Goal: Task Accomplishment & Management: Use online tool/utility

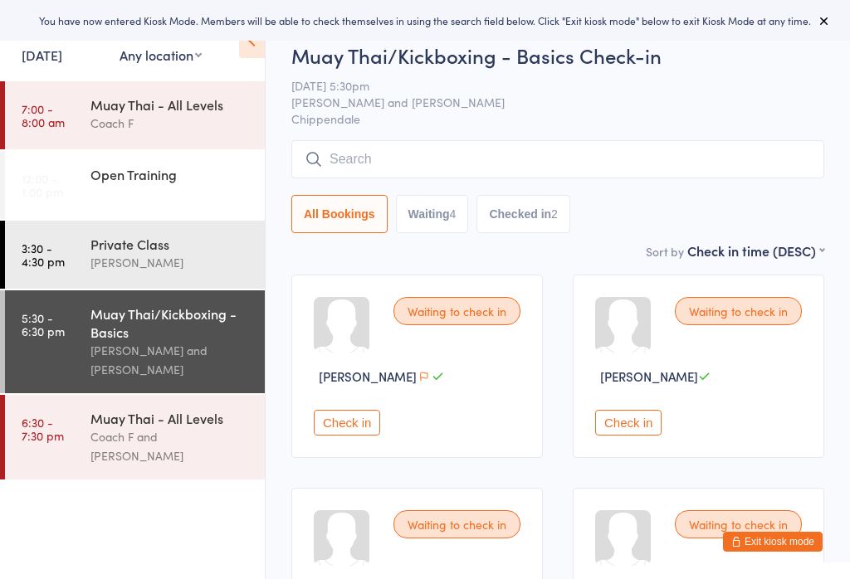
click at [840, 17] on div "You have now entered Kiosk Mode. Members will be able to check themselves in us…" at bounding box center [425, 20] width 850 height 41
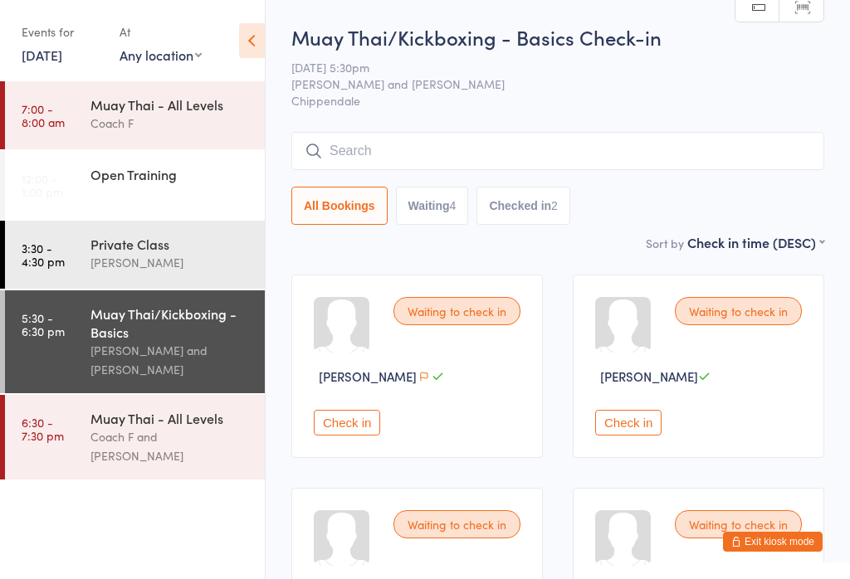
click at [472, 162] on input "search" at bounding box center [557, 151] width 533 height 38
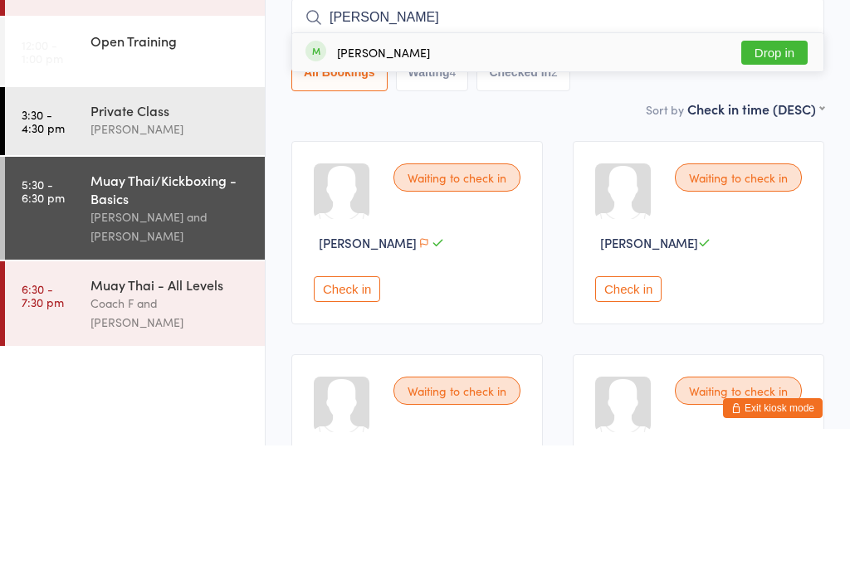
click at [784, 132] on input "Peter blac" at bounding box center [557, 151] width 533 height 38
type input "Peter blac"
click at [780, 174] on button "Drop in" at bounding box center [774, 186] width 66 height 24
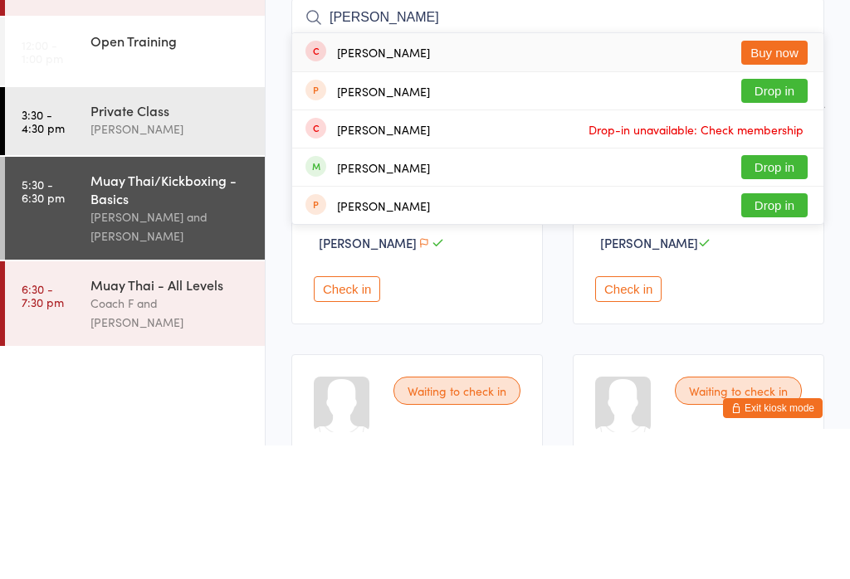
type input "Sam"
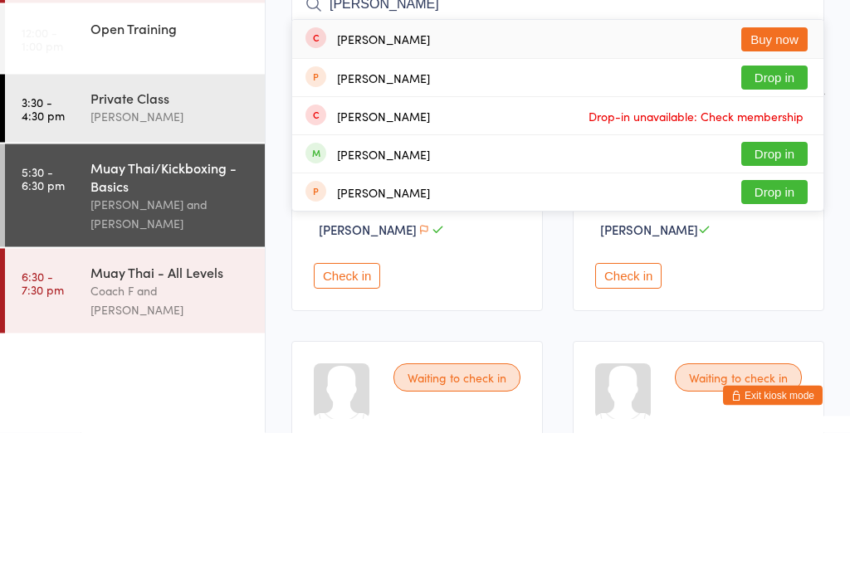
click at [187, 305] on div "Muay Thai/Kickboxing - Basics" at bounding box center [170, 323] width 160 height 37
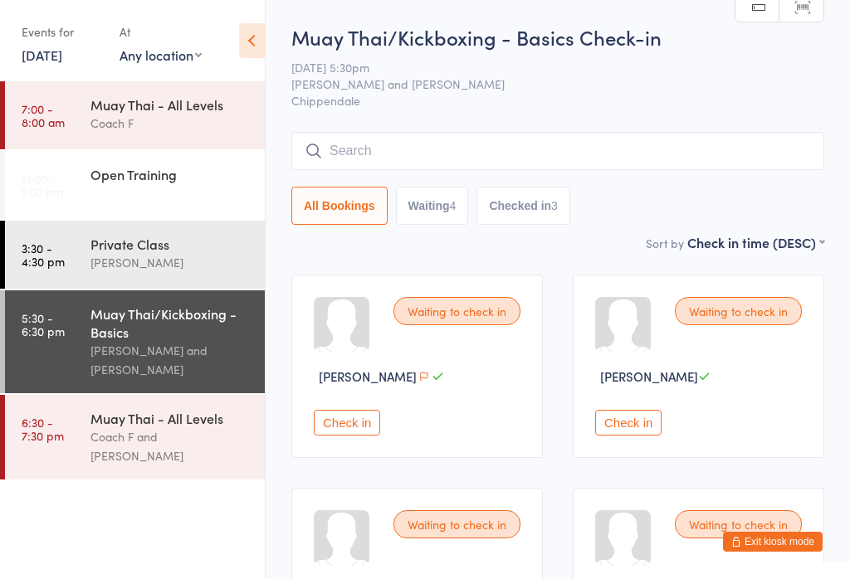
click at [530, 146] on input "search" at bounding box center [557, 151] width 533 height 38
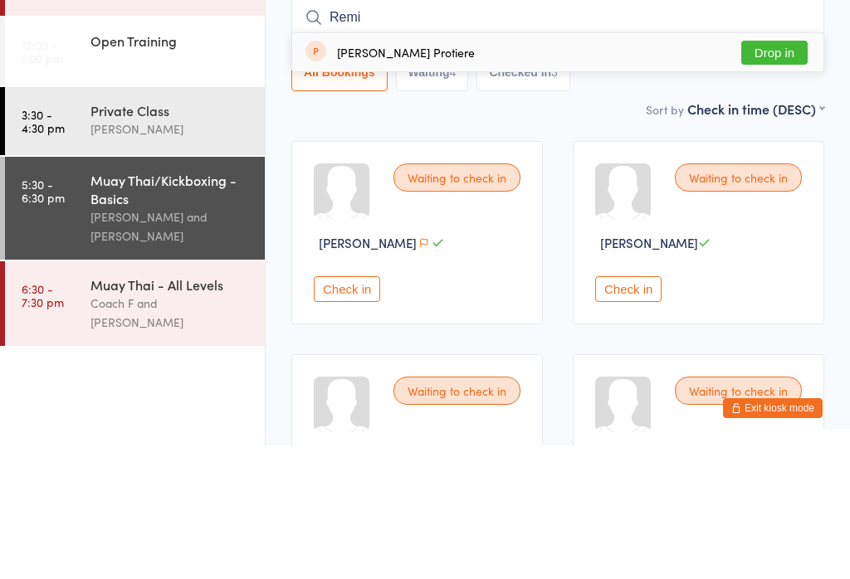
type input "Remi"
click at [780, 174] on button "Drop in" at bounding box center [774, 186] width 66 height 24
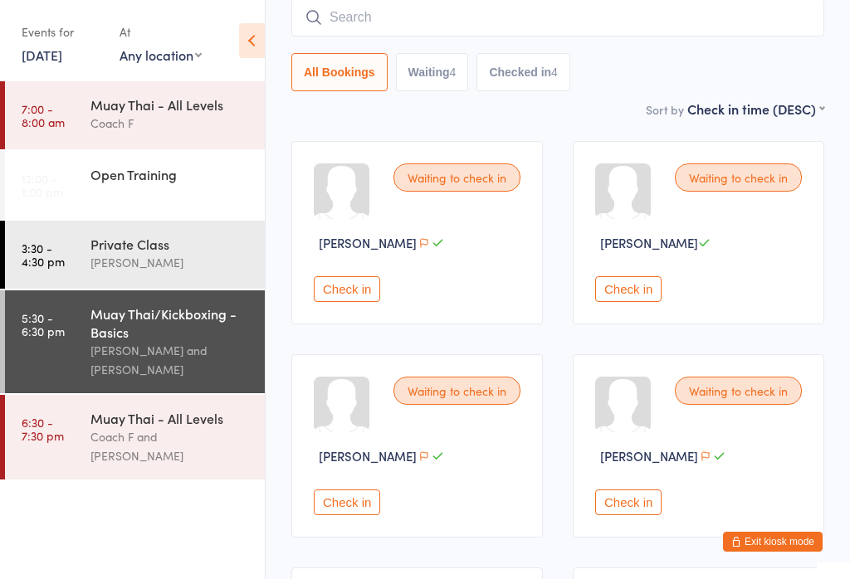
click at [466, 18] on input "search" at bounding box center [557, 17] width 533 height 38
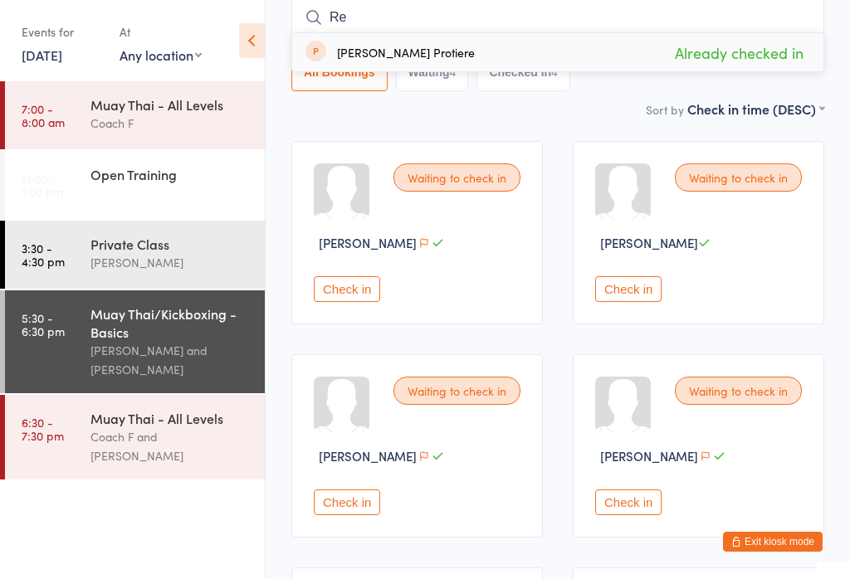
type input "R"
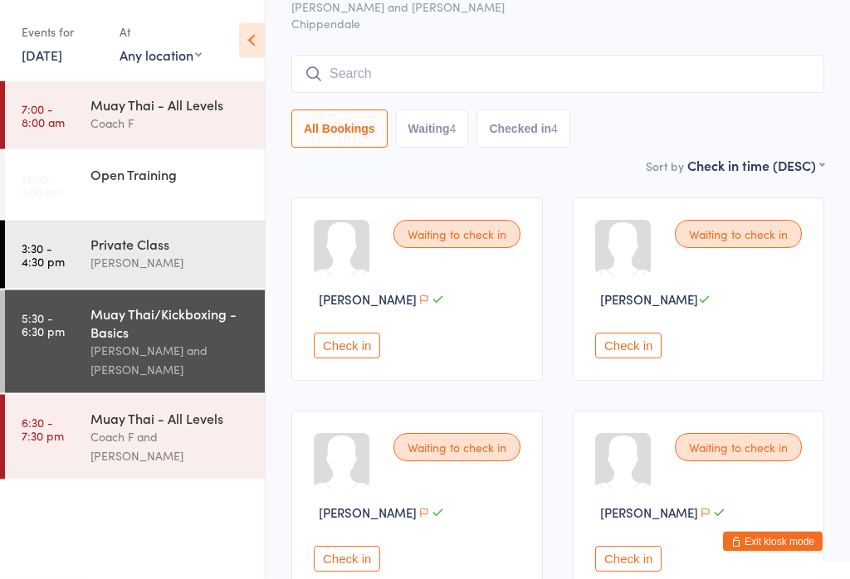
scroll to position [0, 0]
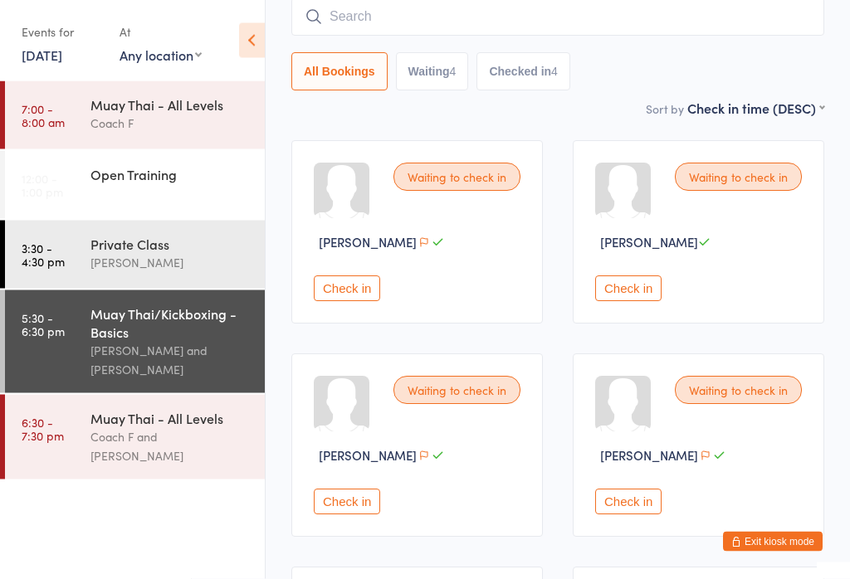
click at [649, 295] on button "Check in" at bounding box center [628, 289] width 66 height 26
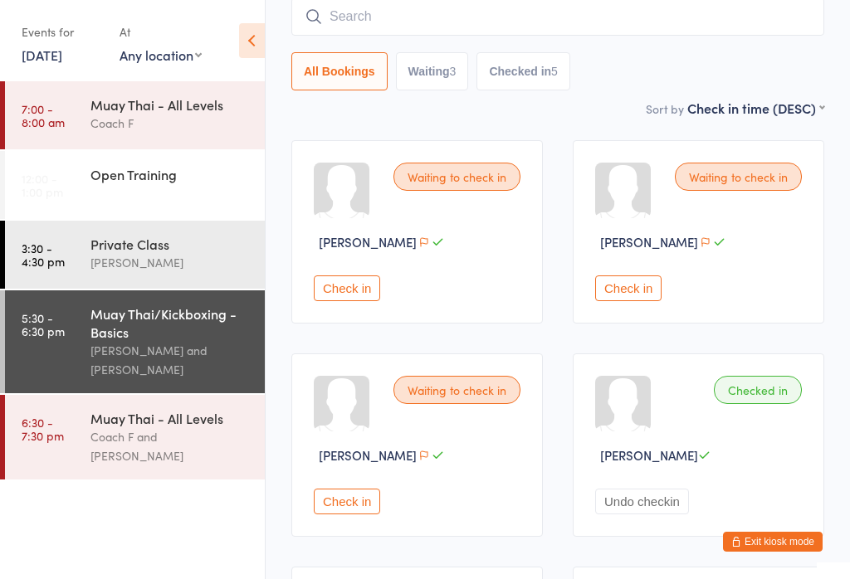
click at [449, 35] on input "search" at bounding box center [557, 17] width 533 height 38
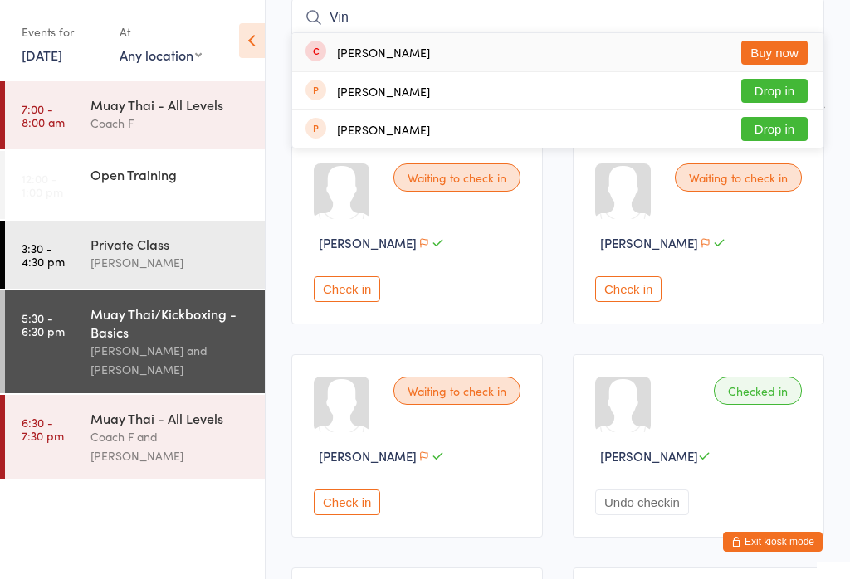
type input "Vin"
click at [777, 50] on button "Buy now" at bounding box center [774, 53] width 66 height 24
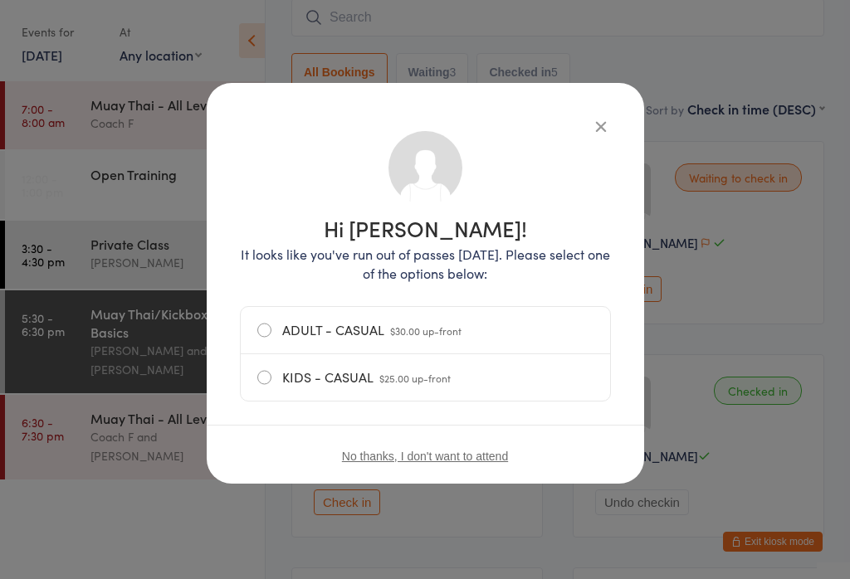
click at [504, 322] on label "ADULT - CASUAL $30.00 up-front" at bounding box center [425, 330] width 336 height 46
click at [0, 0] on input "ADULT - CASUAL $30.00 up-front" at bounding box center [0, 0] width 0 height 0
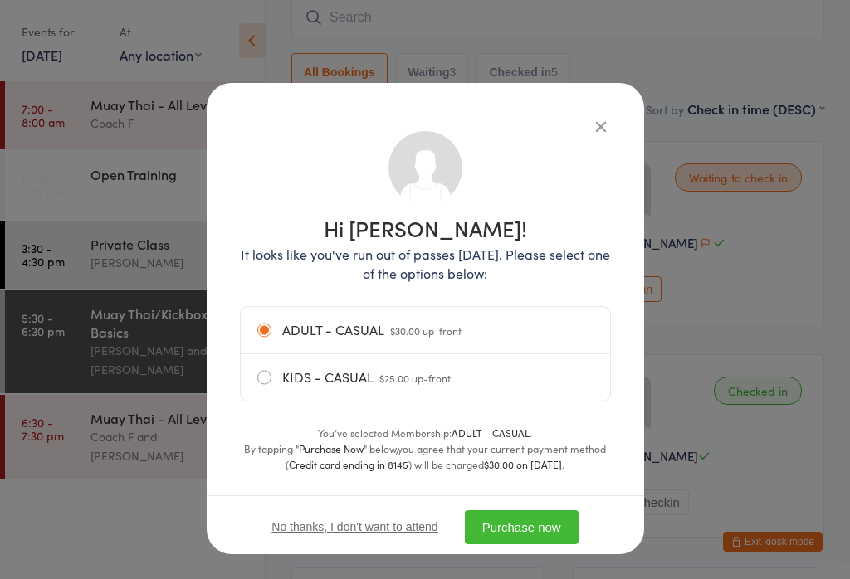
click at [549, 530] on button "Purchase now" at bounding box center [522, 527] width 114 height 34
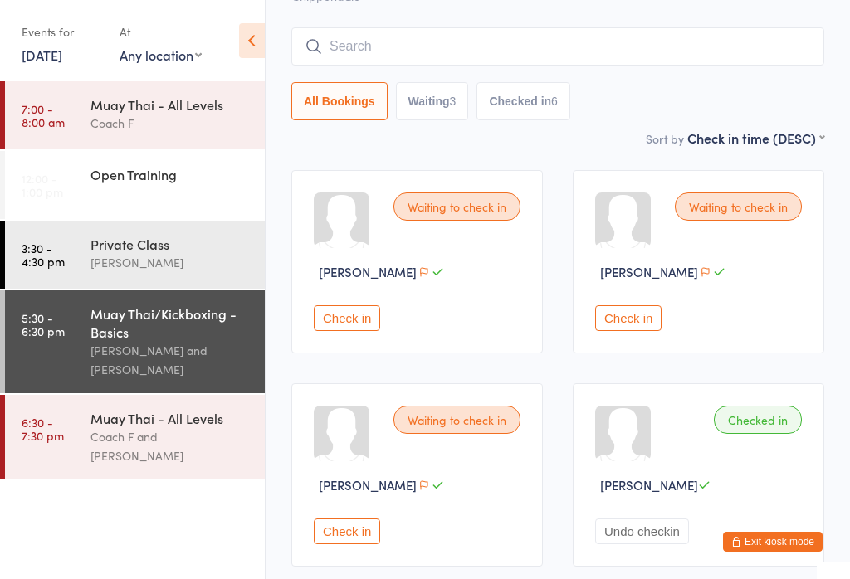
scroll to position [19, 0]
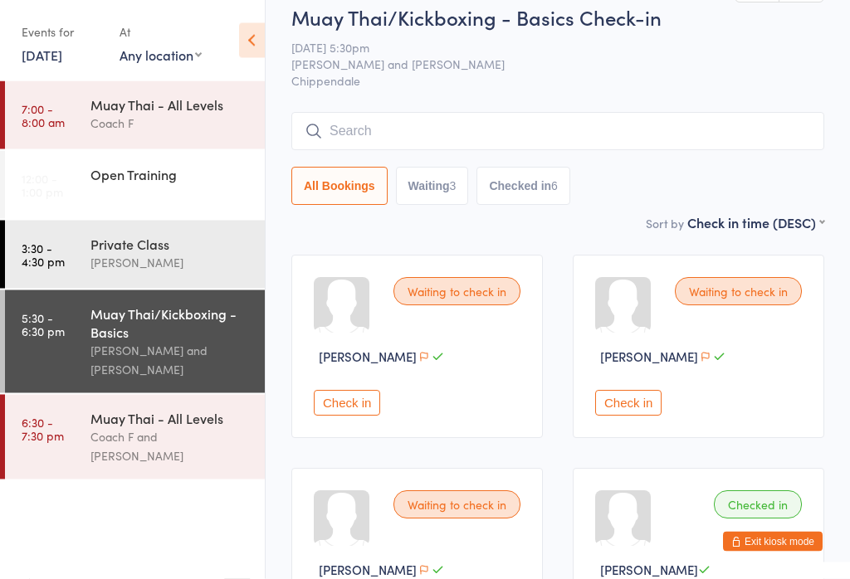
click at [522, 134] on input "search" at bounding box center [557, 132] width 533 height 38
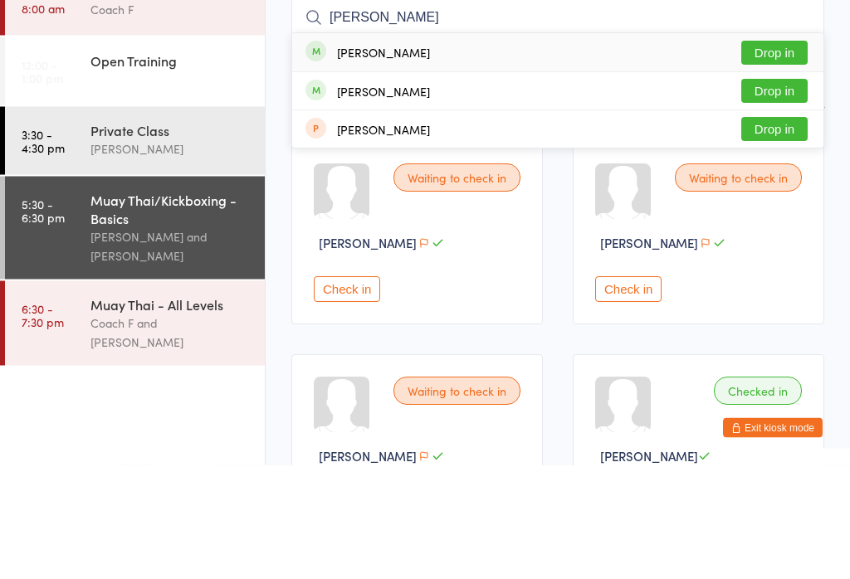
type input "Roe"
click at [784, 193] on button "Drop in" at bounding box center [774, 205] width 66 height 24
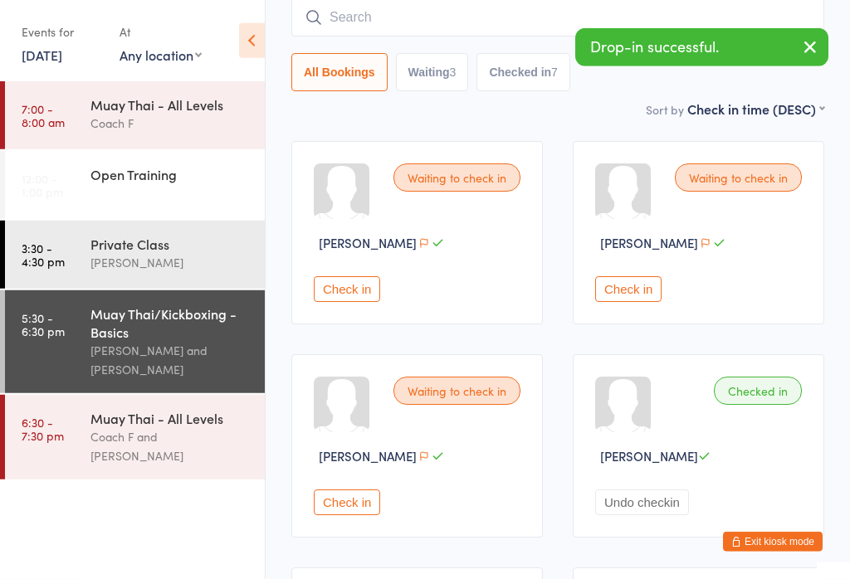
scroll to position [159, 0]
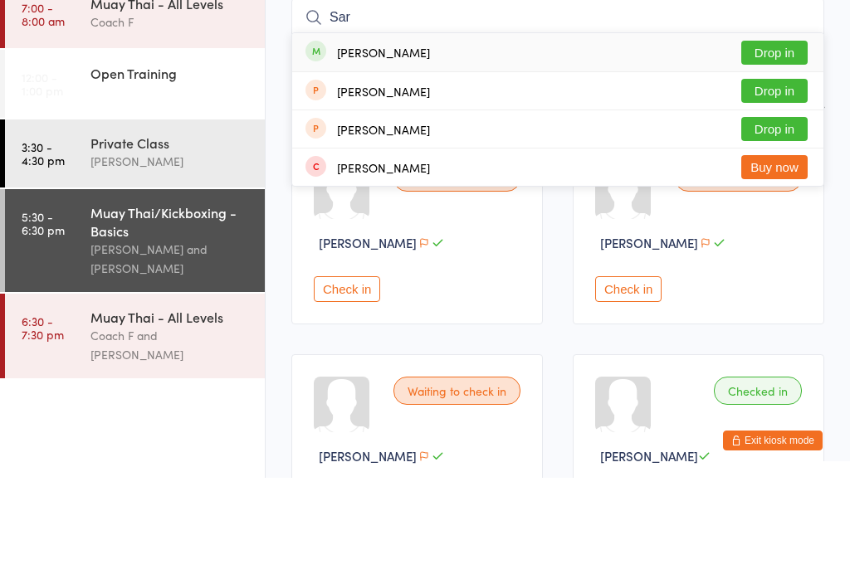
type input "Sar"
click at [788, 142] on button "Drop in" at bounding box center [774, 154] width 66 height 24
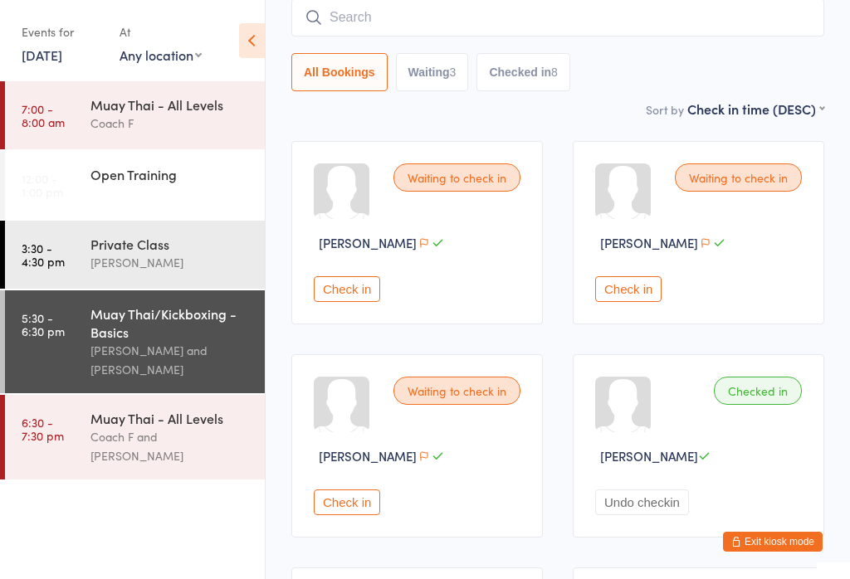
click at [502, 12] on input "search" at bounding box center [557, 17] width 533 height 38
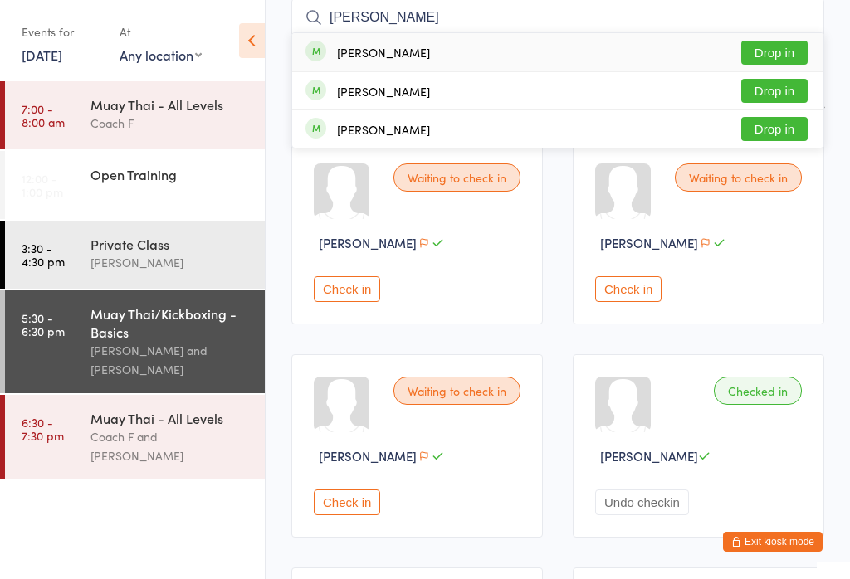
type input "Alisa"
click at [768, 52] on button "Drop in" at bounding box center [774, 53] width 66 height 24
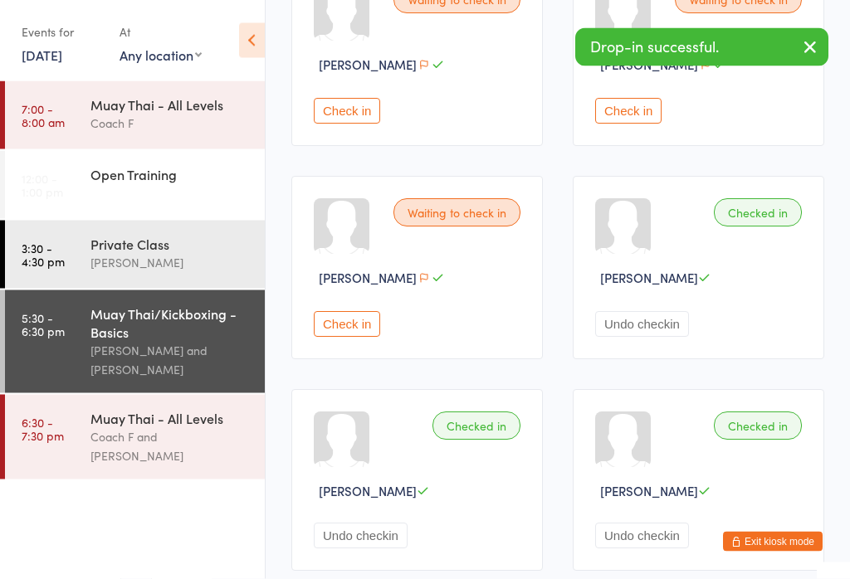
scroll to position [0, 0]
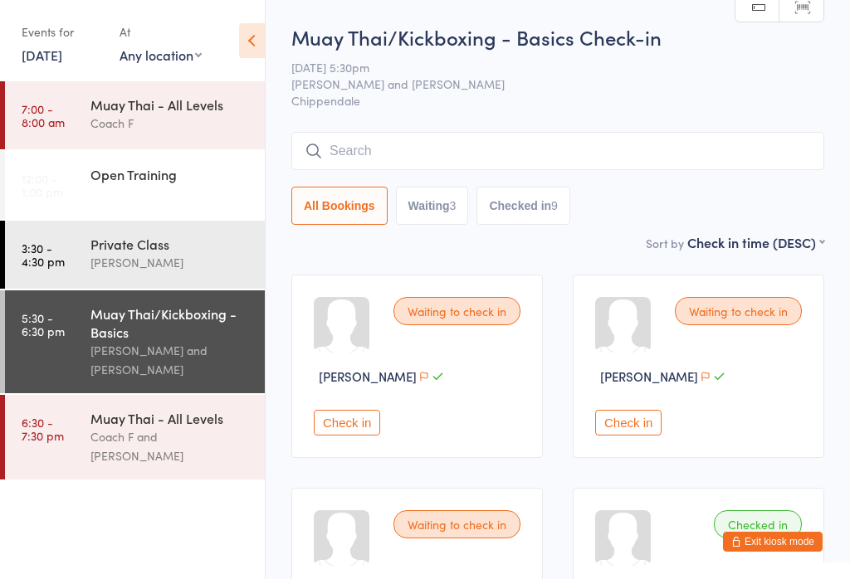
click at [488, 146] on input "search" at bounding box center [557, 151] width 533 height 38
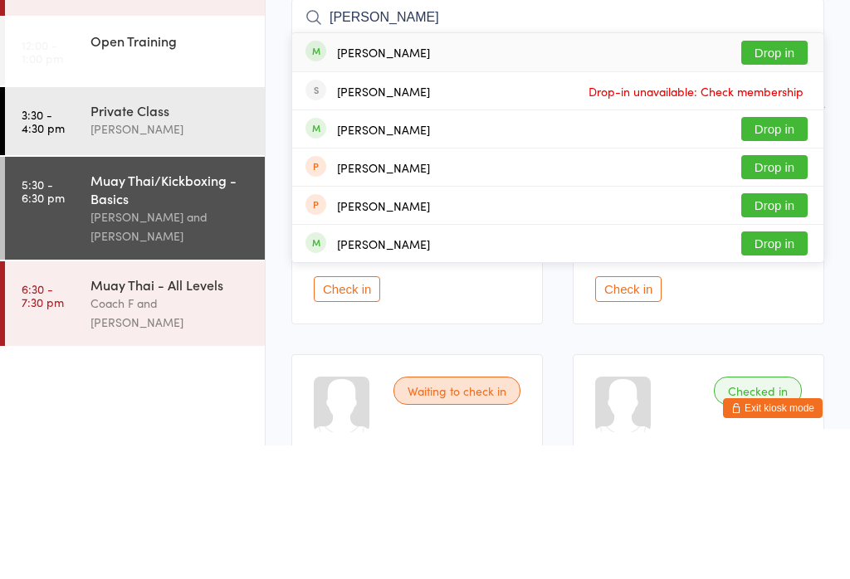
type input "Harri"
click at [790, 251] on button "Drop in" at bounding box center [774, 263] width 66 height 24
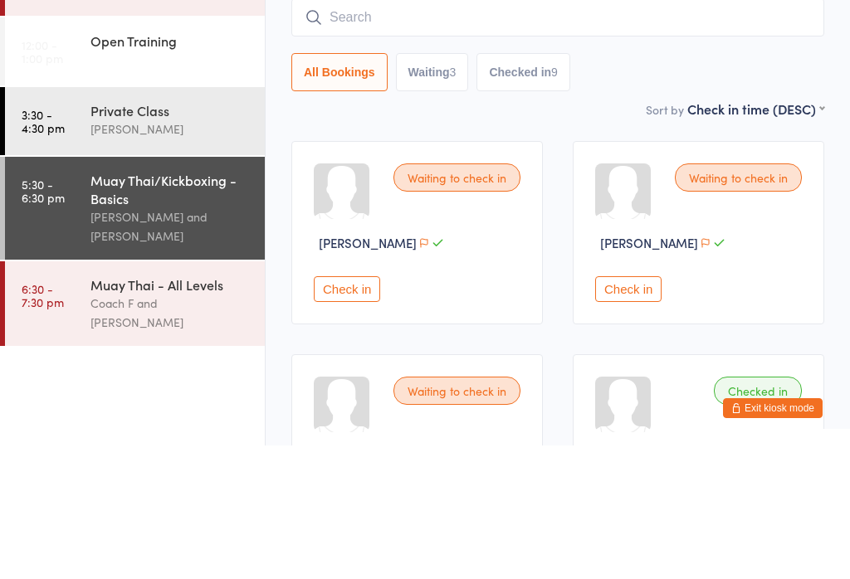
scroll to position [134, 0]
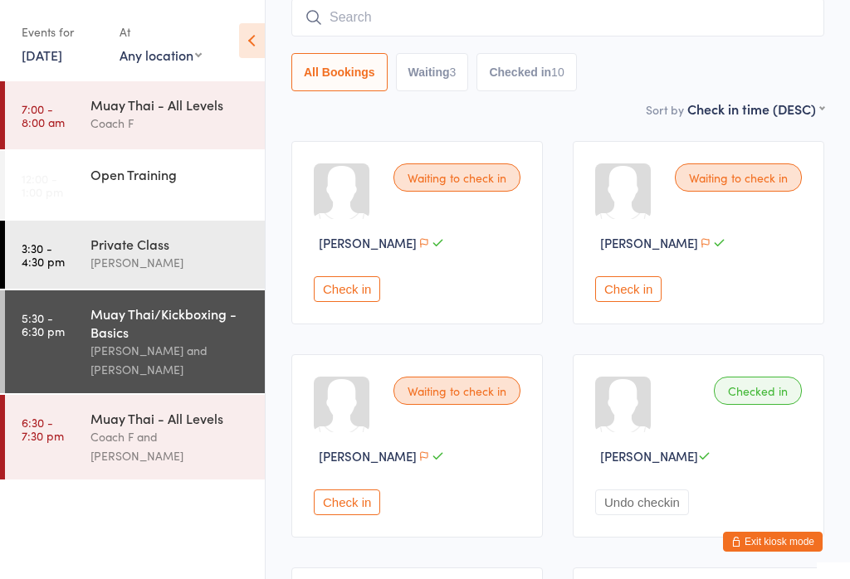
click at [481, 15] on input "search" at bounding box center [557, 17] width 533 height 38
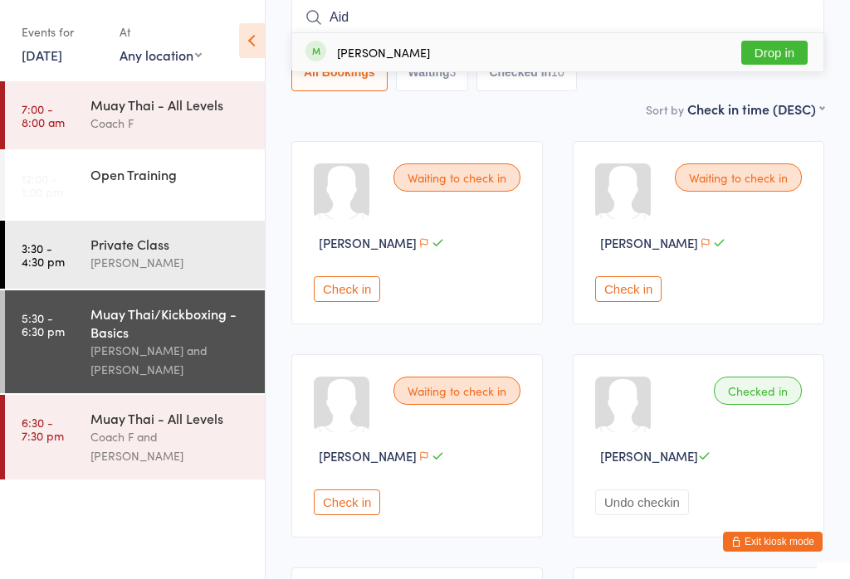
type input "Aid"
click at [752, 46] on button "Drop in" at bounding box center [774, 53] width 66 height 24
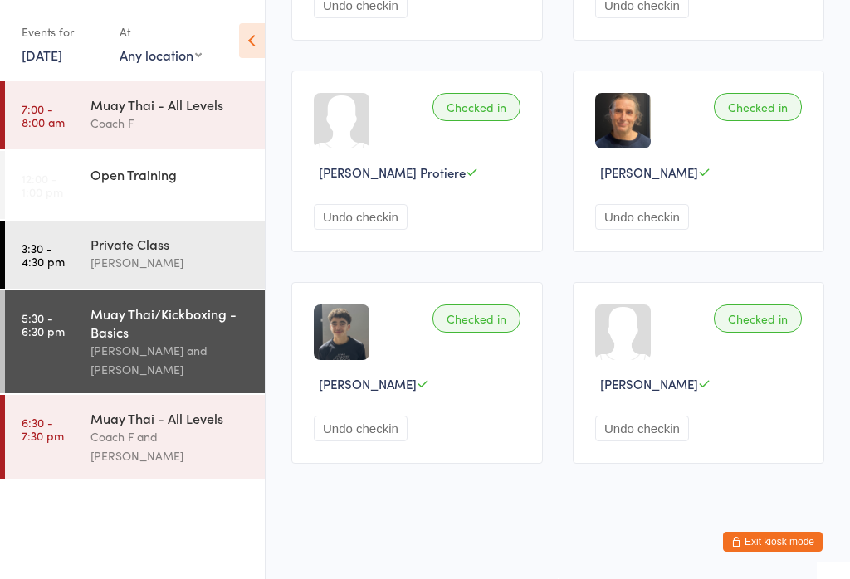
scroll to position [19, 0]
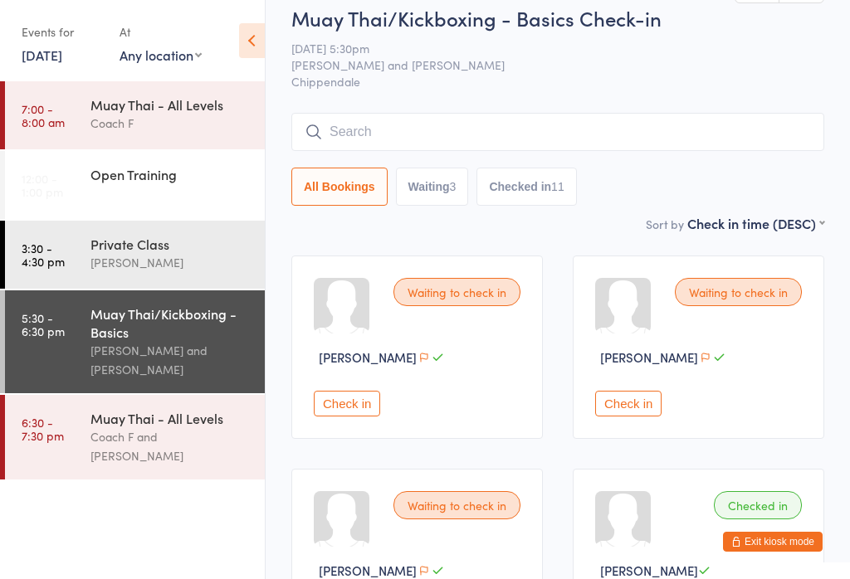
click at [732, 69] on span "[PERSON_NAME] and [PERSON_NAME]" at bounding box center [544, 64] width 507 height 17
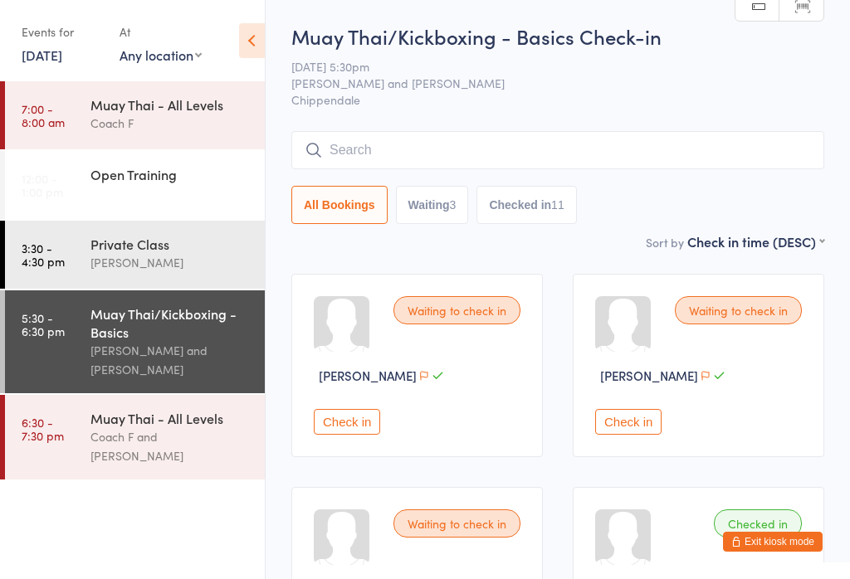
scroll to position [0, 0]
click at [792, 551] on button "Exit kiosk mode" at bounding box center [773, 542] width 100 height 20
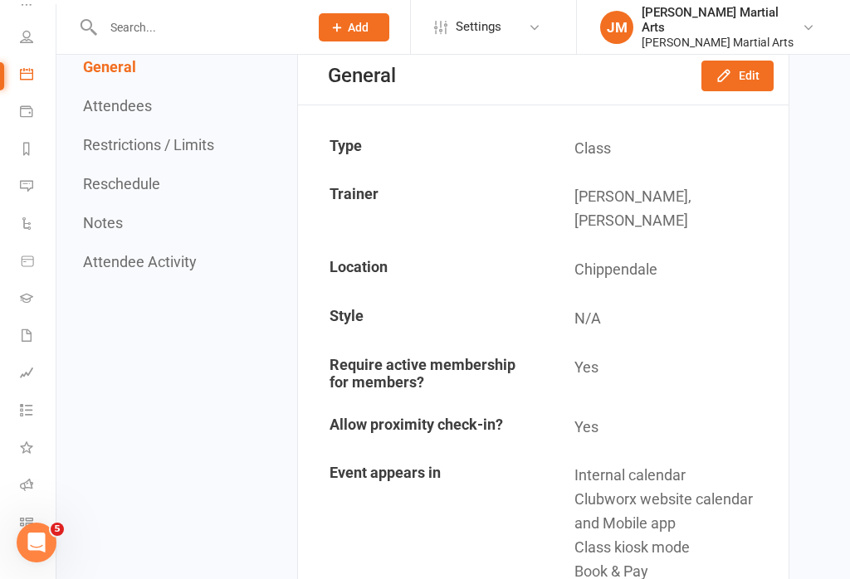
scroll to position [256, 0]
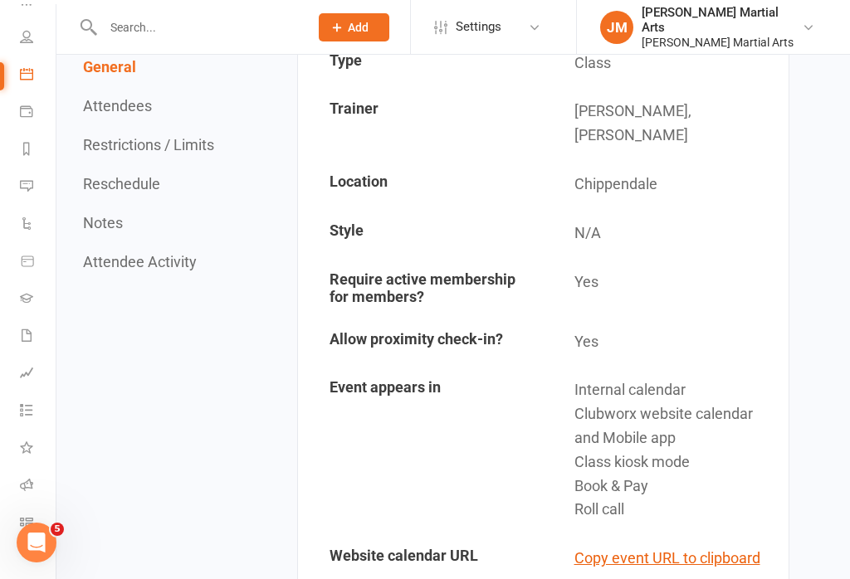
click at [27, 461] on link "What's New" at bounding box center [38, 449] width 37 height 37
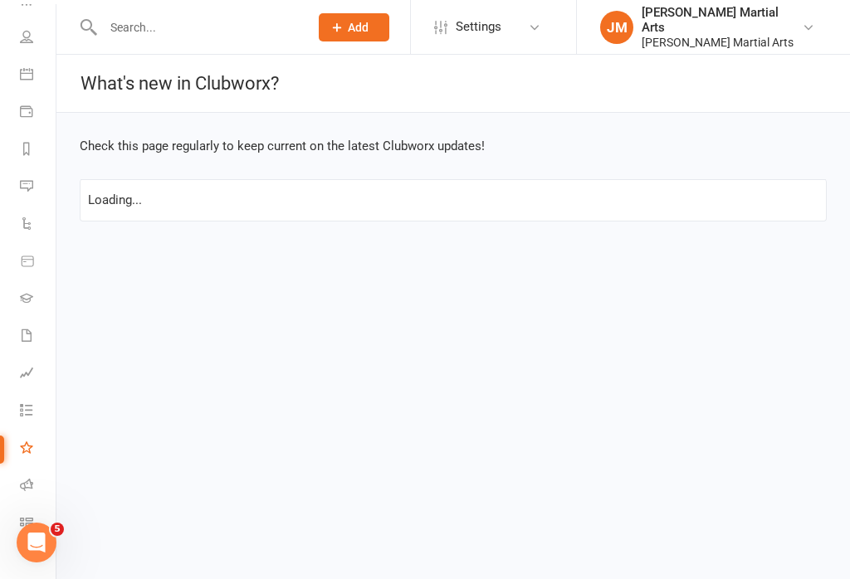
click at [37, 462] on link "What's New" at bounding box center [38, 449] width 37 height 37
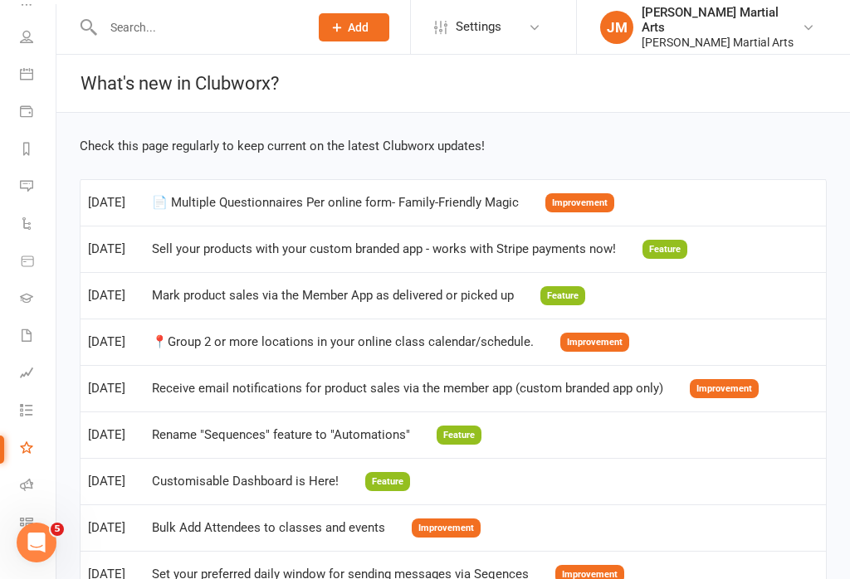
click at [25, 481] on icon at bounding box center [26, 484] width 13 height 13
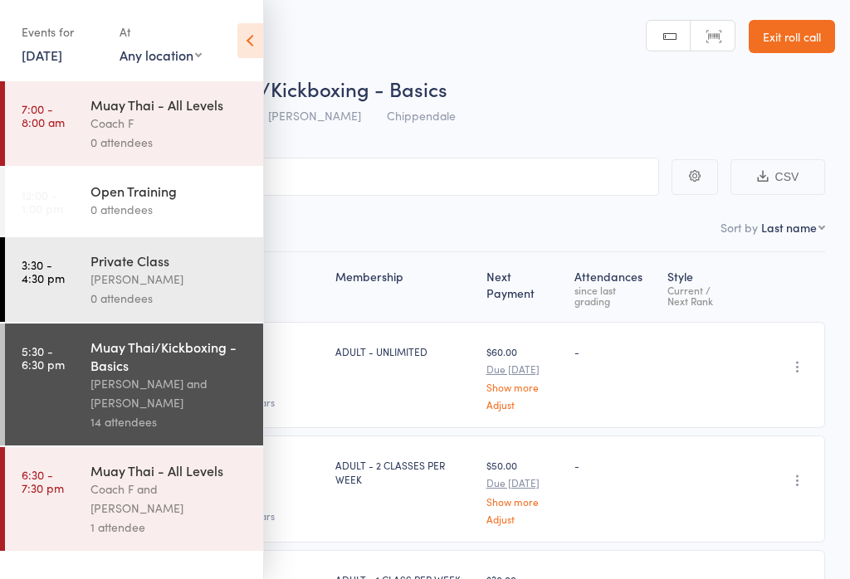
click at [237, 37] on icon at bounding box center [250, 40] width 26 height 35
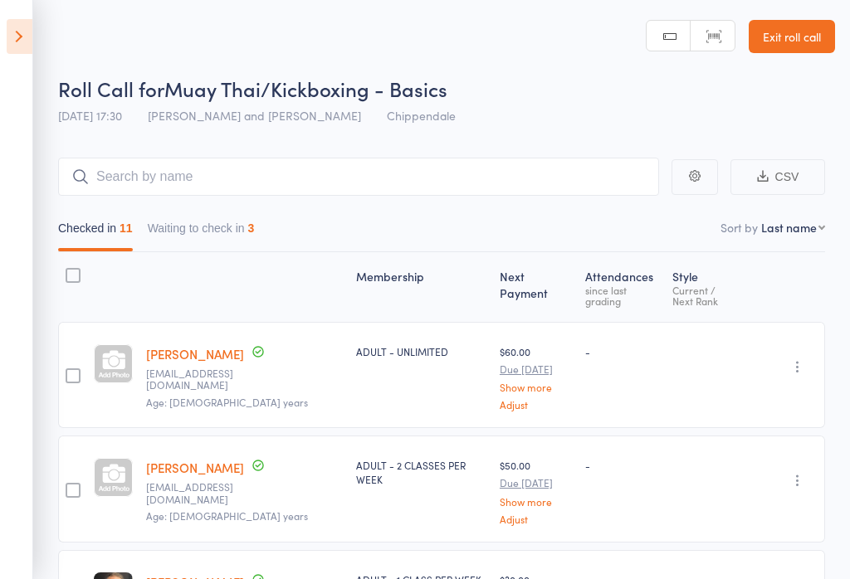
click at [223, 241] on button "Waiting to check in 3" at bounding box center [201, 232] width 107 height 38
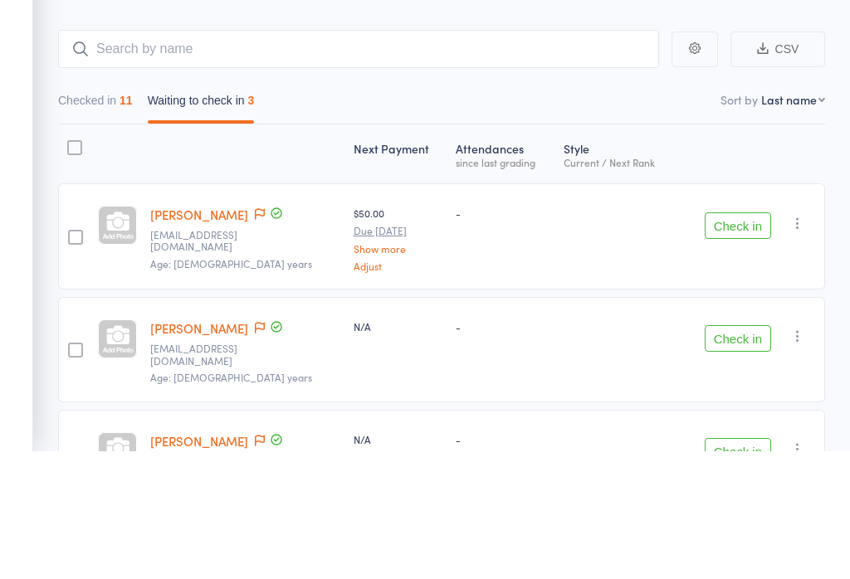
scroll to position [94, 0]
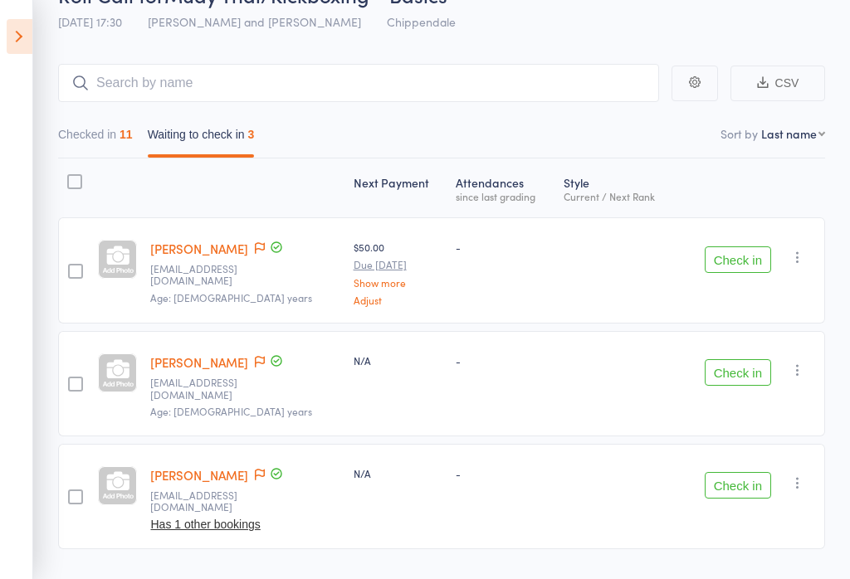
click at [101, 139] on button "Checked in 11" at bounding box center [95, 139] width 75 height 38
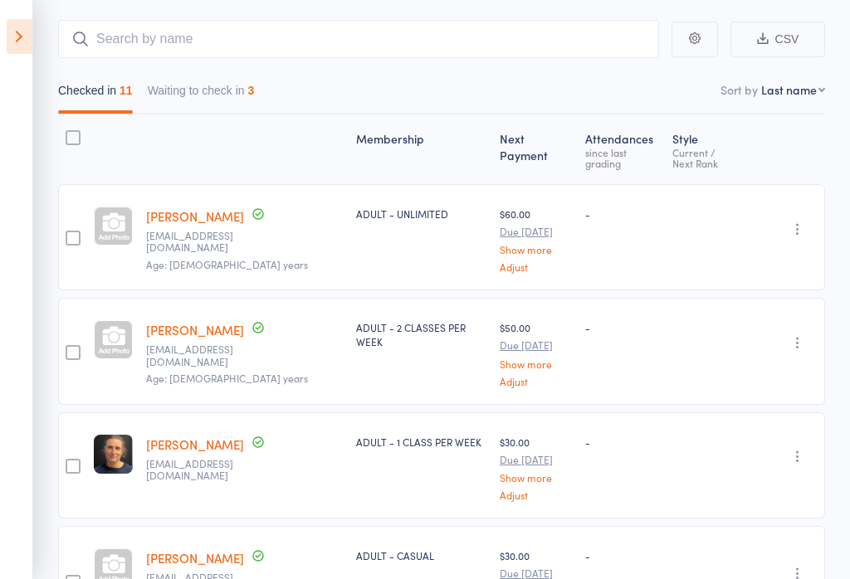
scroll to position [0, 0]
click at [237, 94] on button "Waiting to check in 3" at bounding box center [201, 95] width 107 height 38
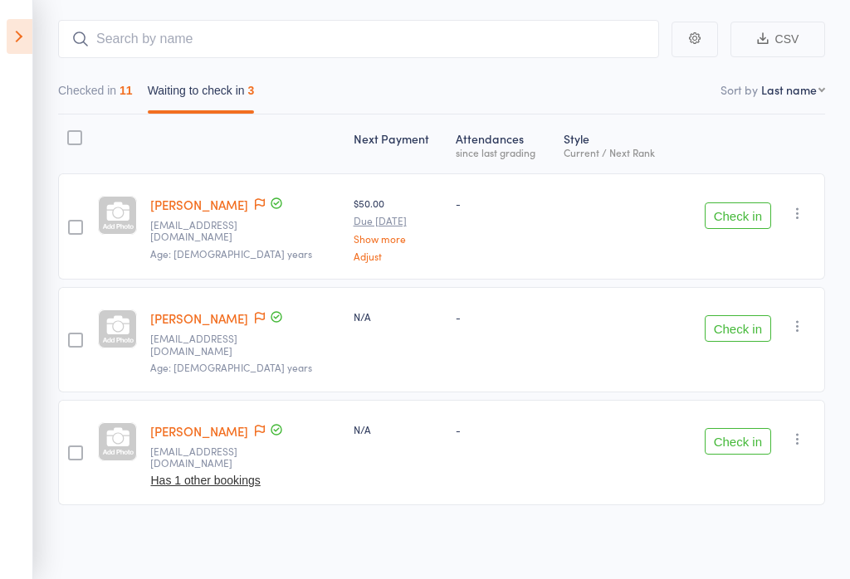
scroll to position [94, 0]
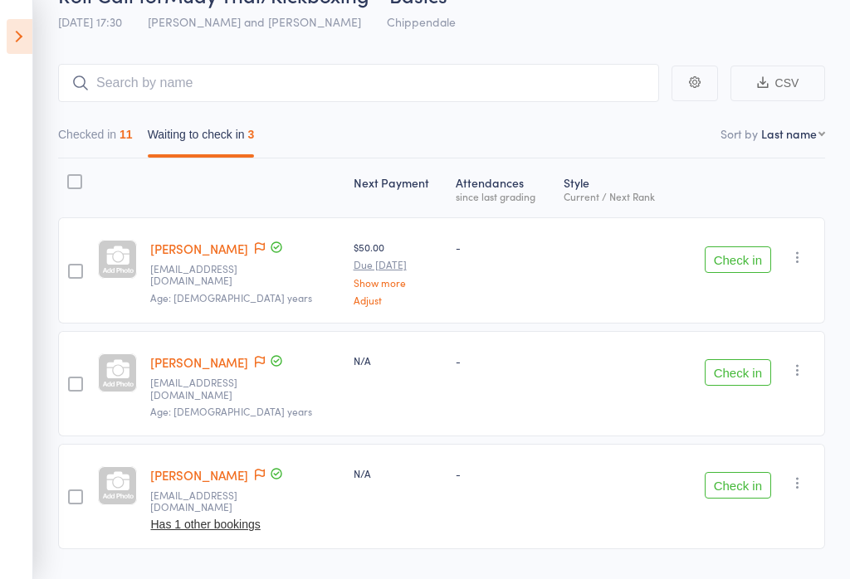
click at [115, 169] on div at bounding box center [117, 188] width 52 height 44
click at [110, 143] on button "Checked in 11" at bounding box center [95, 139] width 75 height 38
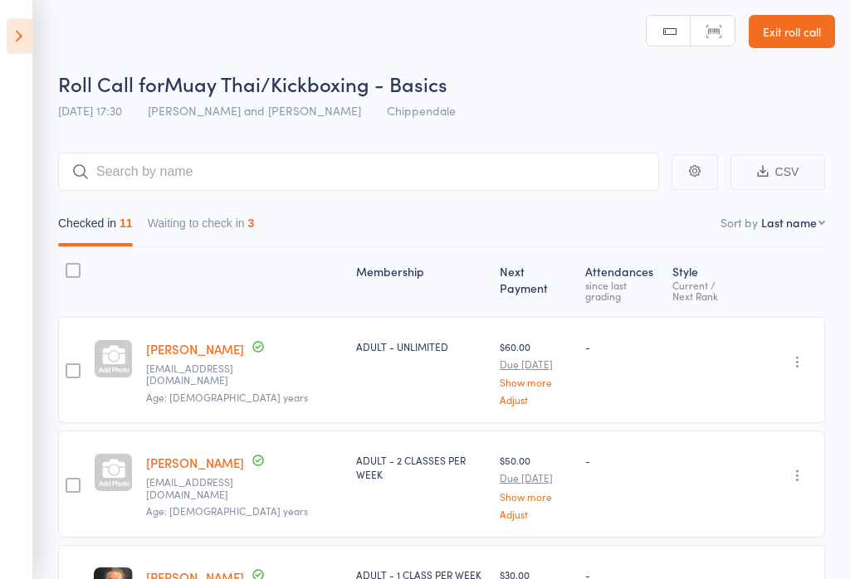
scroll to position [0, 0]
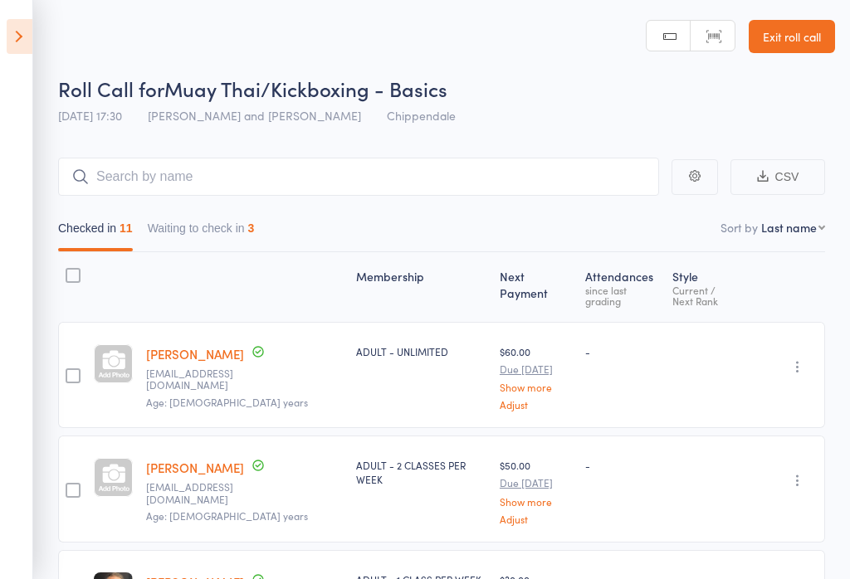
click at [687, 174] on button "button" at bounding box center [695, 177] width 46 height 36
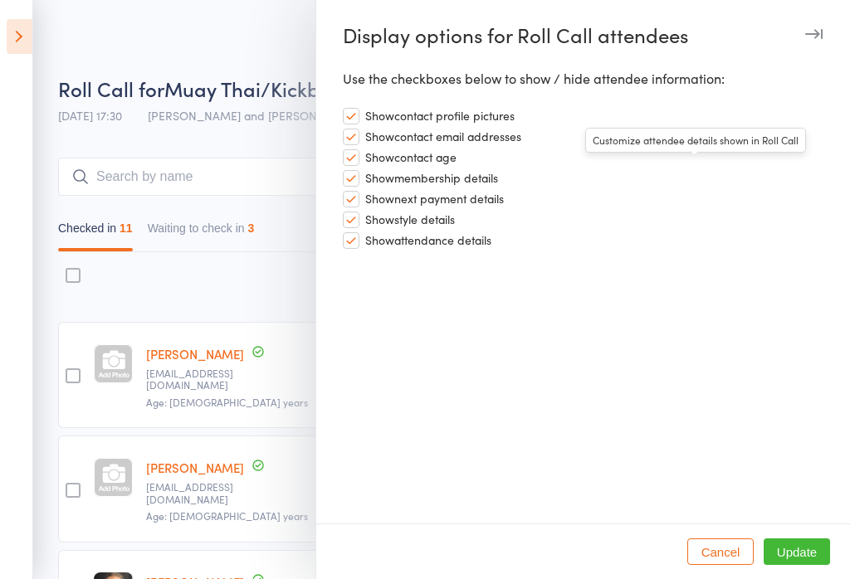
click at [420, 216] on span "Show style details" at bounding box center [410, 217] width 90 height 19
click at [420, 210] on input "Show style details" at bounding box center [399, 209] width 112 height 2
checkbox input "false"
click at [806, 563] on button "Update" at bounding box center [797, 552] width 66 height 27
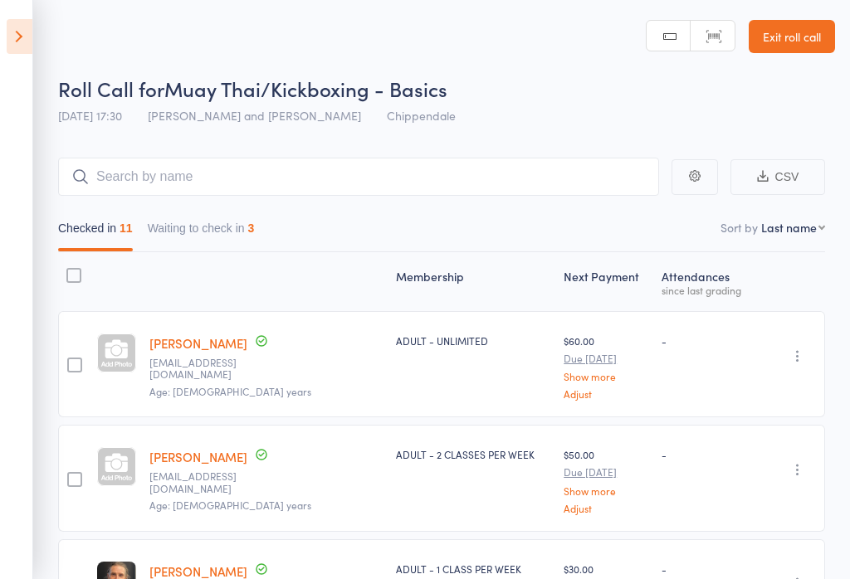
click at [696, 178] on icon "button" at bounding box center [695, 176] width 12 height 12
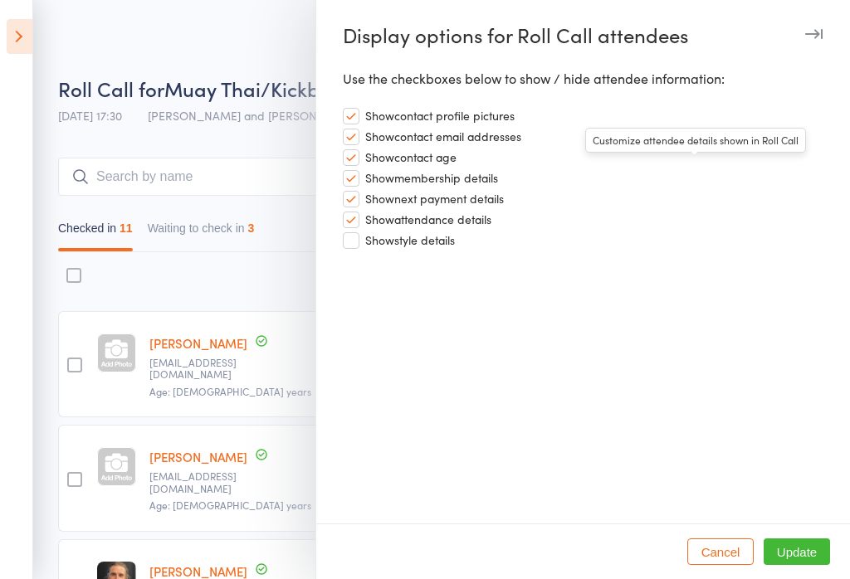
click at [465, 226] on span "Show attendance details" at bounding box center [428, 217] width 126 height 19
click at [465, 210] on input "Show attendance details" at bounding box center [417, 209] width 149 height 2
checkbox input "false"
click at [805, 554] on button "Update" at bounding box center [797, 552] width 66 height 27
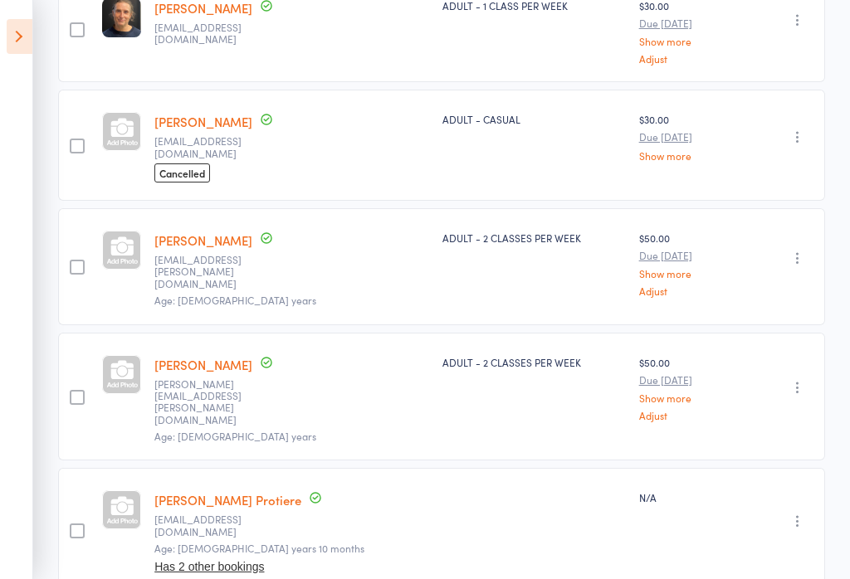
scroll to position [571, 0]
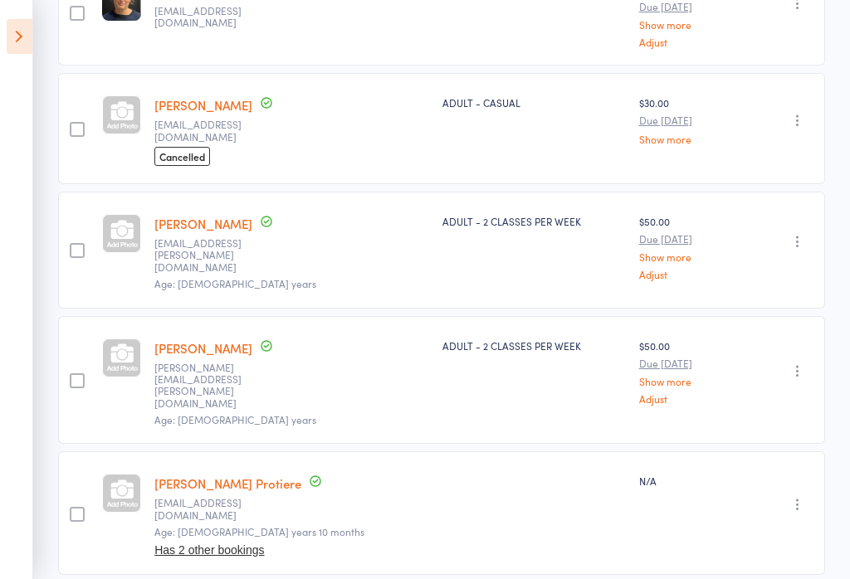
click at [249, 475] on link "[PERSON_NAME] Protiere" at bounding box center [227, 483] width 147 height 17
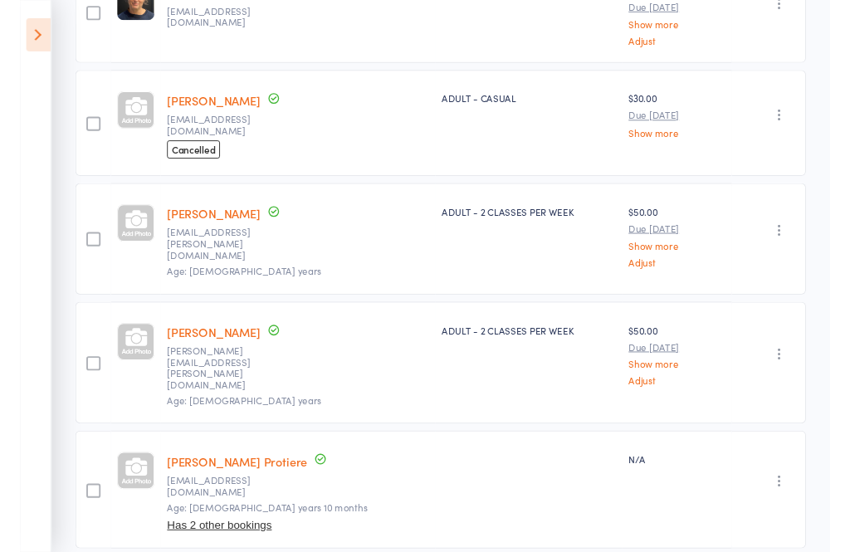
scroll to position [570, 0]
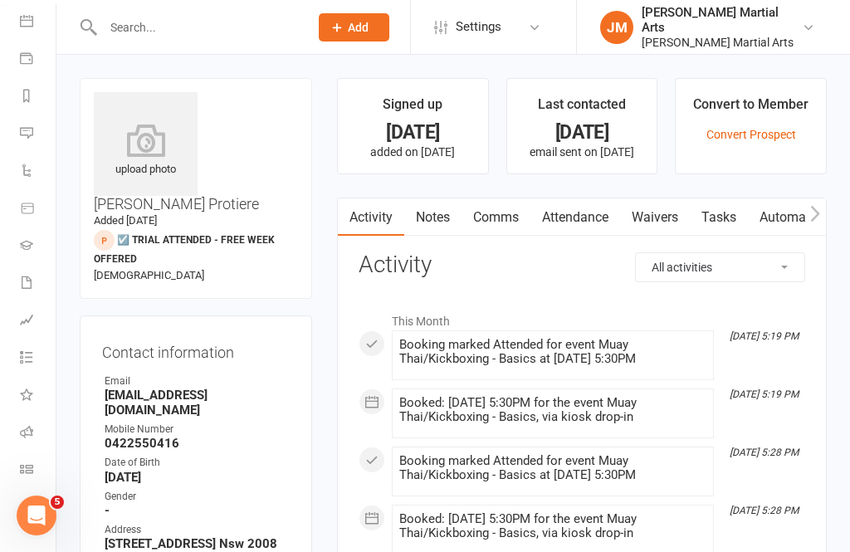
scroll to position [155, 0]
click at [28, 435] on icon at bounding box center [26, 431] width 13 height 13
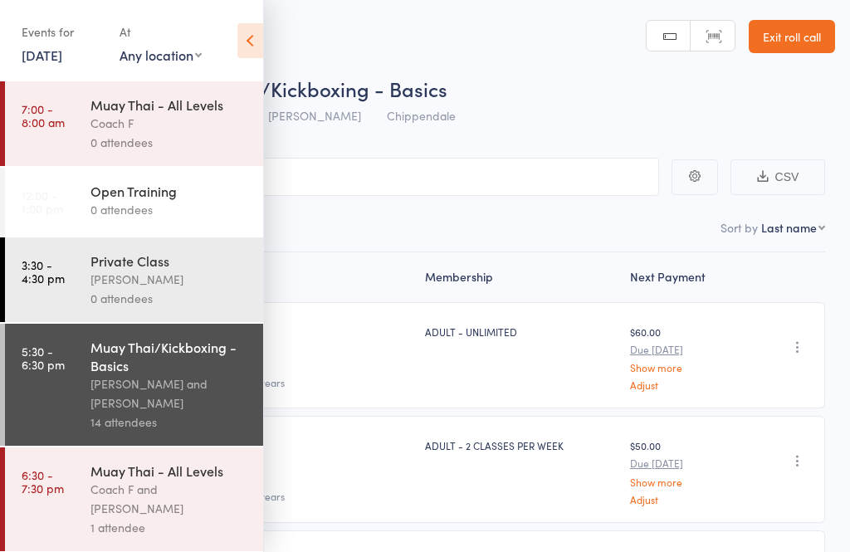
click at [256, 36] on icon at bounding box center [250, 40] width 26 height 35
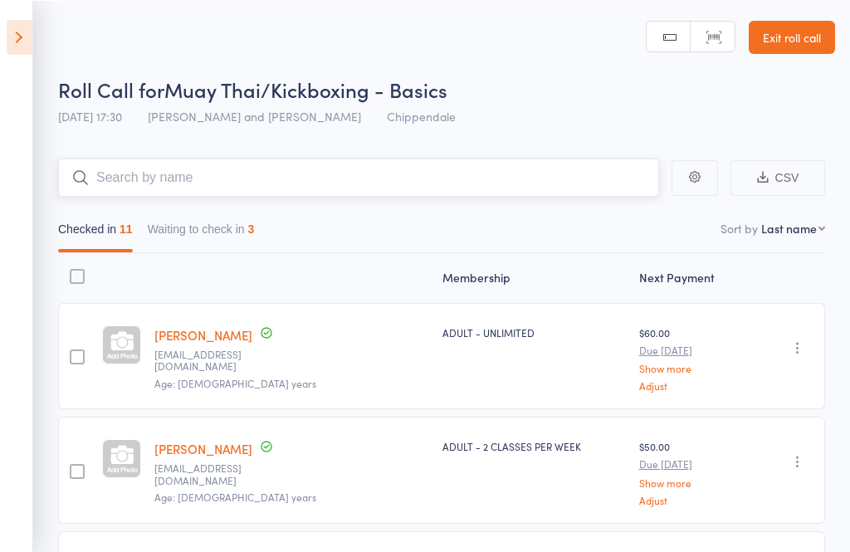
click at [297, 185] on input "search" at bounding box center [358, 177] width 601 height 38
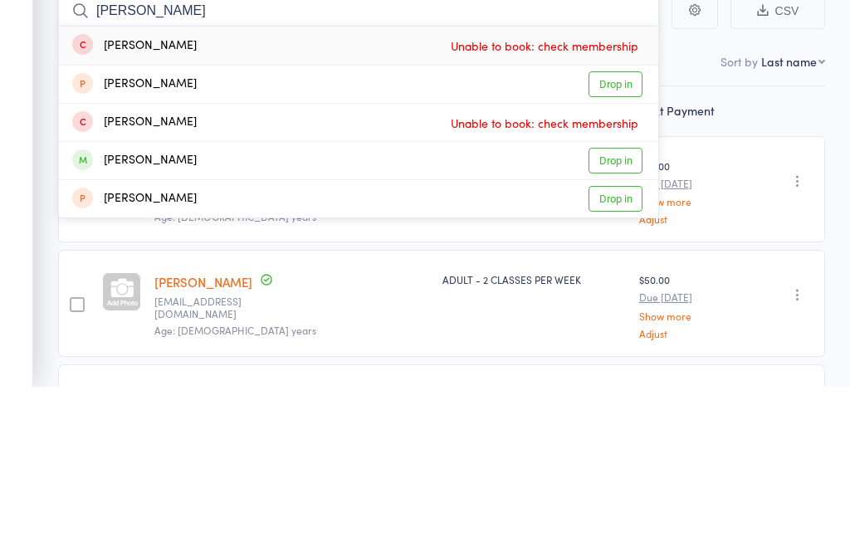
type input "[PERSON_NAME]"
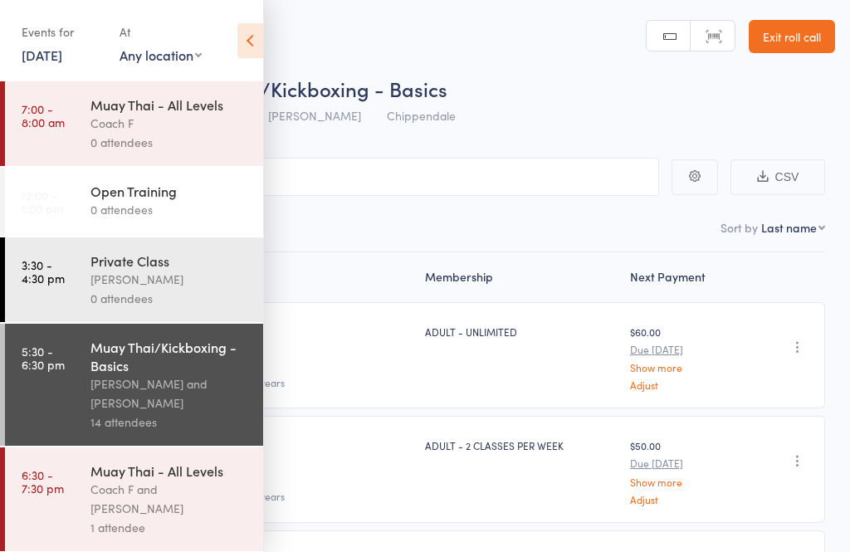
click at [247, 37] on icon at bounding box center [250, 40] width 26 height 35
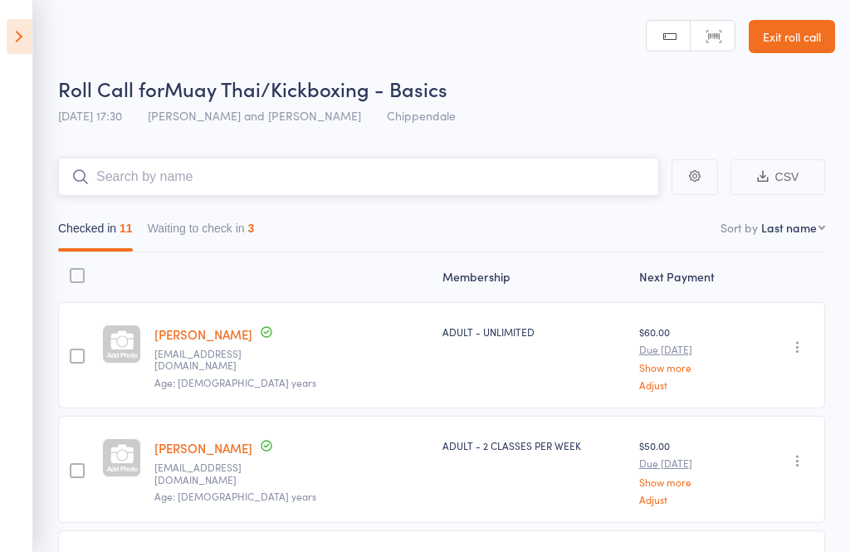
click at [295, 172] on input "search" at bounding box center [358, 177] width 601 height 38
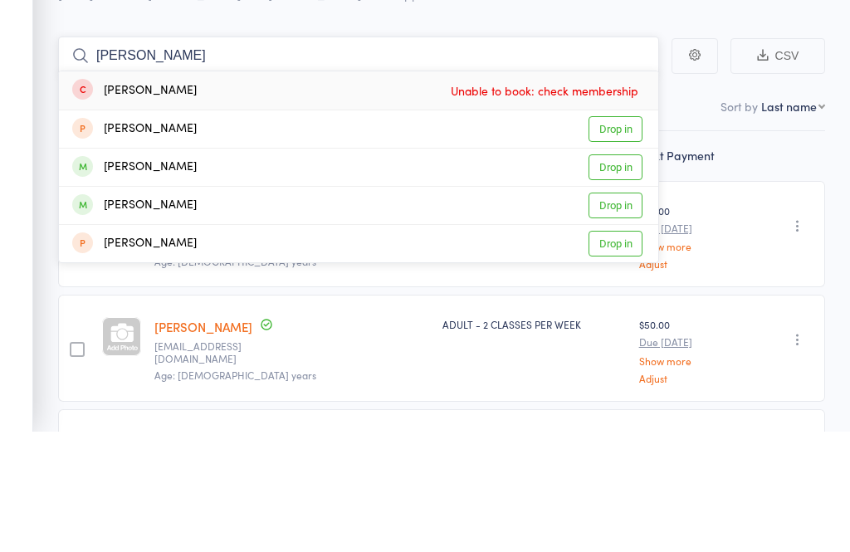
type input "Sam"
click at [615, 276] on link "Drop in" at bounding box center [616, 289] width 54 height 26
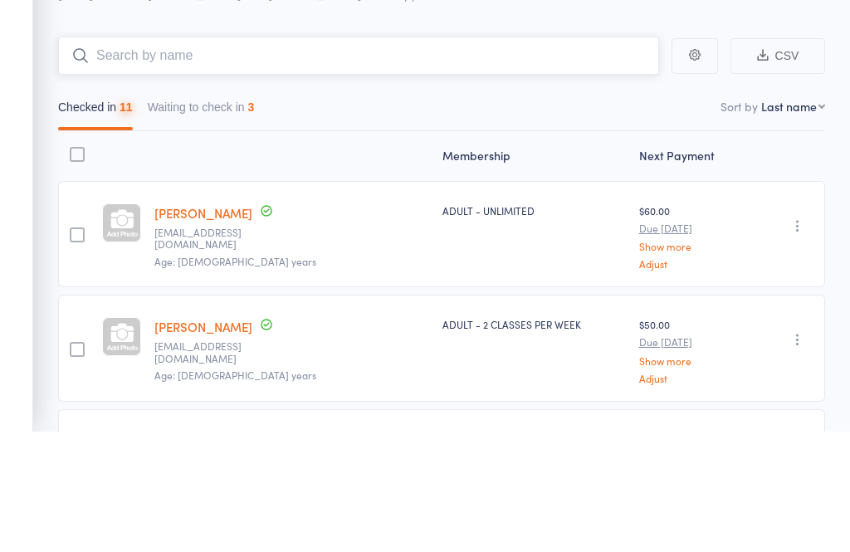
click at [654, 213] on nav "Checked in 11 Waiting to check in 3" at bounding box center [442, 232] width 782 height 38
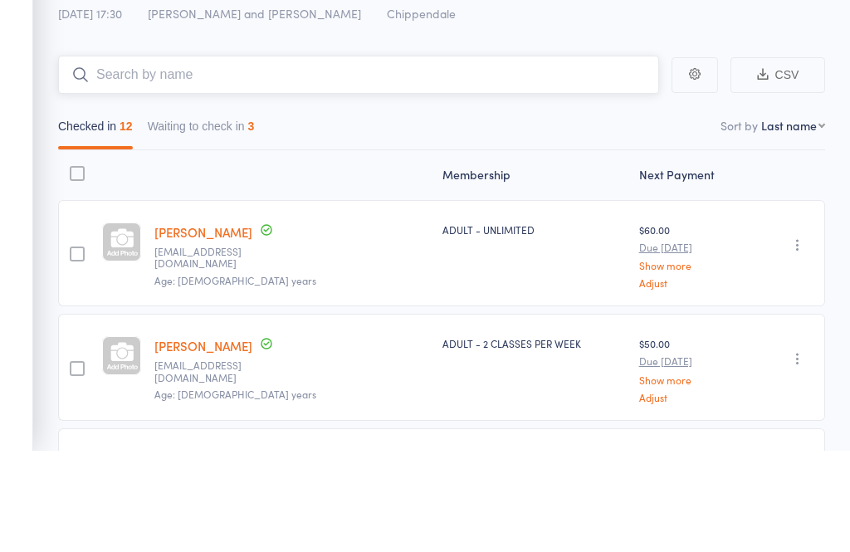
click at [535, 213] on nav "Checked in 12 Waiting to check in 3" at bounding box center [442, 232] width 782 height 38
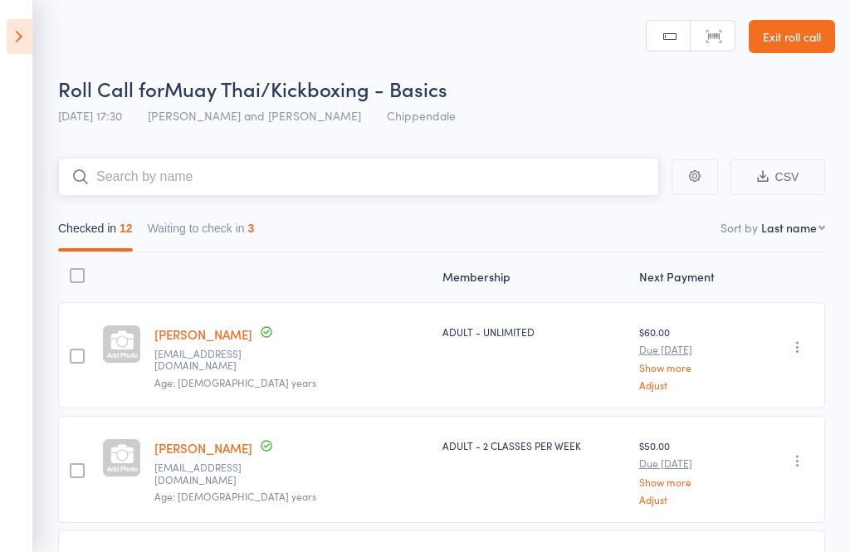
click at [418, 177] on input "search" at bounding box center [358, 177] width 601 height 38
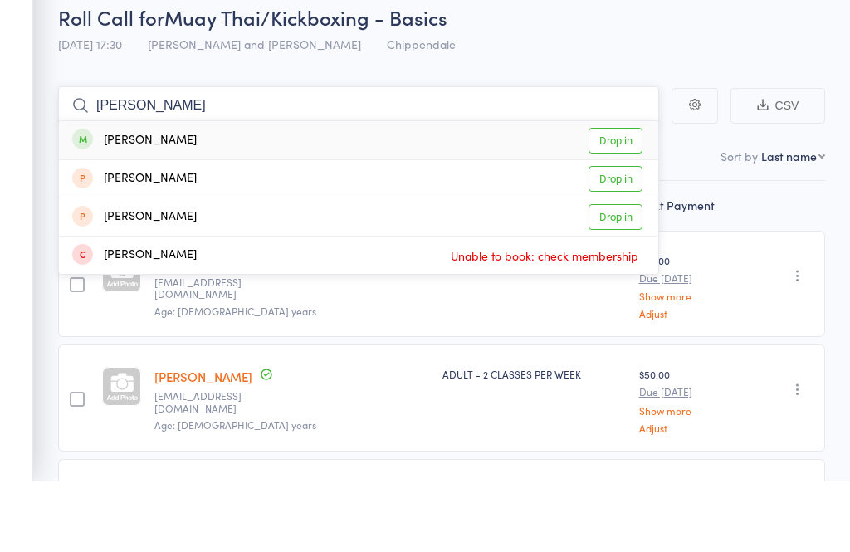
type input "Mel"
click at [611, 199] on link "Drop in" at bounding box center [616, 212] width 54 height 26
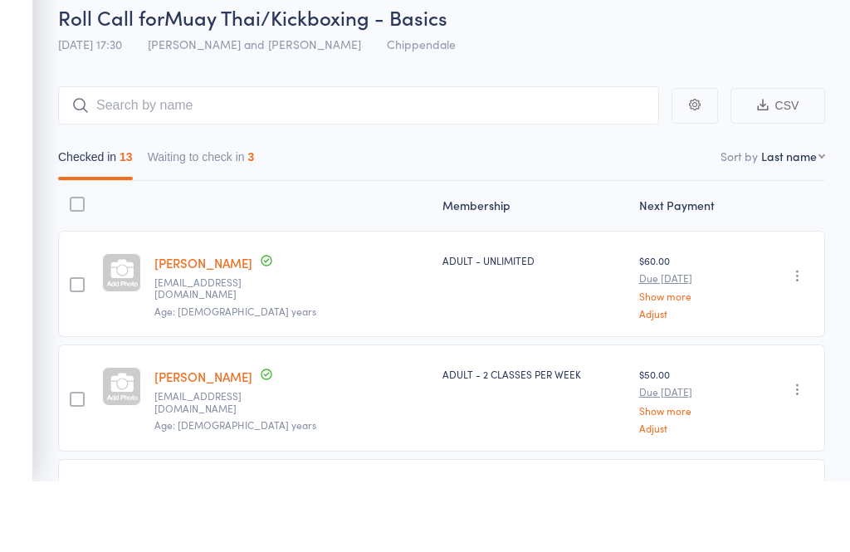
click at [794, 75] on div "Roll Call for Muay Thai/Kickboxing - Basics 11 Aug 17:30 Sifu Chan Cheuk Fai an…" at bounding box center [446, 104] width 777 height 58
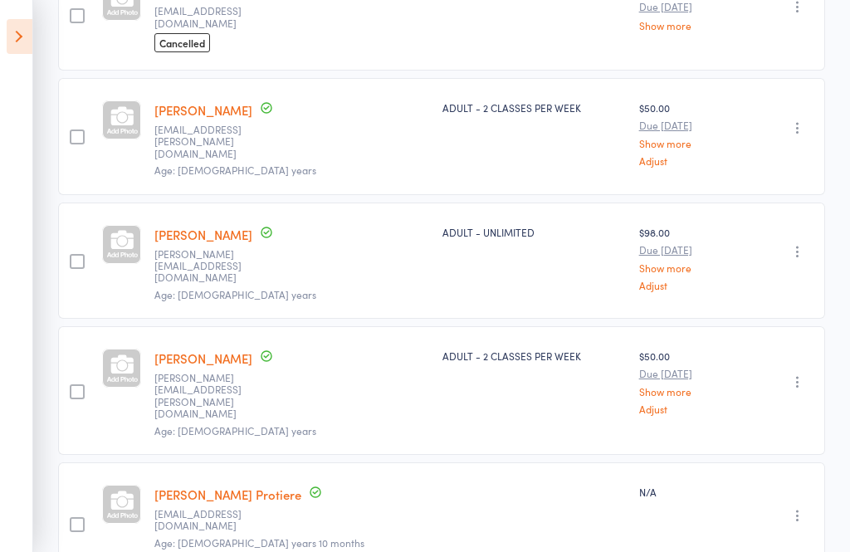
scroll to position [687, 0]
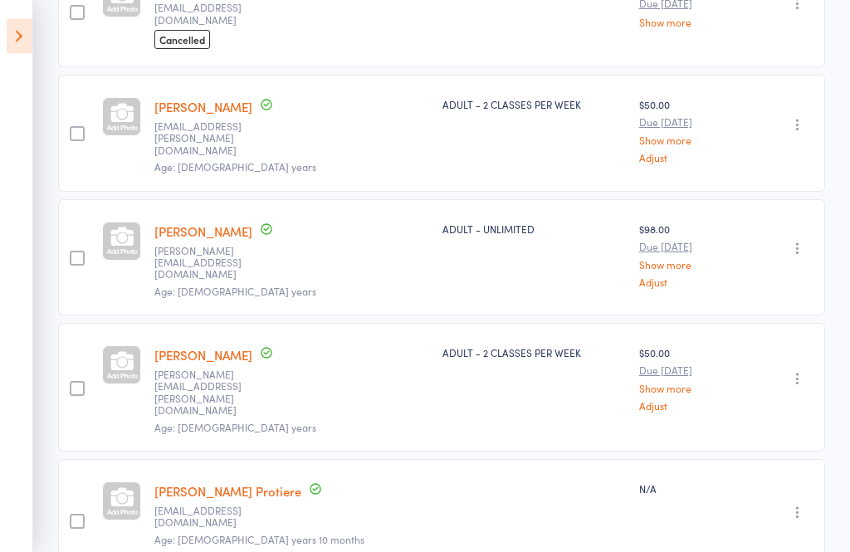
click at [117, 222] on div at bounding box center [121, 241] width 39 height 39
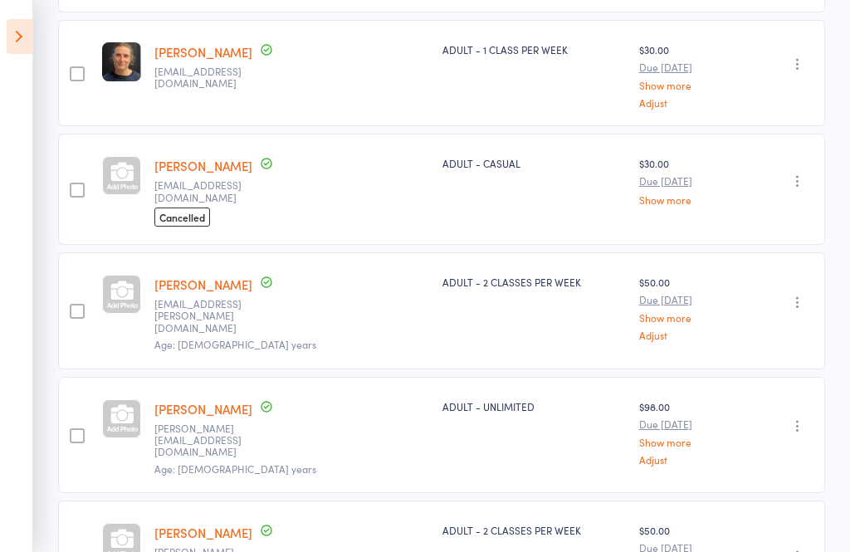
scroll to position [512, 0]
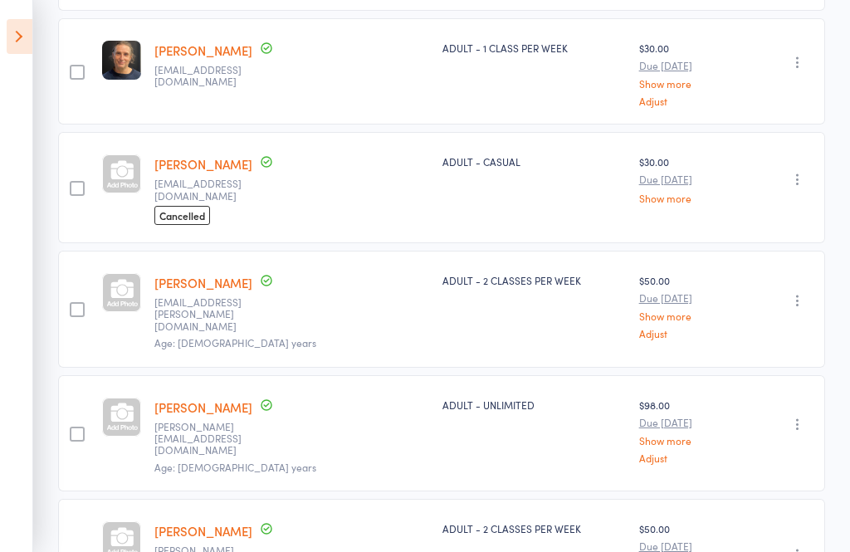
click at [133, 405] on div at bounding box center [121, 417] width 39 height 39
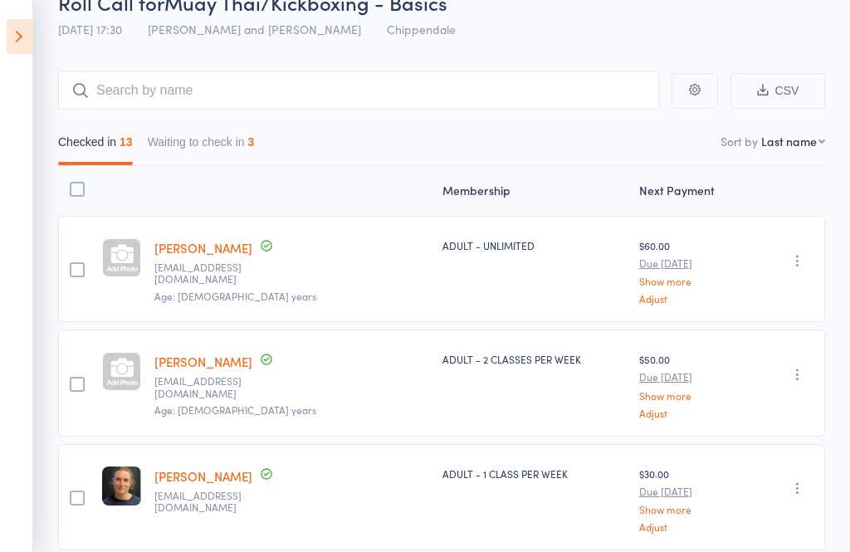
scroll to position [0, 0]
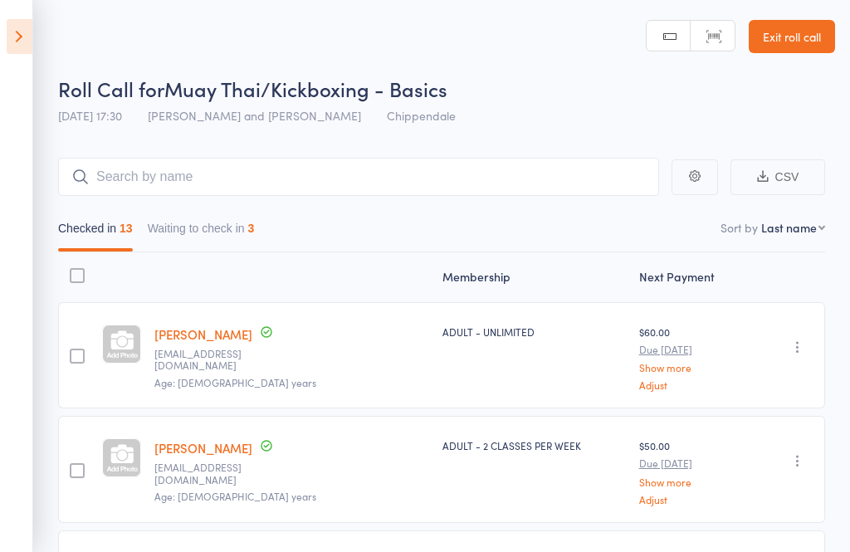
click at [186, 235] on button "Waiting to check in 3" at bounding box center [201, 232] width 107 height 38
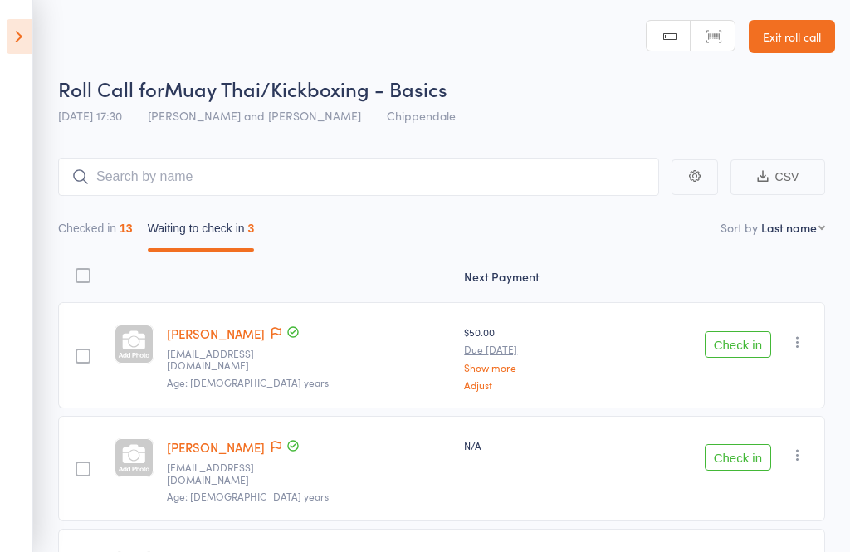
click at [104, 246] on button "Checked in 13" at bounding box center [95, 232] width 75 height 38
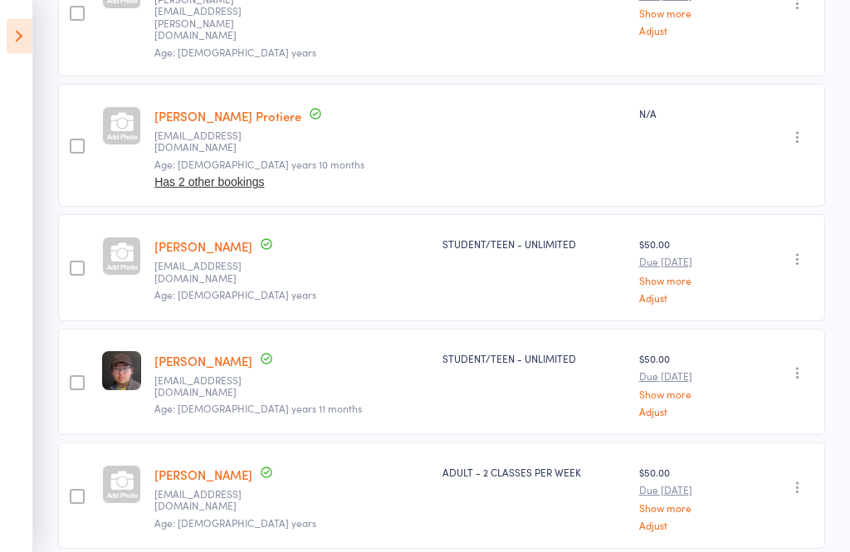
scroll to position [1047, 0]
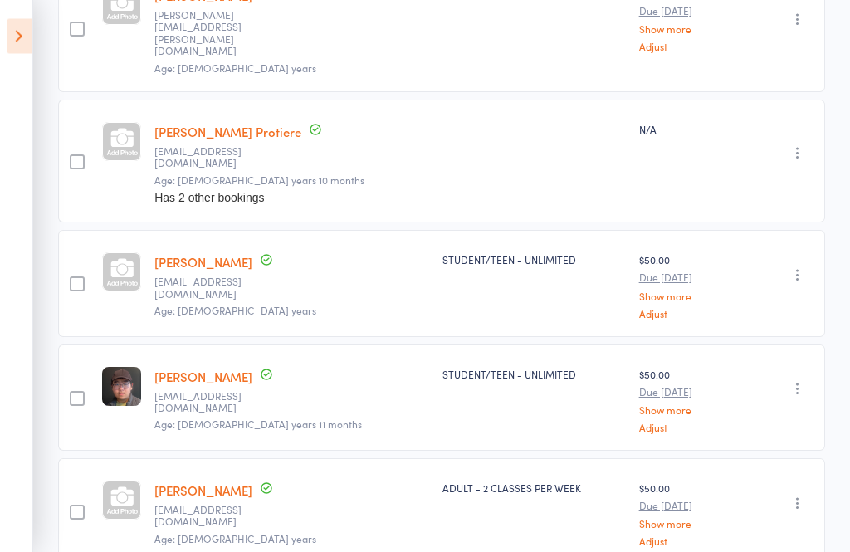
click at [813, 231] on div "Undo check-in Send message Add Note Add Task Add Flag Remove Mark absent" at bounding box center [786, 284] width 78 height 106
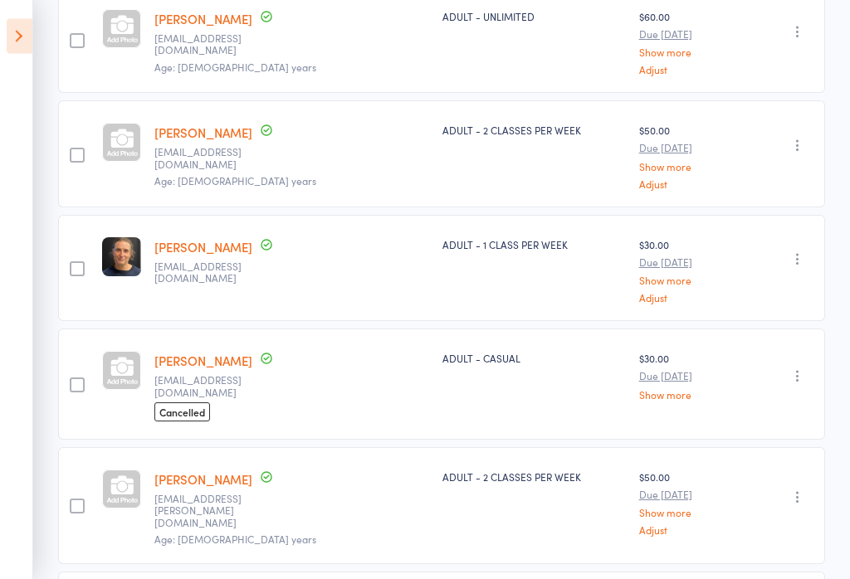
scroll to position [279, 0]
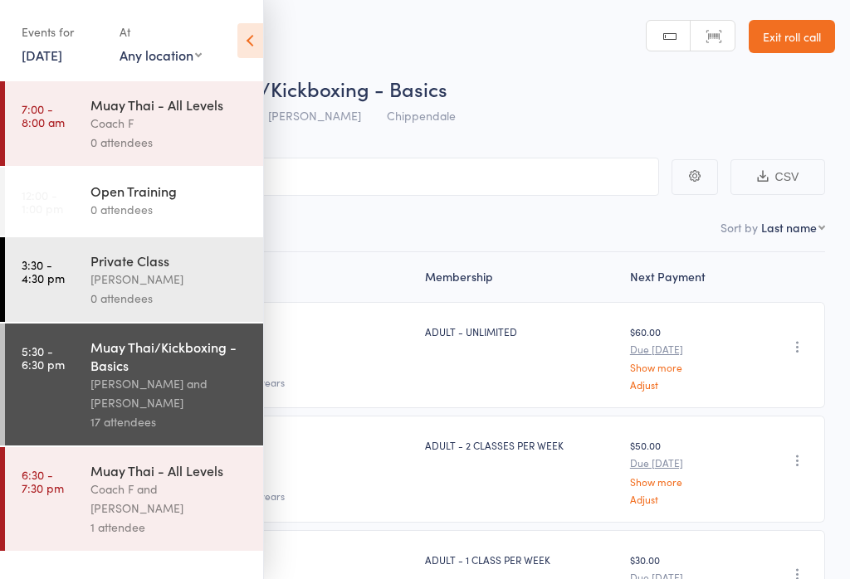
click at [253, 35] on icon at bounding box center [250, 40] width 26 height 35
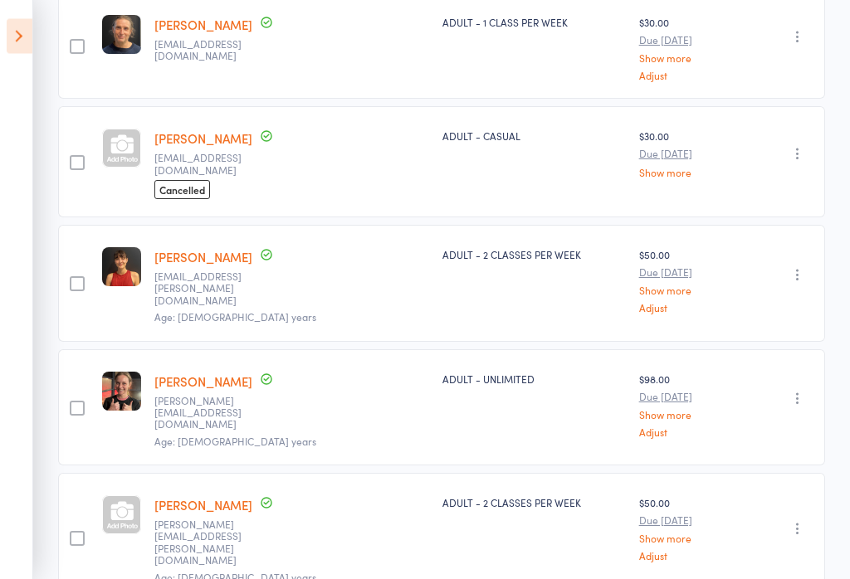
scroll to position [670, 0]
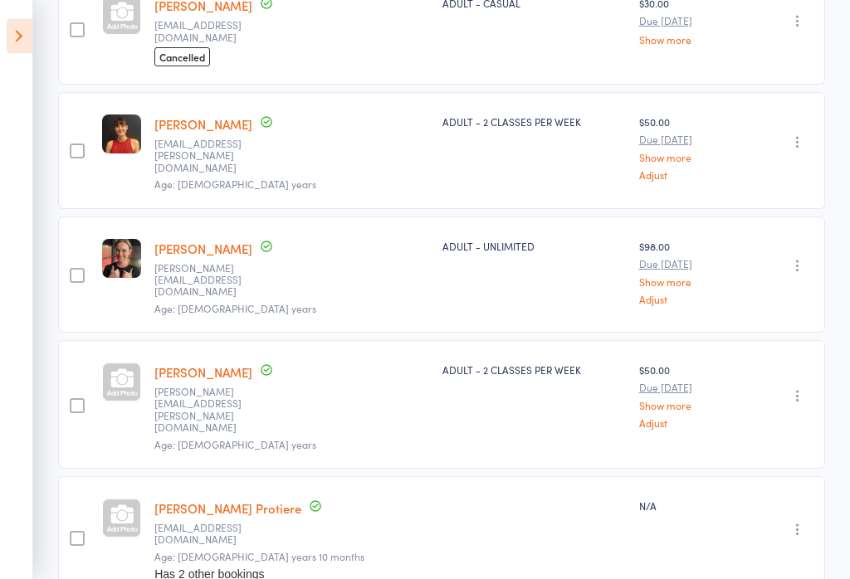
click at [847, 41] on main "CSV Checked in 14 Waiting to check in 3 Sort by Last name First name Last name …" at bounding box center [425, 406] width 850 height 1887
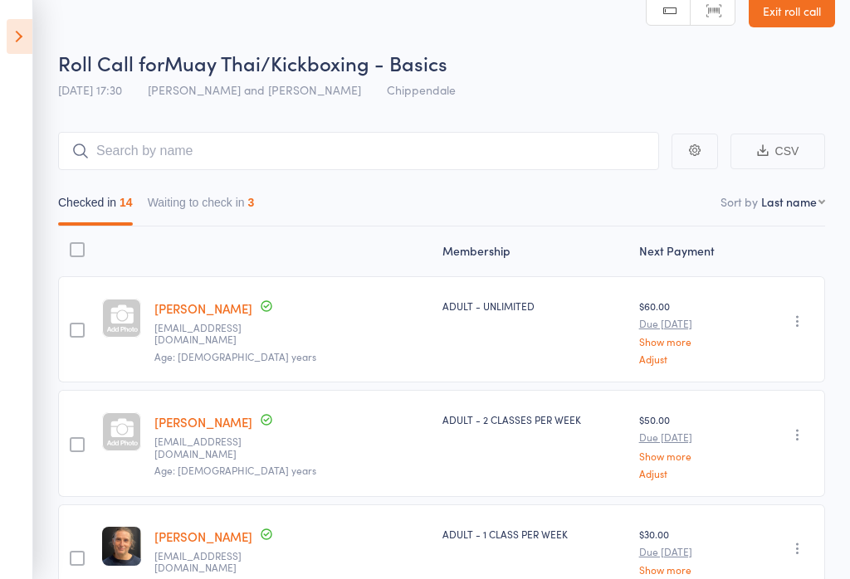
scroll to position [25, 0]
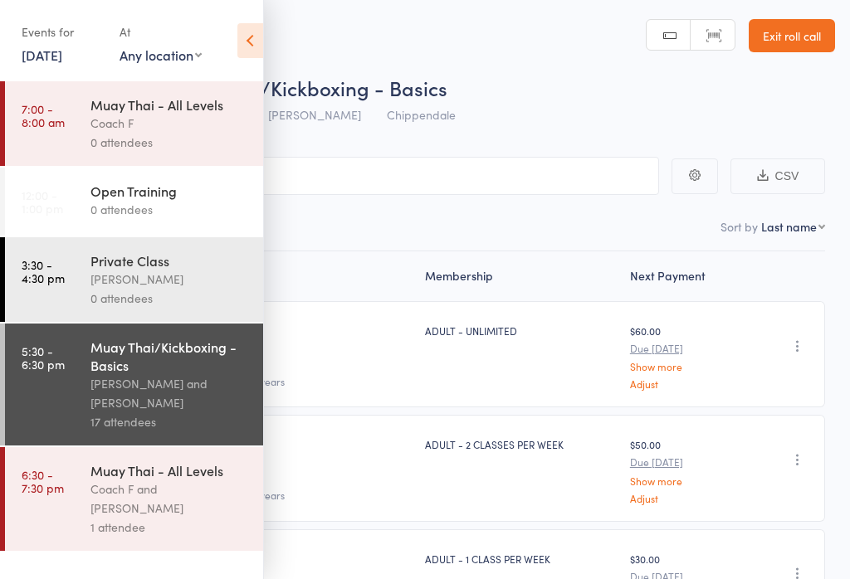
scroll to position [1, 0]
click at [185, 510] on div "Coach F and [PERSON_NAME]" at bounding box center [169, 499] width 159 height 38
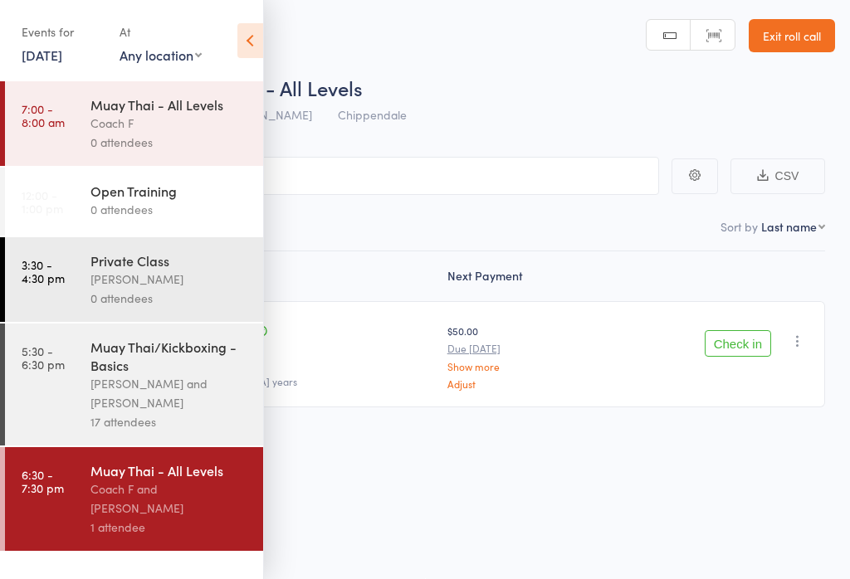
click at [252, 42] on icon at bounding box center [250, 40] width 26 height 35
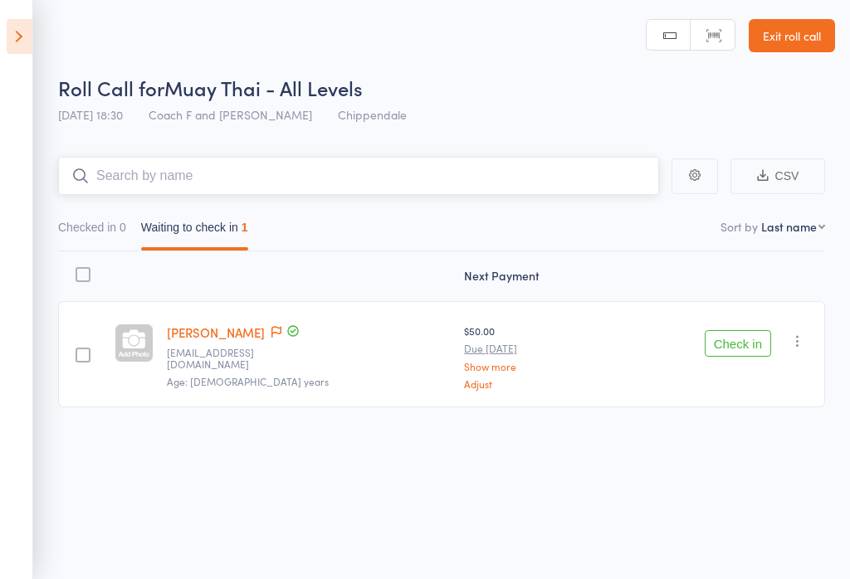
click at [446, 182] on input "search" at bounding box center [358, 176] width 601 height 38
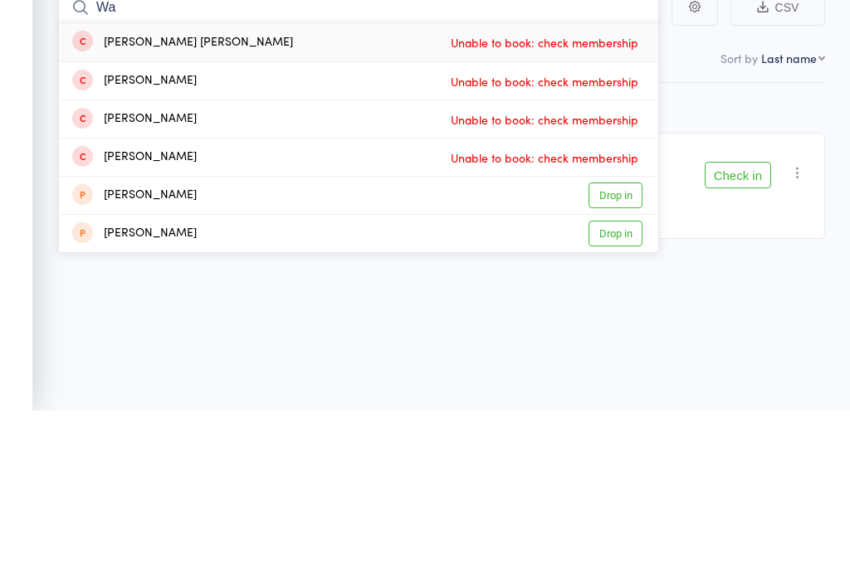
type input "W"
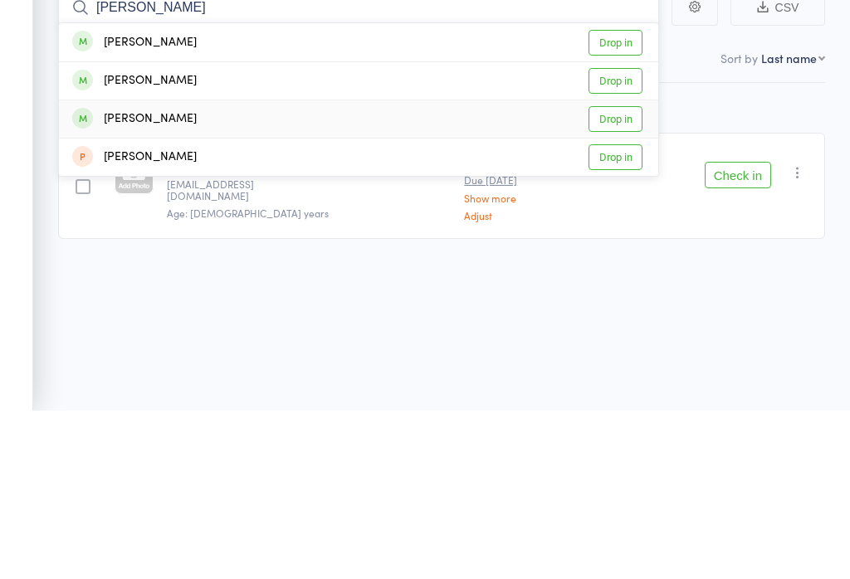
type input "Ali"
click at [291, 269] on div "Alistair Wong Drop in" at bounding box center [358, 287] width 599 height 37
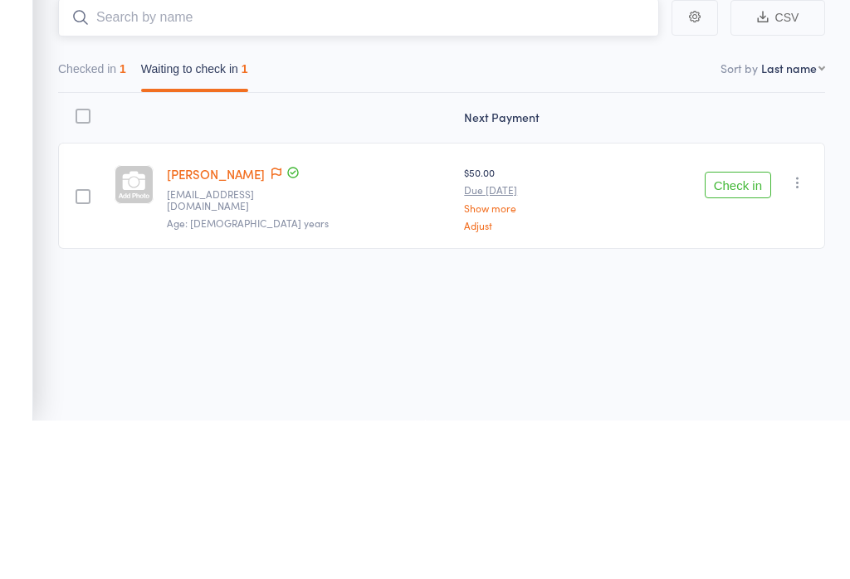
click at [110, 212] on button "Checked in 1" at bounding box center [92, 231] width 68 height 38
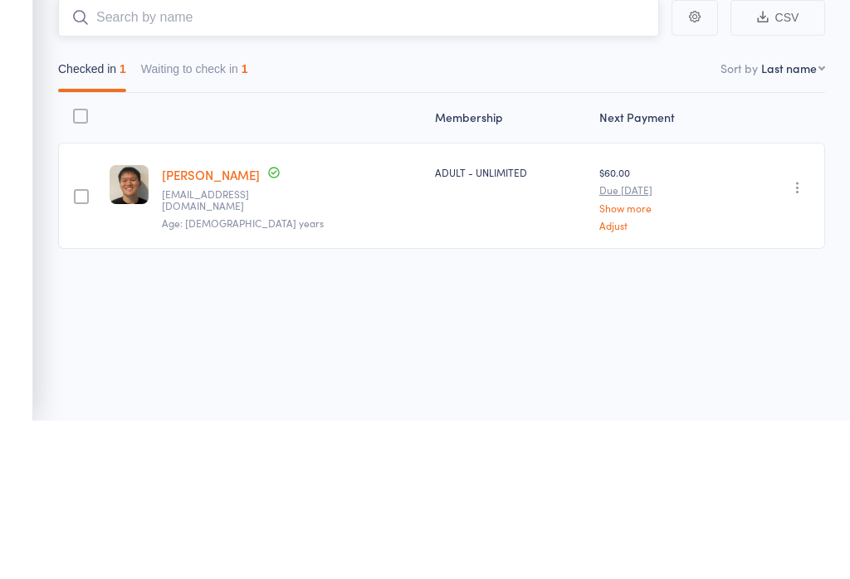
click at [242, 157] on input "search" at bounding box center [358, 176] width 601 height 38
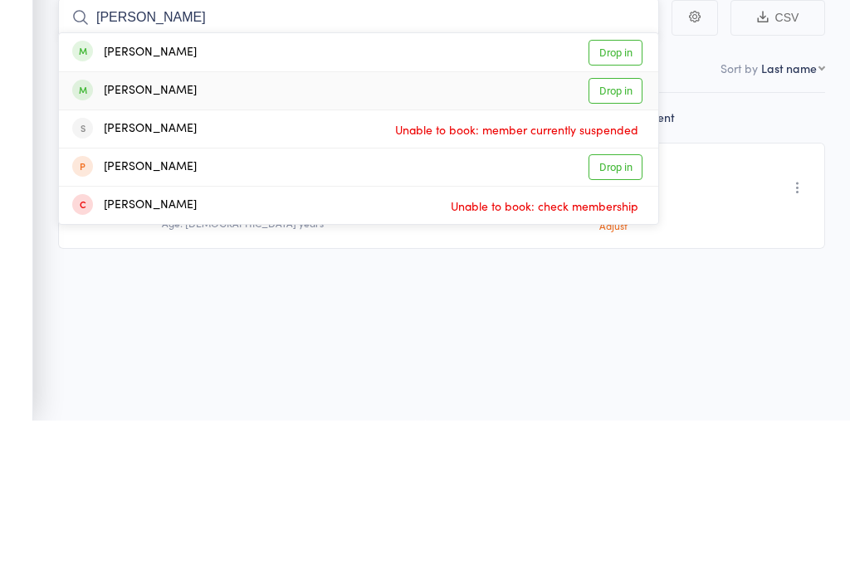
type input "Josep"
click at [614, 237] on link "Drop in" at bounding box center [616, 250] width 54 height 26
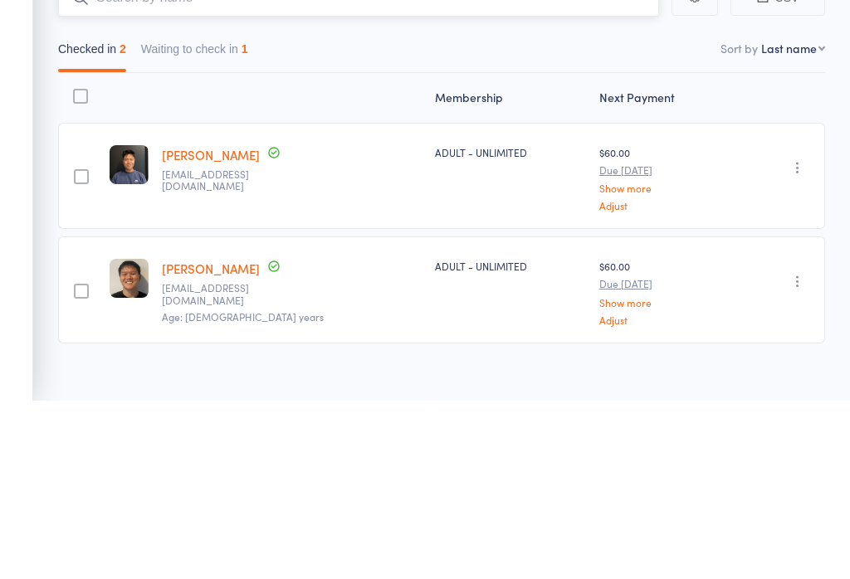
click at [504, 212] on nav "Checked in 2 Waiting to check in 1" at bounding box center [442, 231] width 782 height 38
click at [233, 212] on button "Waiting to check in 1" at bounding box center [194, 231] width 107 height 38
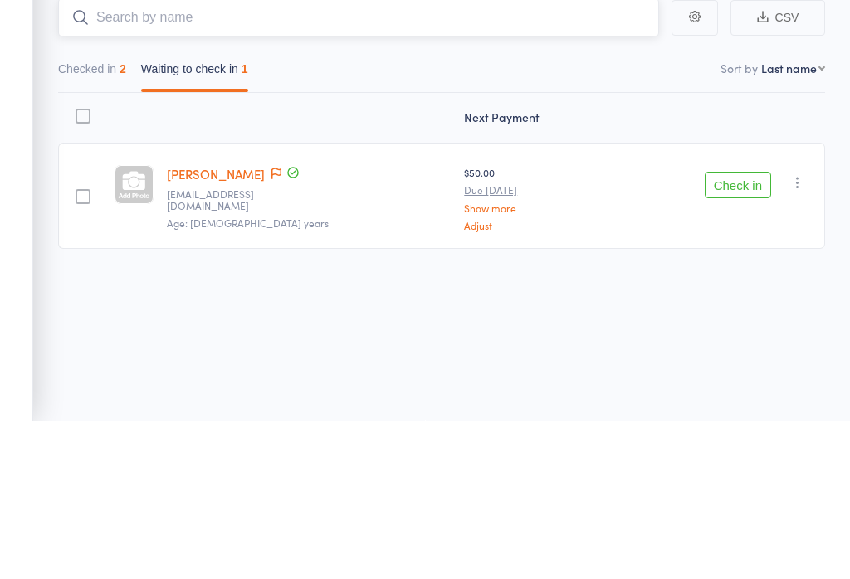
click at [98, 212] on button "Checked in 2" at bounding box center [92, 231] width 68 height 38
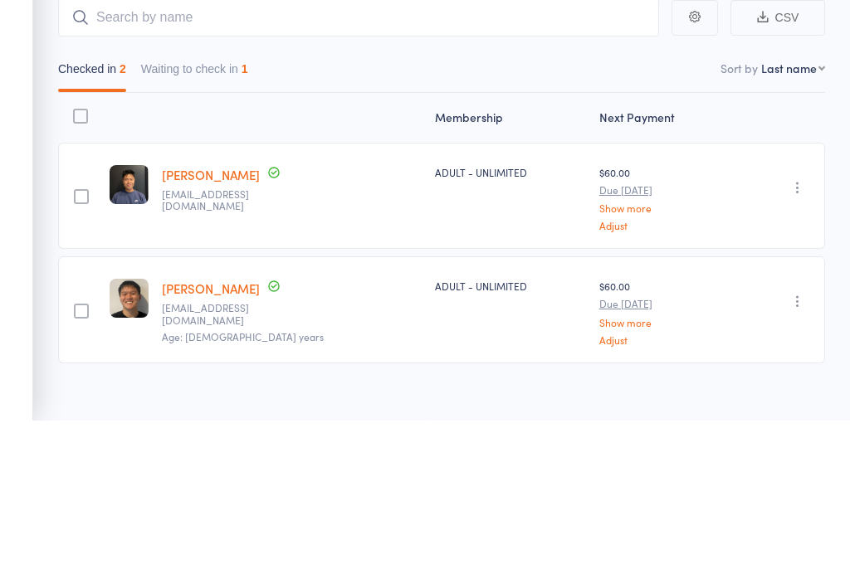
click at [813, 252] on div "Membership Next Payment edit Joseph Zachary Chong jzcwt@yahoo.com ADULT - UNLIM…" at bounding box center [441, 391] width 767 height 278
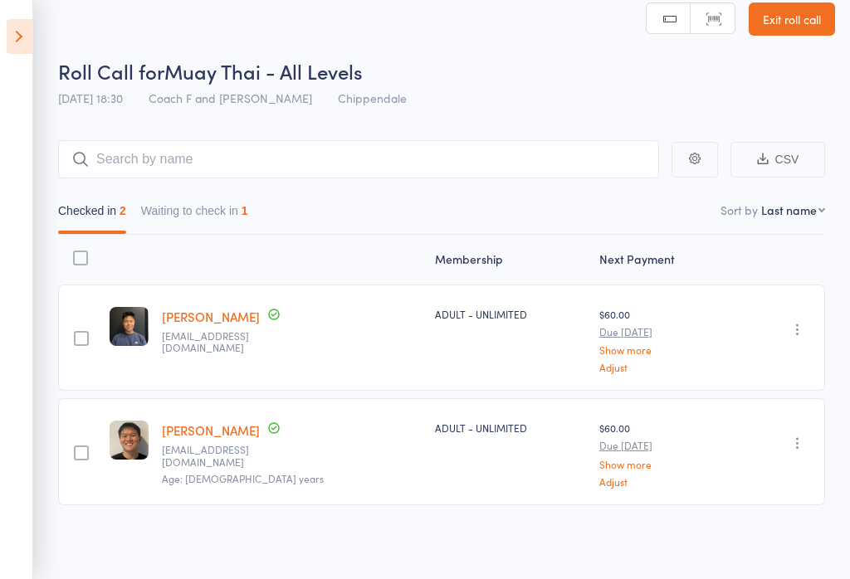
click at [13, 51] on icon at bounding box center [20, 36] width 26 height 35
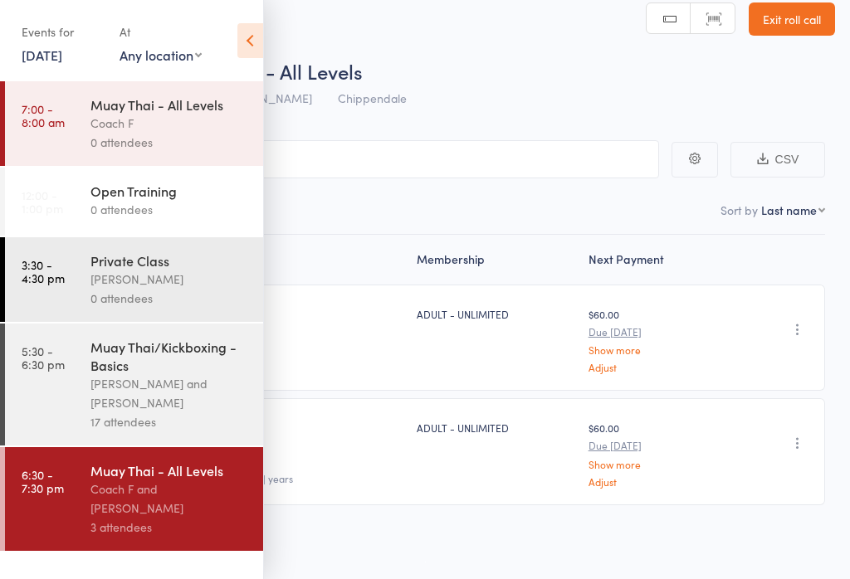
click at [211, 403] on div "[PERSON_NAME] and [PERSON_NAME]" at bounding box center [169, 393] width 159 height 38
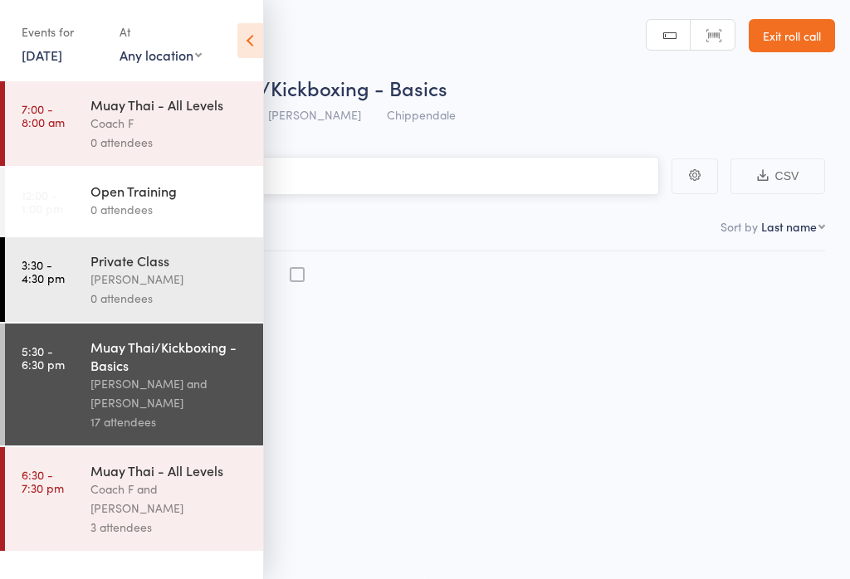
scroll to position [1, 0]
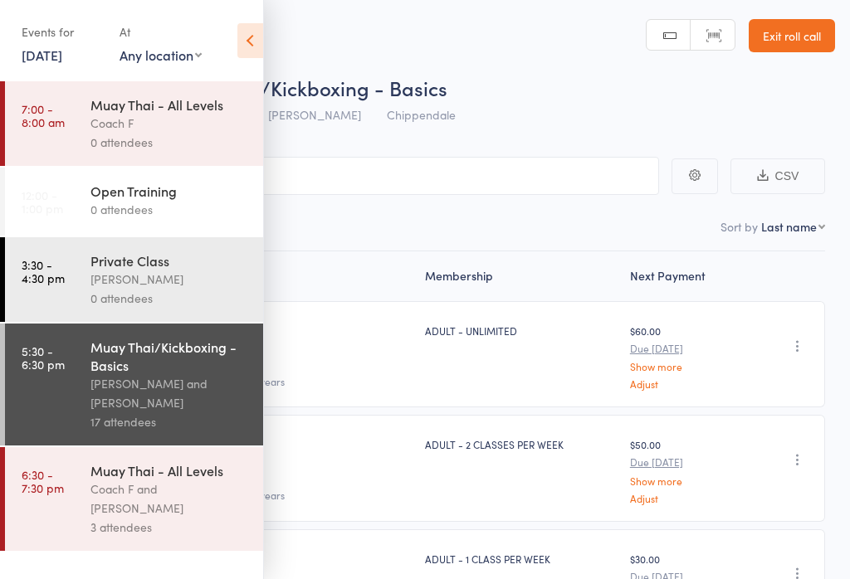
click at [244, 56] on icon at bounding box center [250, 40] width 26 height 35
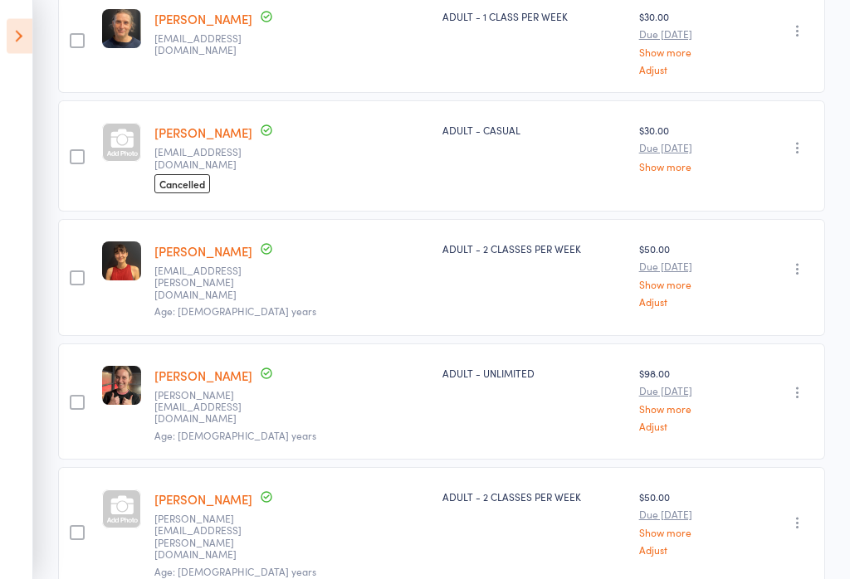
scroll to position [465, 0]
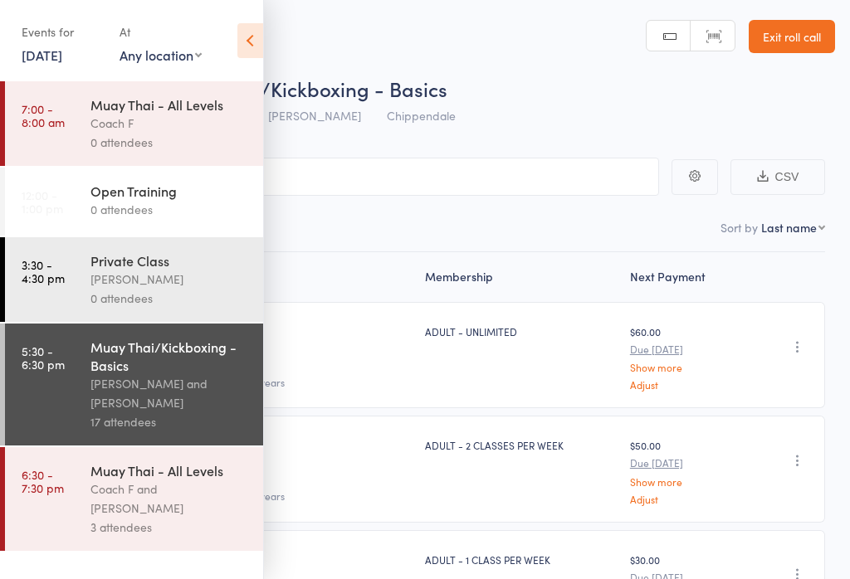
click at [250, 37] on icon at bounding box center [250, 40] width 26 height 35
click at [253, 40] on icon at bounding box center [250, 40] width 26 height 35
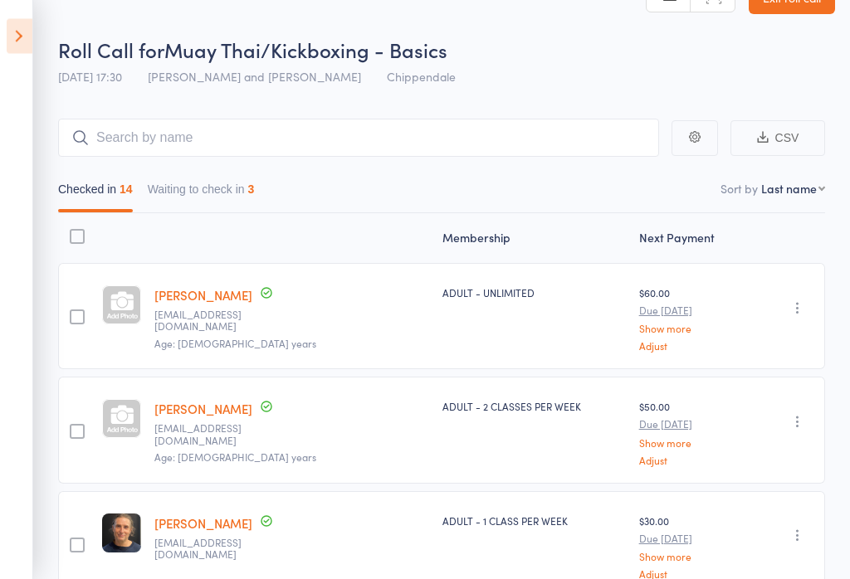
scroll to position [39, 0]
click at [246, 190] on button "Waiting to check in 3" at bounding box center [201, 193] width 107 height 38
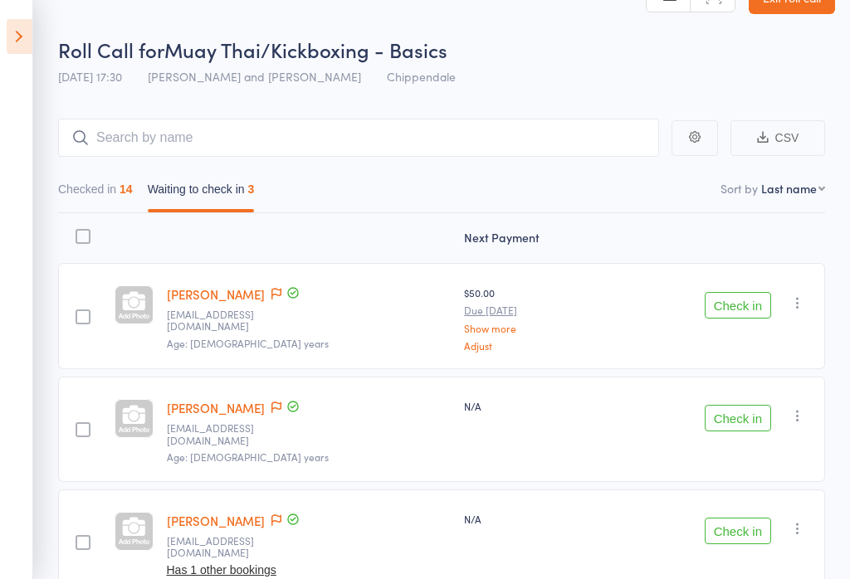
click at [800, 307] on icon "button" at bounding box center [797, 303] width 17 height 17
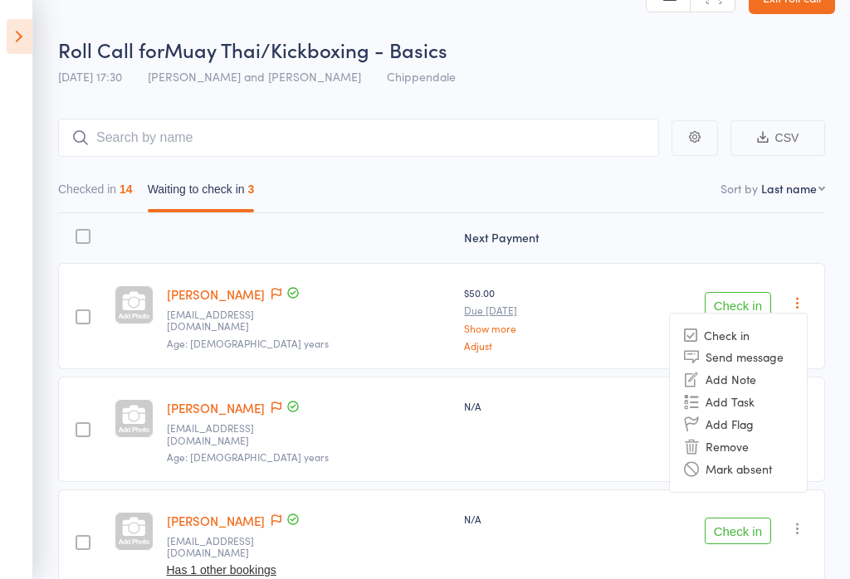
click at [761, 477] on li "Mark absent" at bounding box center [738, 469] width 137 height 22
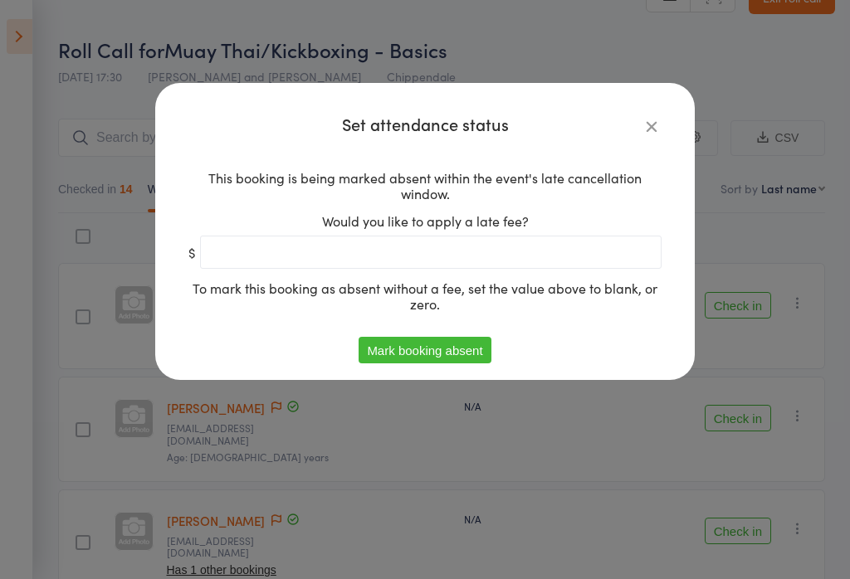
click at [462, 347] on button "Mark booking absent" at bounding box center [425, 350] width 132 height 27
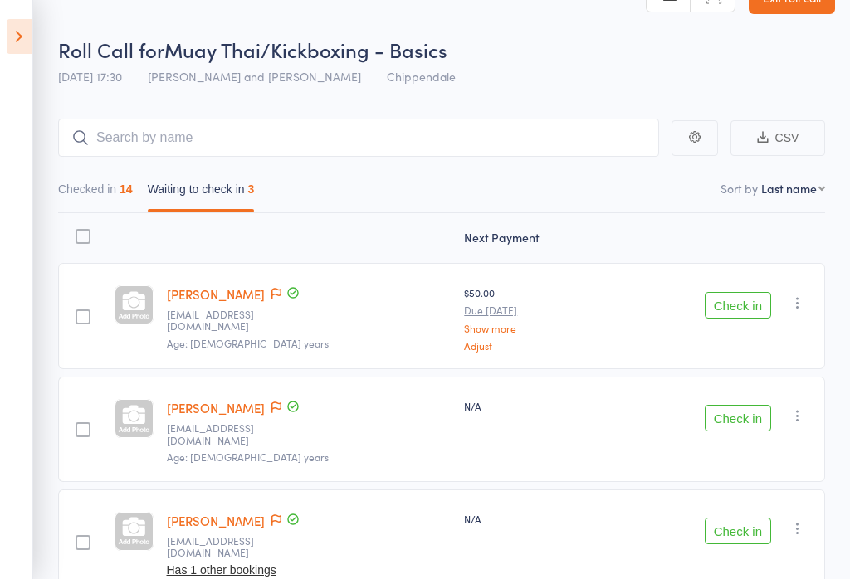
click at [805, 416] on icon "button" at bounding box center [797, 416] width 17 height 17
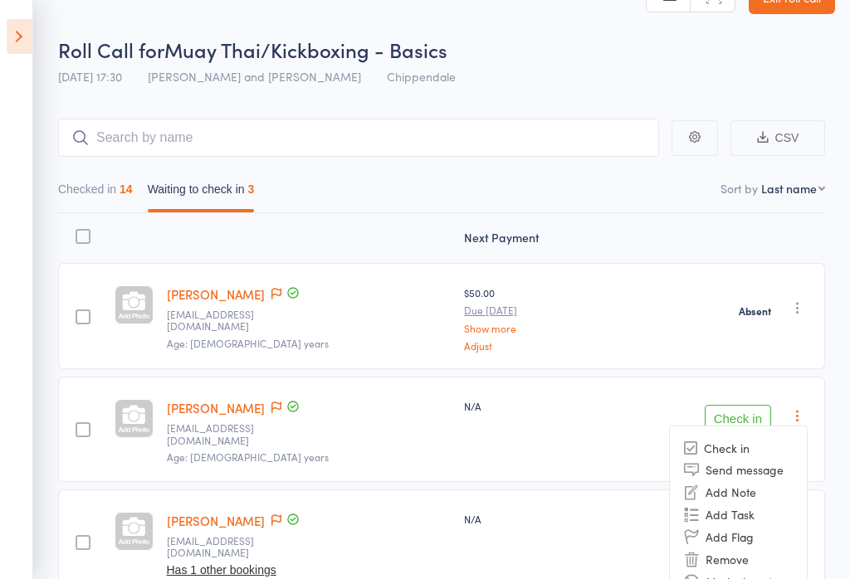
click at [767, 579] on li "Mark absent" at bounding box center [738, 582] width 137 height 22
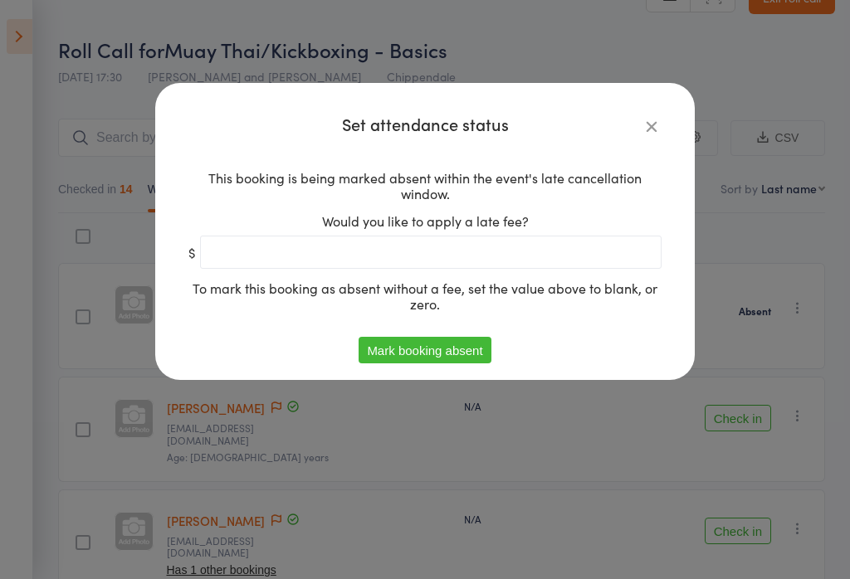
click at [455, 354] on button "Mark booking absent" at bounding box center [425, 350] width 132 height 27
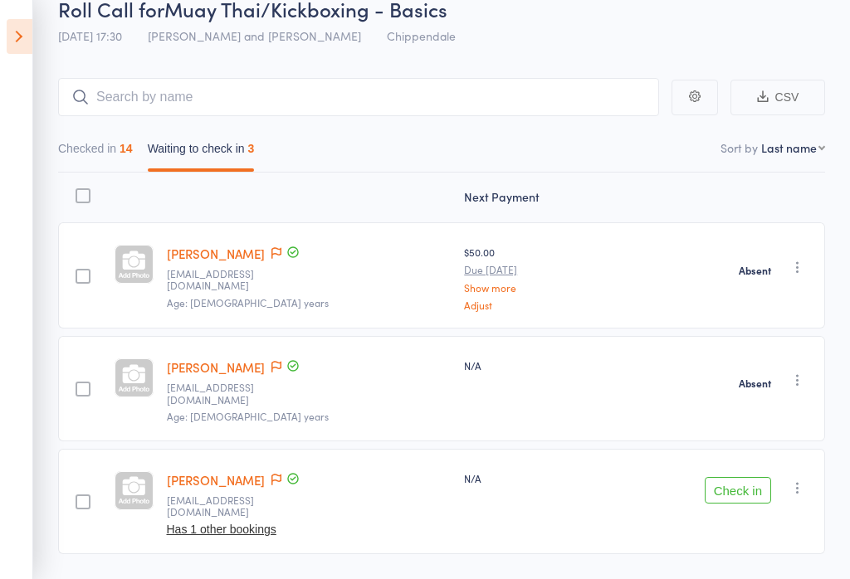
scroll to position [85, 0]
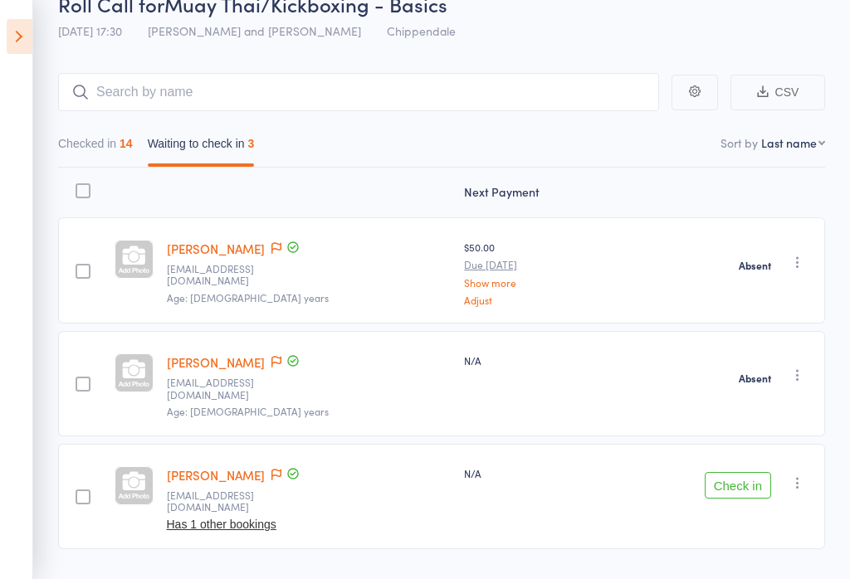
click at [803, 475] on icon "button" at bounding box center [797, 483] width 17 height 17
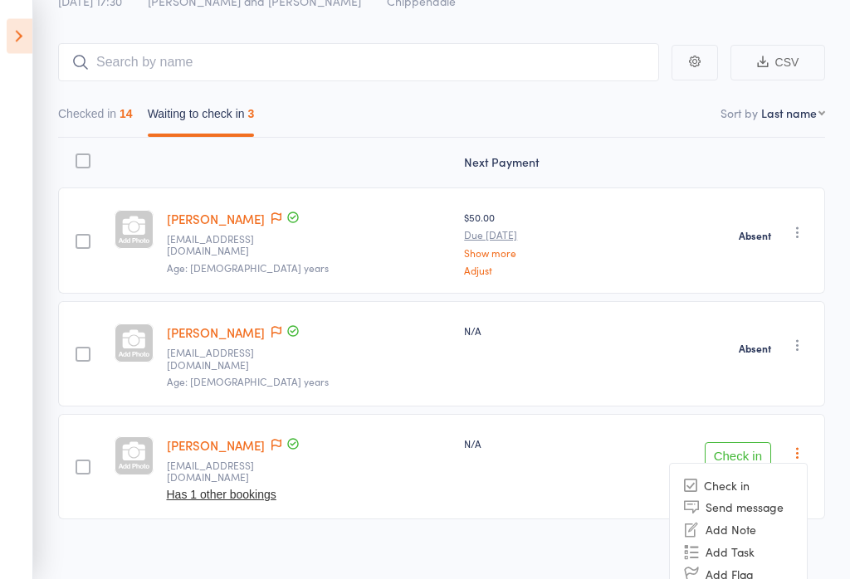
scroll to position [139, 0]
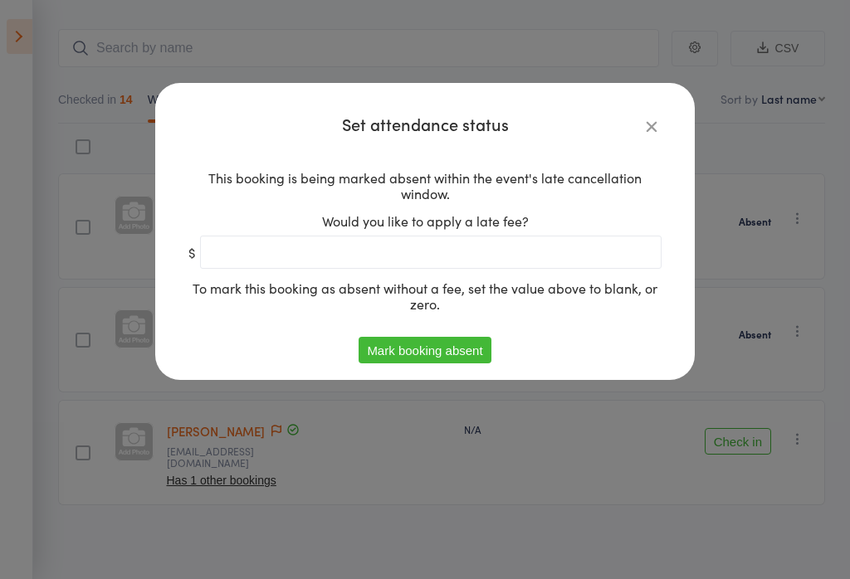
scroll to position [85, 0]
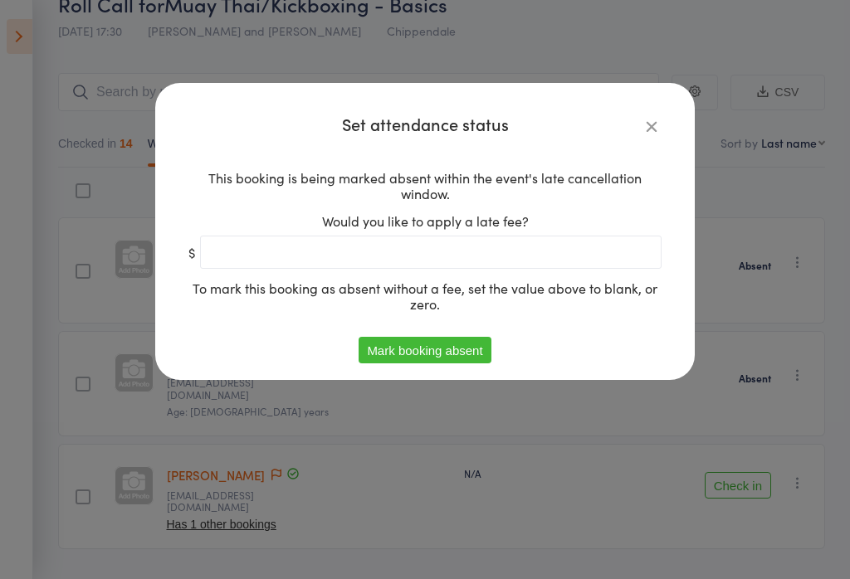
click at [472, 349] on button "Mark booking absent" at bounding box center [425, 350] width 132 height 27
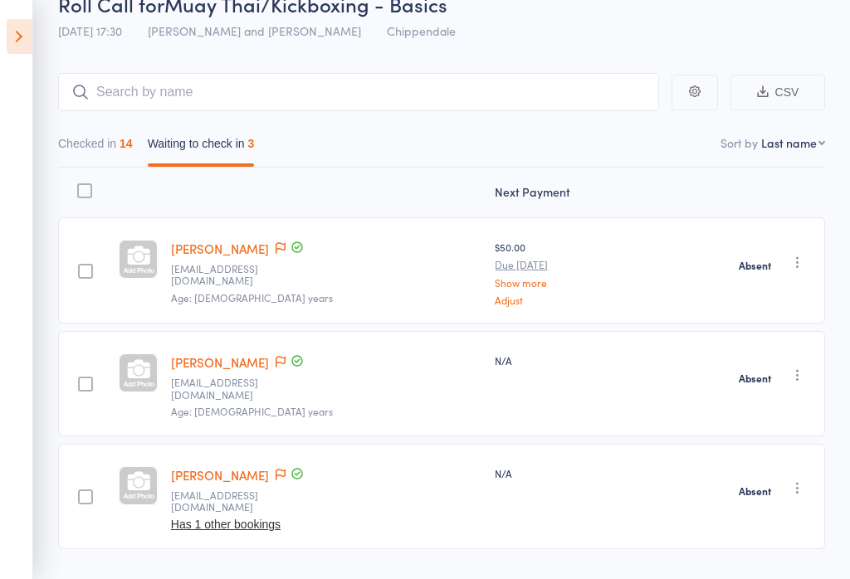
click at [116, 153] on button "Checked in 14" at bounding box center [95, 148] width 75 height 38
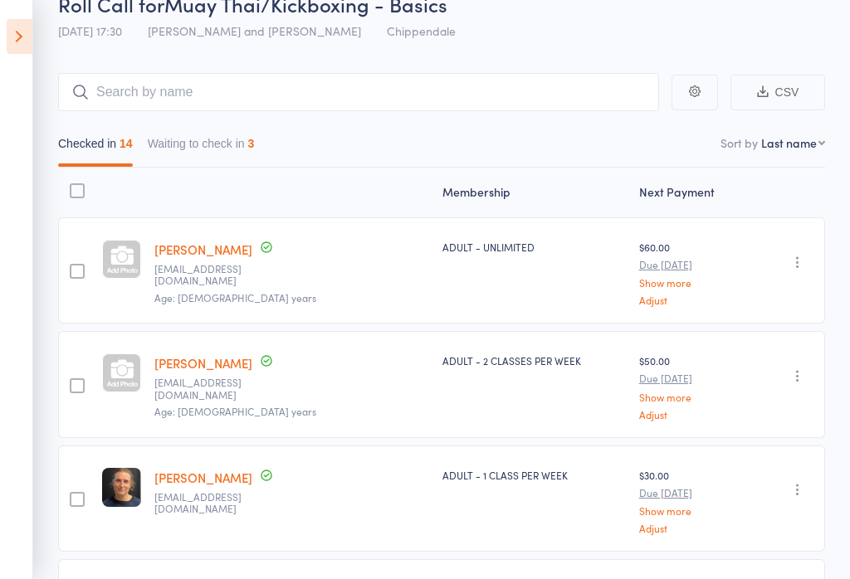
scroll to position [0, 0]
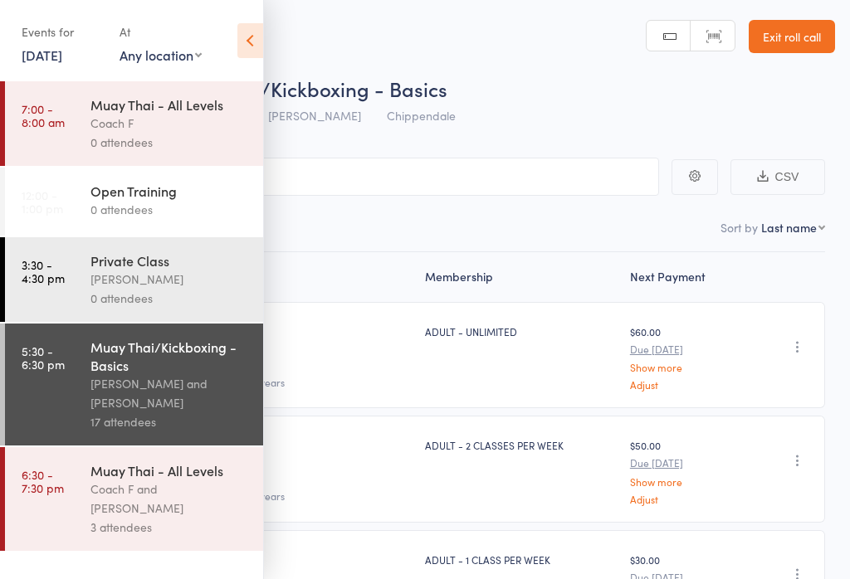
click at [255, 51] on icon at bounding box center [250, 40] width 26 height 35
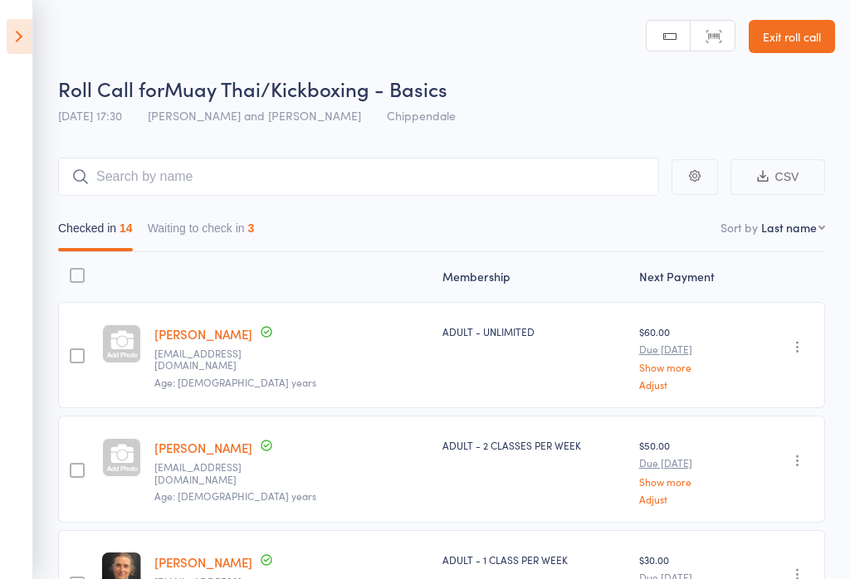
click at [7, 39] on icon at bounding box center [20, 36] width 26 height 35
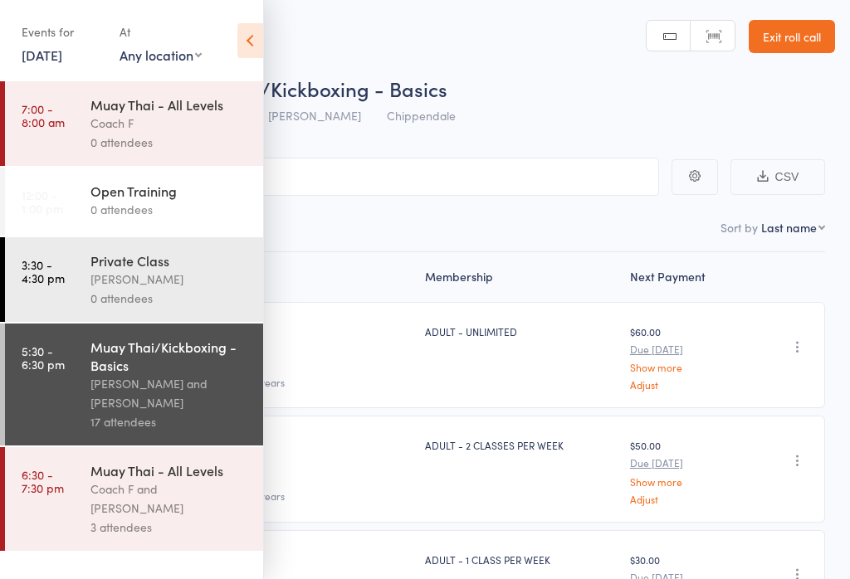
click at [176, 534] on div "3 attendees" at bounding box center [169, 527] width 159 height 19
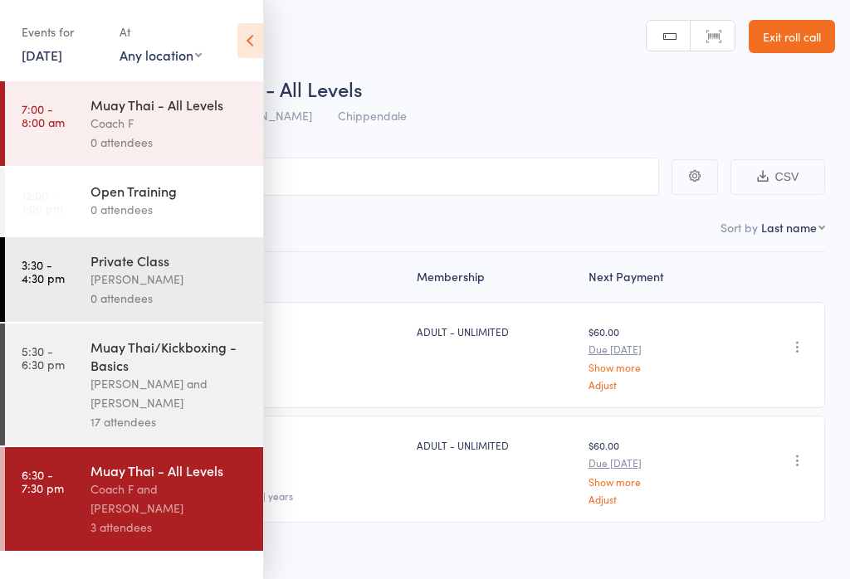
click at [254, 35] on icon at bounding box center [250, 40] width 26 height 35
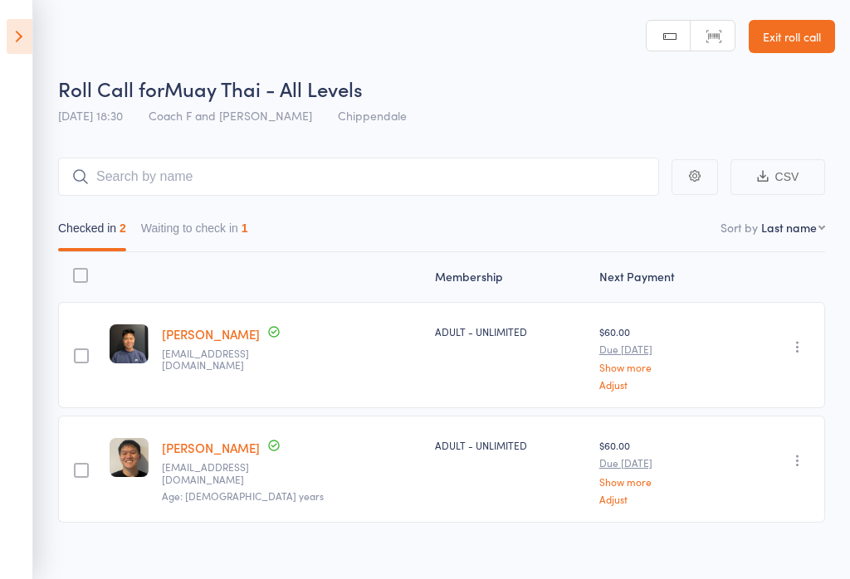
click at [227, 227] on button "Waiting to check in 1" at bounding box center [194, 232] width 107 height 38
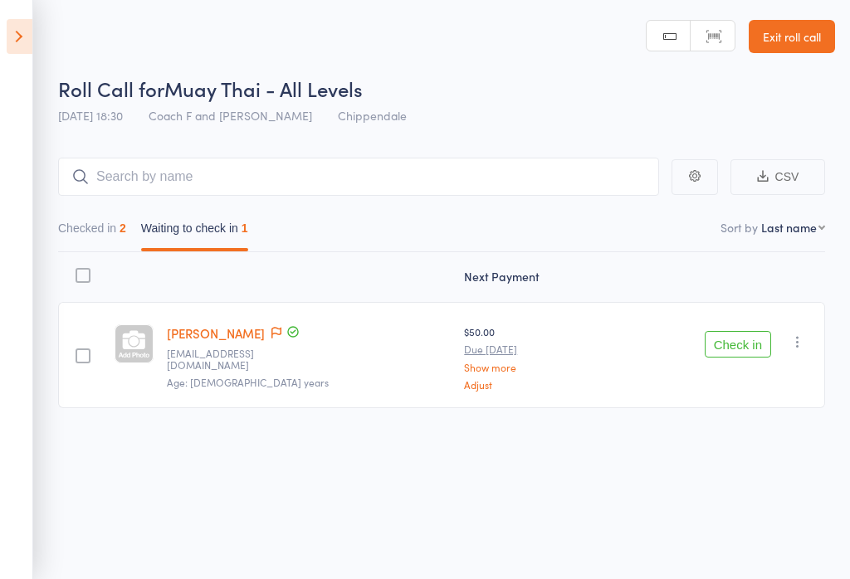
click at [107, 232] on button "Checked in 2" at bounding box center [92, 232] width 68 height 38
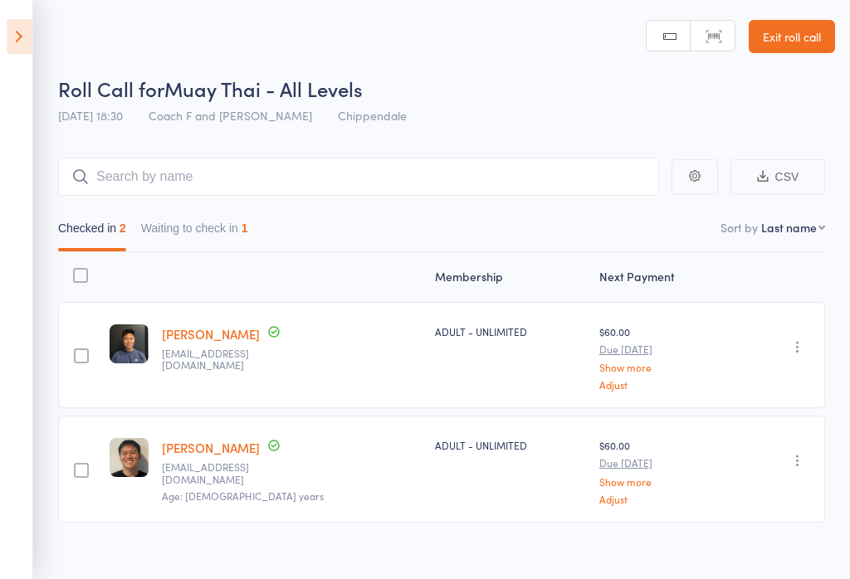
click at [15, 48] on icon at bounding box center [20, 36] width 26 height 35
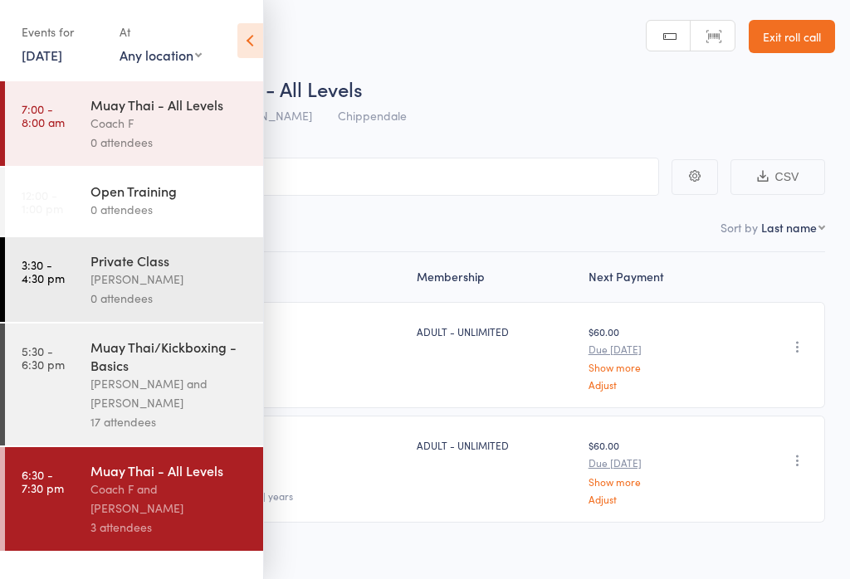
click at [186, 374] on div "Muay Thai/Kickboxing - Basics" at bounding box center [169, 356] width 159 height 37
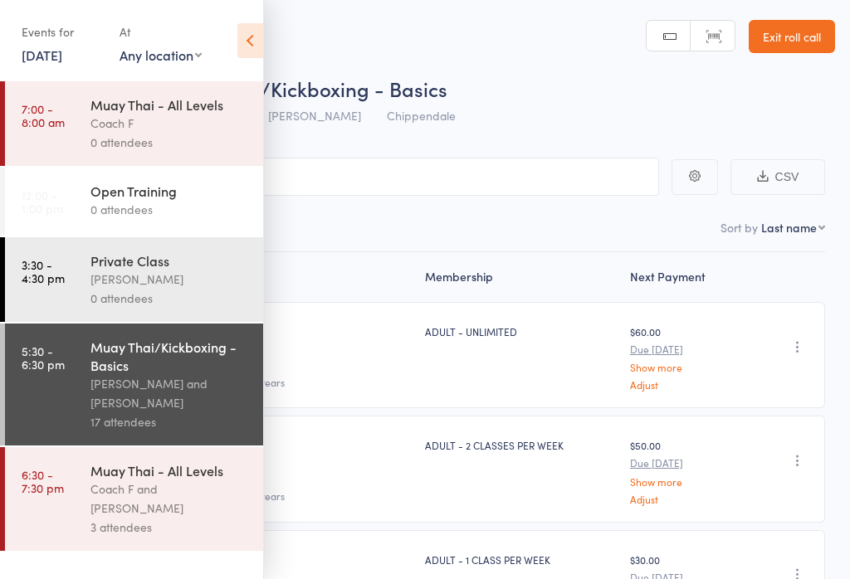
click at [253, 38] on icon at bounding box center [250, 40] width 26 height 35
click at [579, 206] on div "Checked in 14 Waiting to check in 3" at bounding box center [425, 224] width 800 height 56
click at [549, 182] on input "search" at bounding box center [342, 177] width 634 height 38
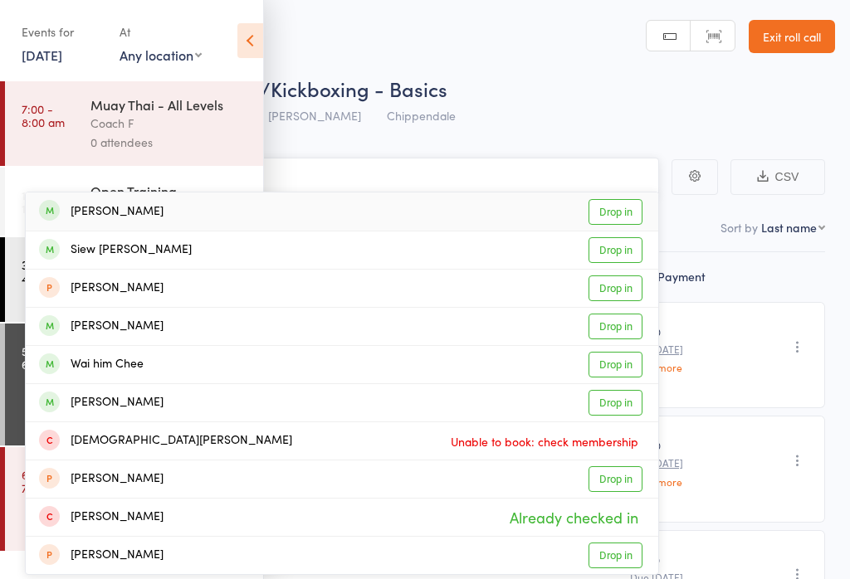
type input "[PERSON_NAME]"
click at [600, 210] on link "Drop in" at bounding box center [616, 212] width 54 height 26
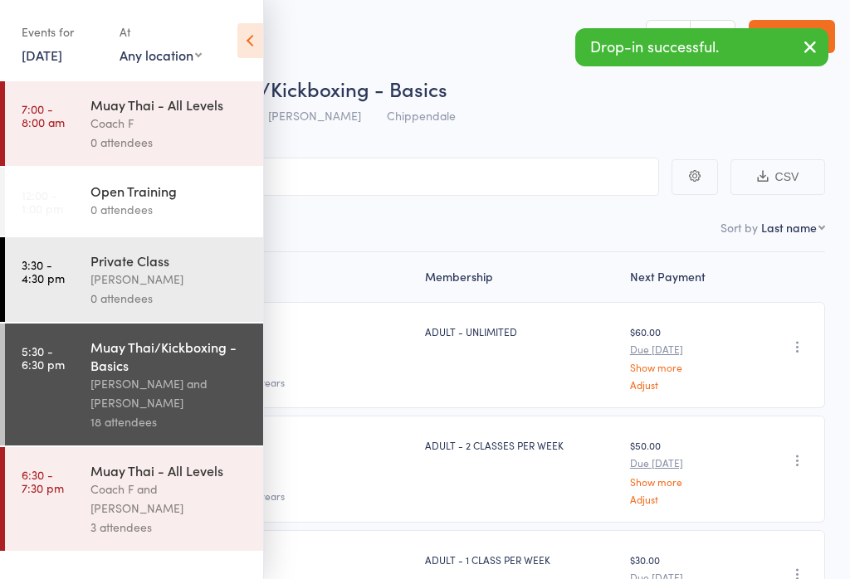
click at [242, 47] on icon at bounding box center [250, 40] width 26 height 35
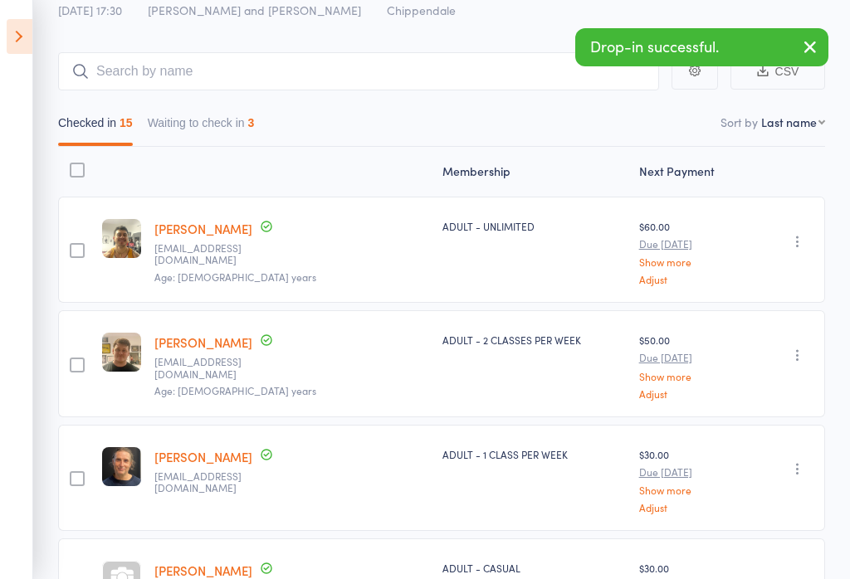
scroll to position [107, 0]
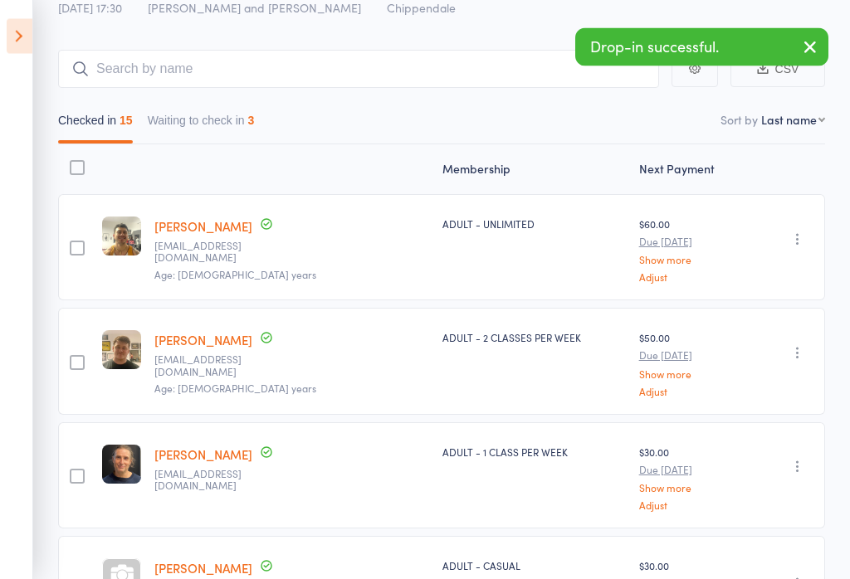
click at [0, 37] on aside "Events for [DATE] [DATE] [DATE] Sun Mon Tue Wed Thu Fri Sat 31 27 28 29 30 31 0…" at bounding box center [16, 289] width 33 height 579
click at [32, 22] on icon at bounding box center [20, 36] width 26 height 35
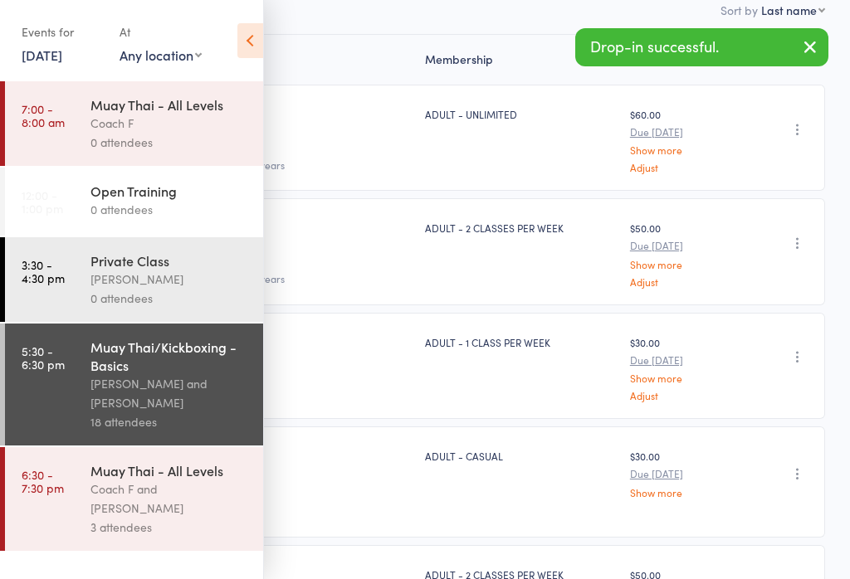
scroll to position [237, 0]
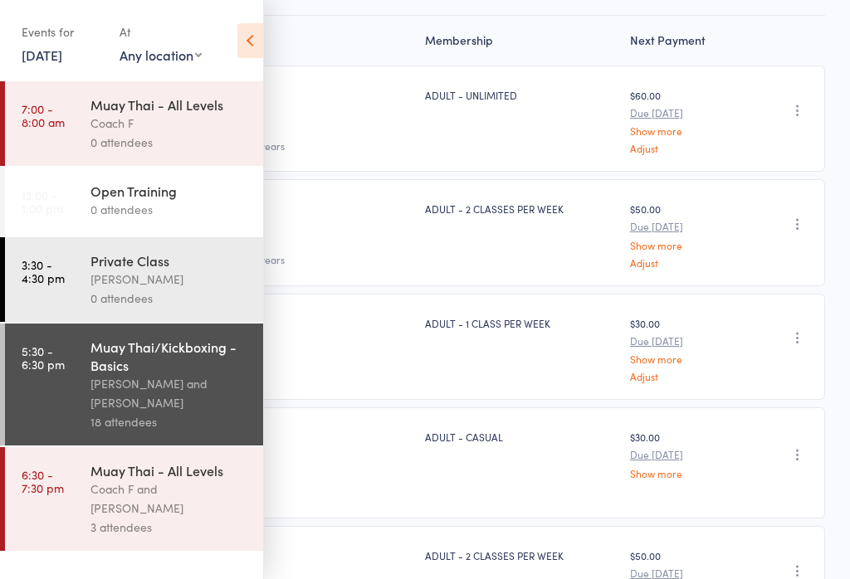
click at [139, 518] on div "Coach F and [PERSON_NAME]" at bounding box center [169, 499] width 159 height 38
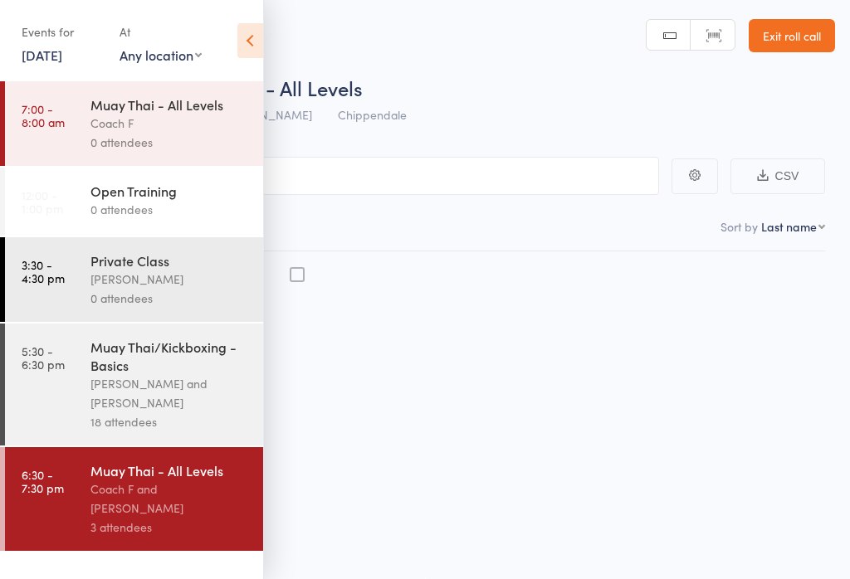
scroll to position [1, 0]
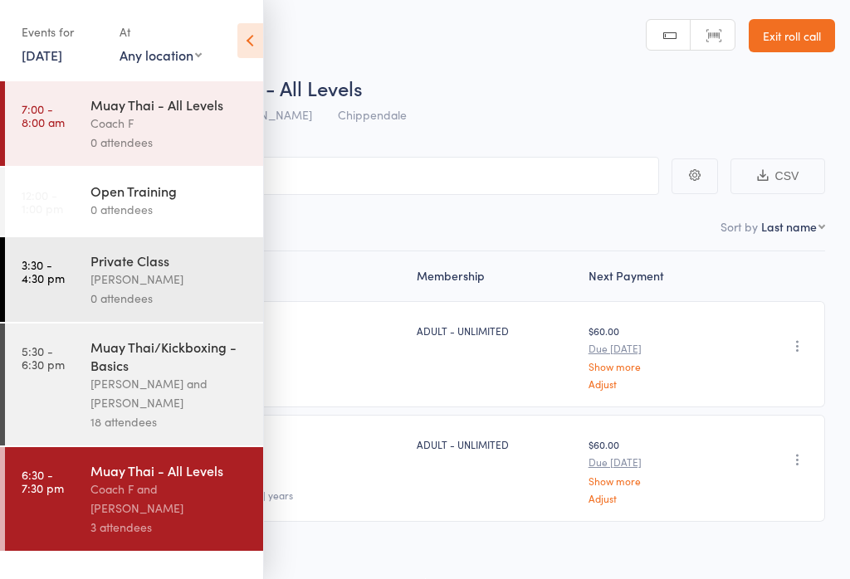
click at [53, 398] on link "5:30 - 6:30 pm Muay Thai/Kickboxing - Basics Sifu [PERSON_NAME] Fai and [PERSON…" at bounding box center [134, 385] width 258 height 122
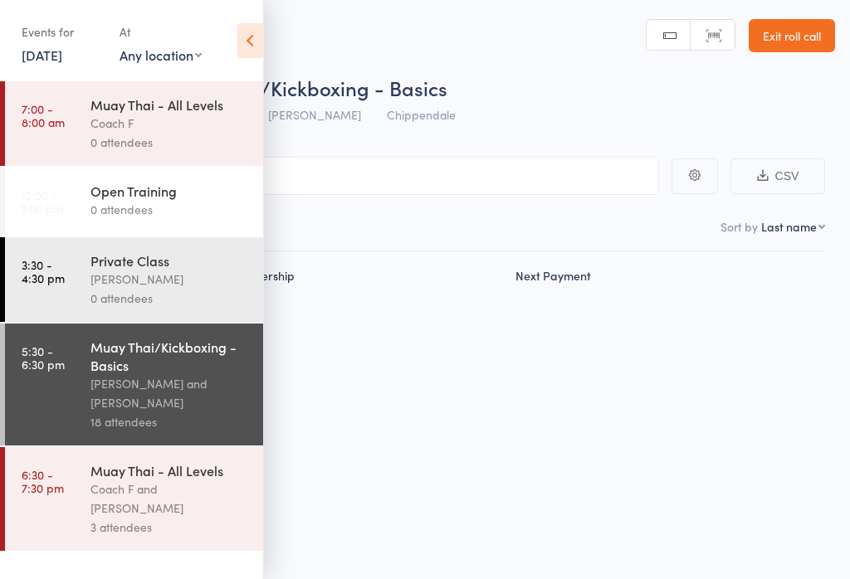
click at [240, 40] on icon at bounding box center [250, 40] width 26 height 35
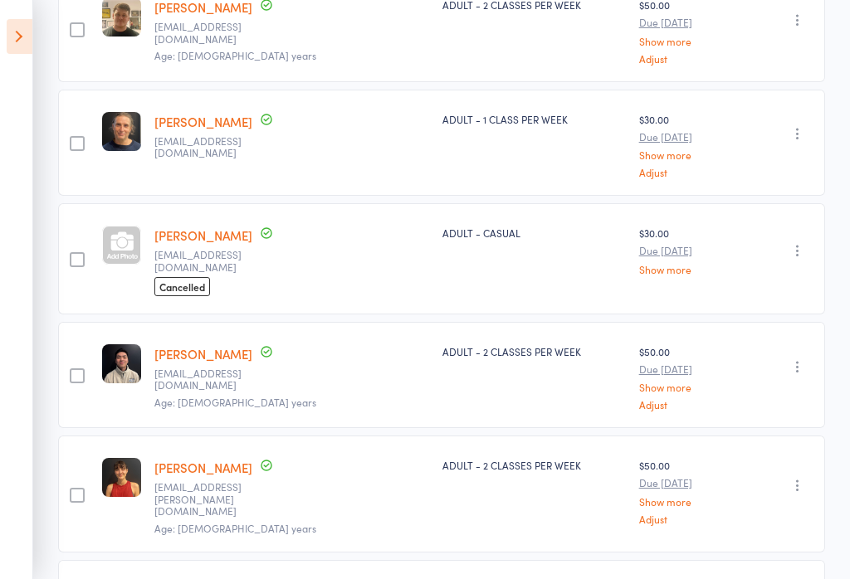
scroll to position [435, 0]
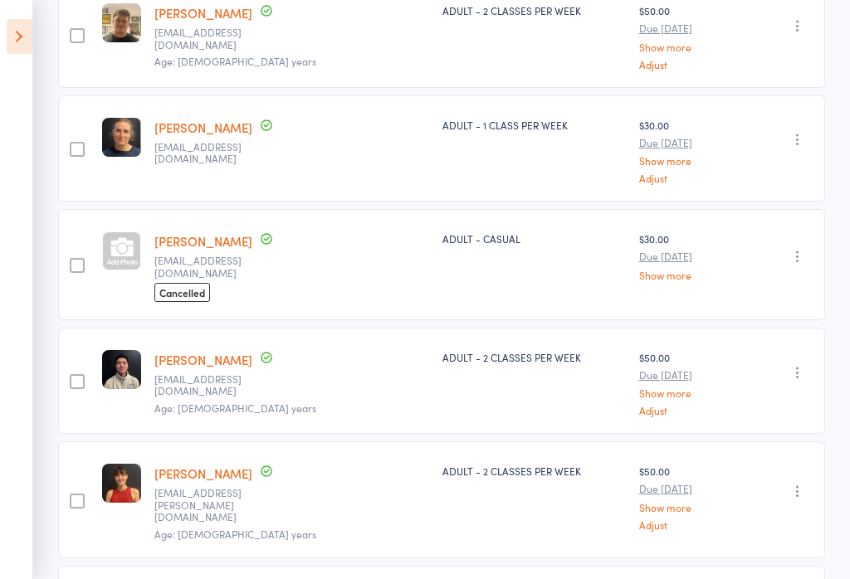
click at [804, 386] on div "Undo check-in Send message Add Note Add Task Add Flag Remove [PERSON_NAME] abse…" at bounding box center [786, 381] width 78 height 106
click at [799, 368] on icon "button" at bounding box center [797, 372] width 17 height 17
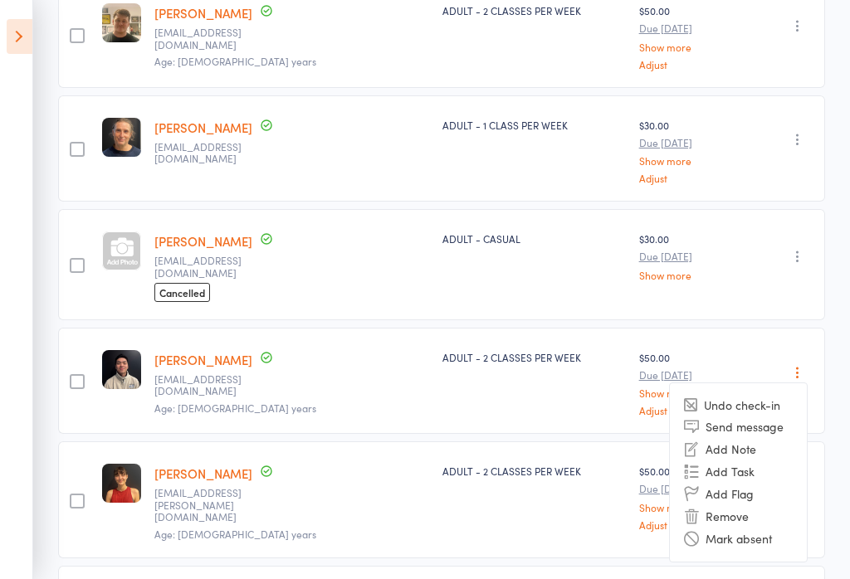
click at [740, 506] on li "Remove" at bounding box center [738, 517] width 137 height 22
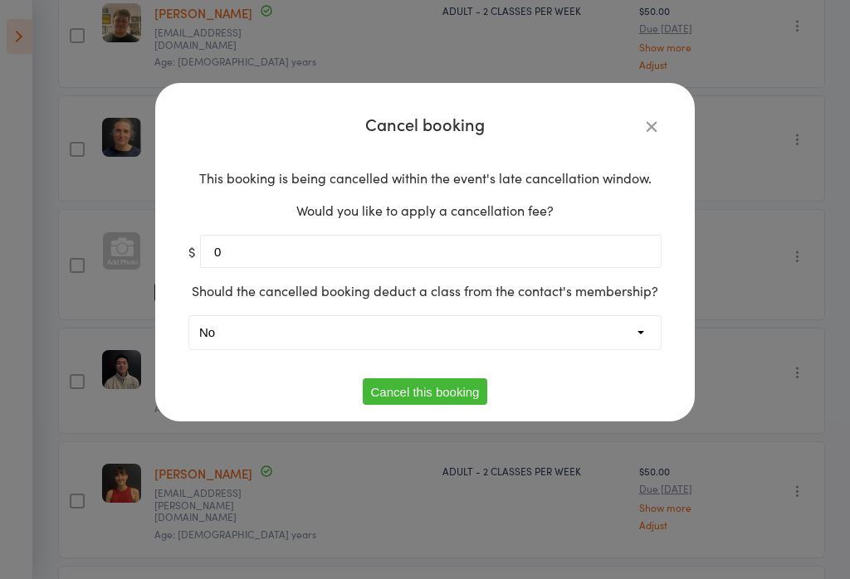
click at [643, 337] on select "Yes No" at bounding box center [424, 332] width 471 height 33
click at [453, 393] on button "Cancel this booking" at bounding box center [425, 392] width 125 height 27
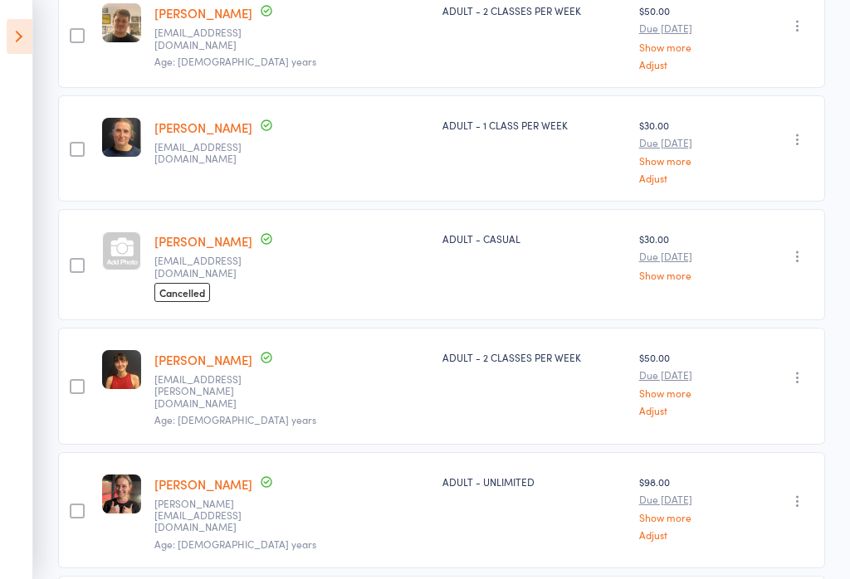
click at [7, 47] on icon at bounding box center [20, 36] width 26 height 35
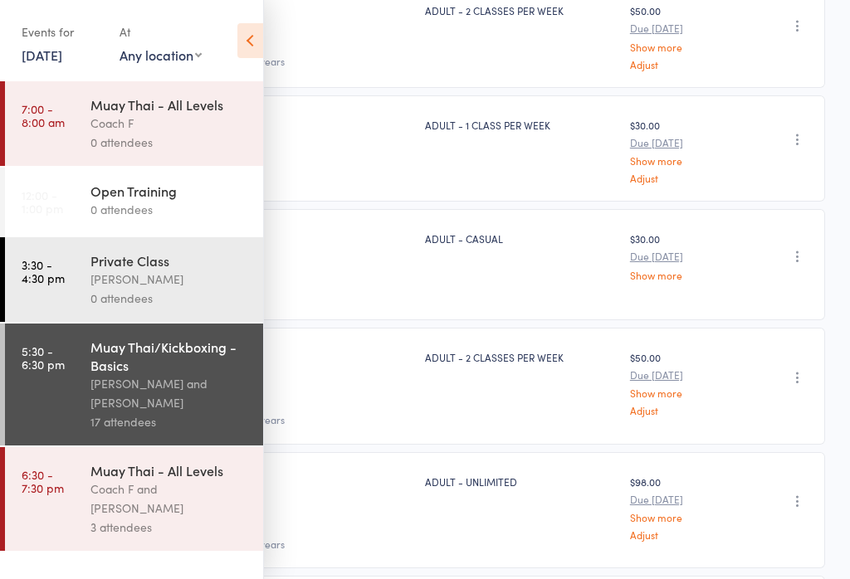
click at [169, 518] on div "Coach F and [PERSON_NAME]" at bounding box center [169, 499] width 159 height 38
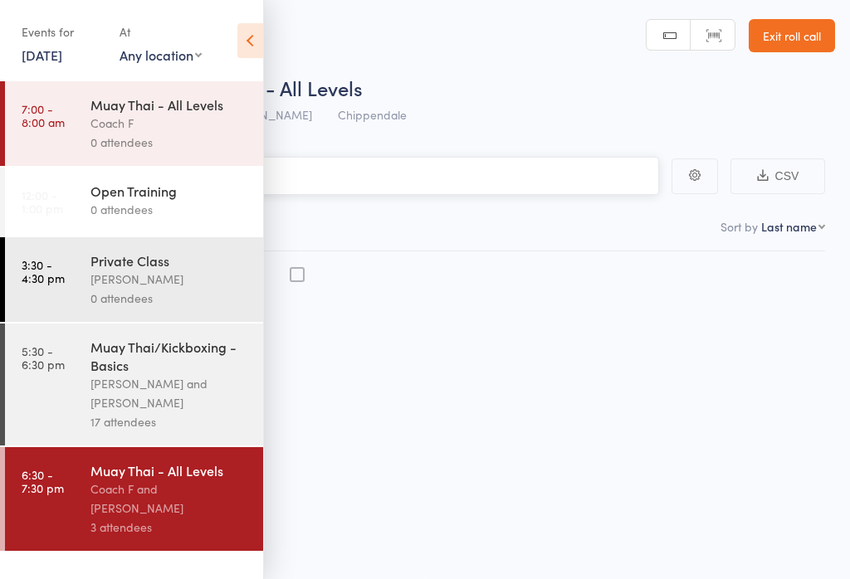
scroll to position [1, 0]
click at [182, 516] on div "Coach F and [PERSON_NAME]" at bounding box center [169, 499] width 159 height 38
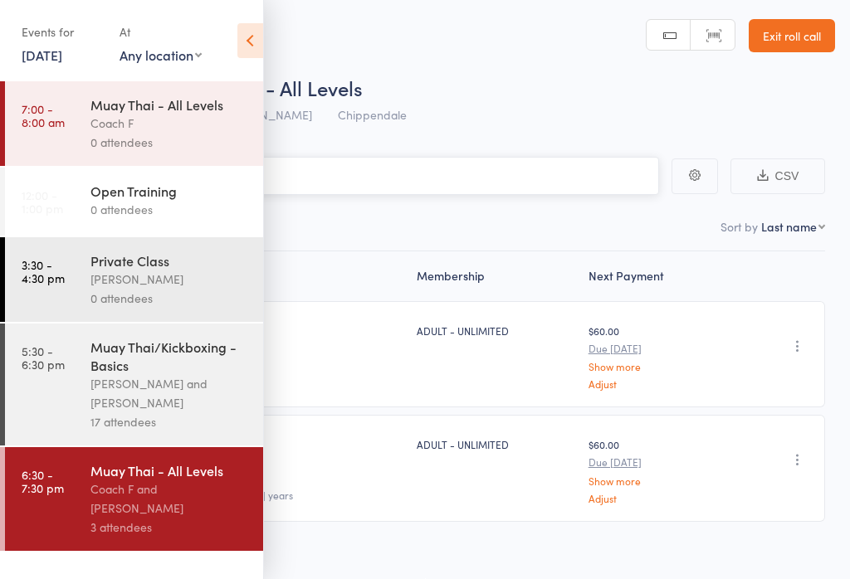
click at [501, 189] on input "search" at bounding box center [342, 176] width 634 height 38
click at [244, 41] on icon at bounding box center [250, 40] width 26 height 35
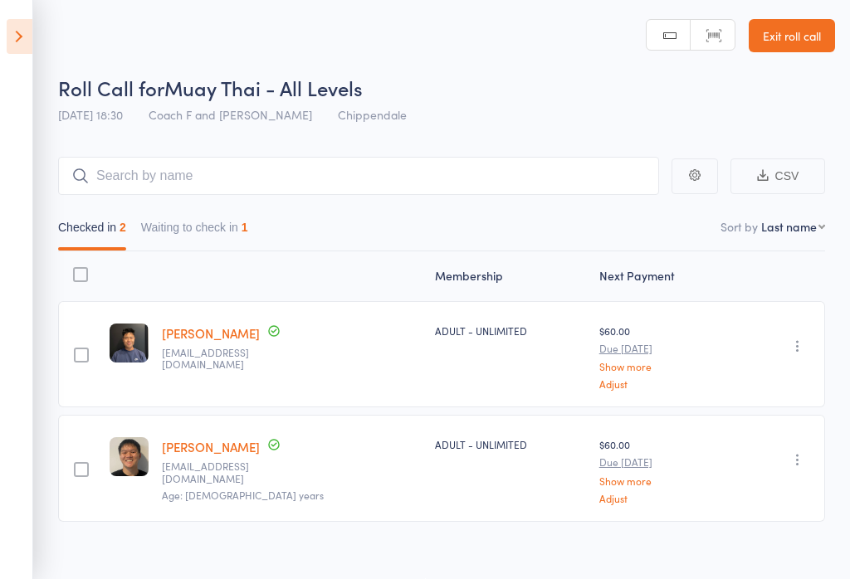
click at [371, 154] on main "CSV Checked in 2 Waiting to check in 1 Sort by Last name First name Last name B…" at bounding box center [425, 364] width 850 height 464
click at [450, 184] on input "search" at bounding box center [358, 176] width 601 height 38
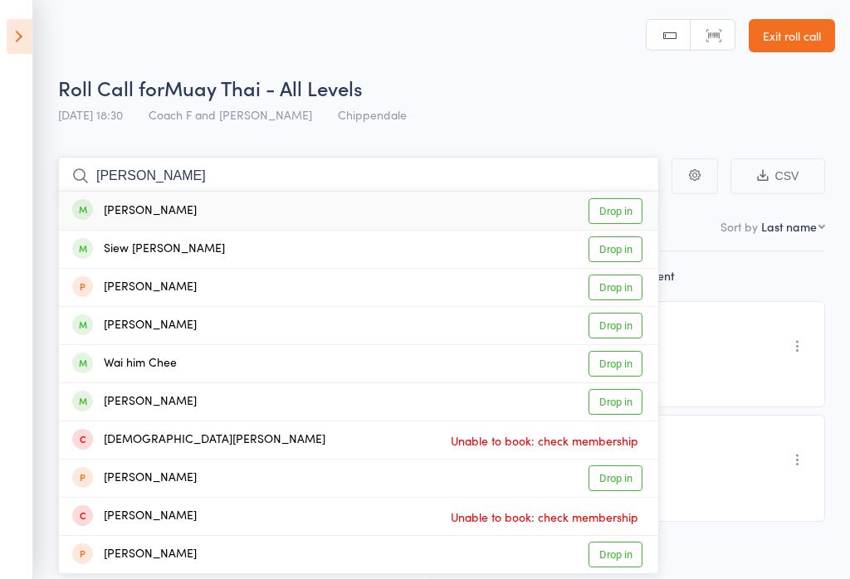
type input "[PERSON_NAME]"
click at [618, 206] on link "Drop in" at bounding box center [616, 211] width 54 height 26
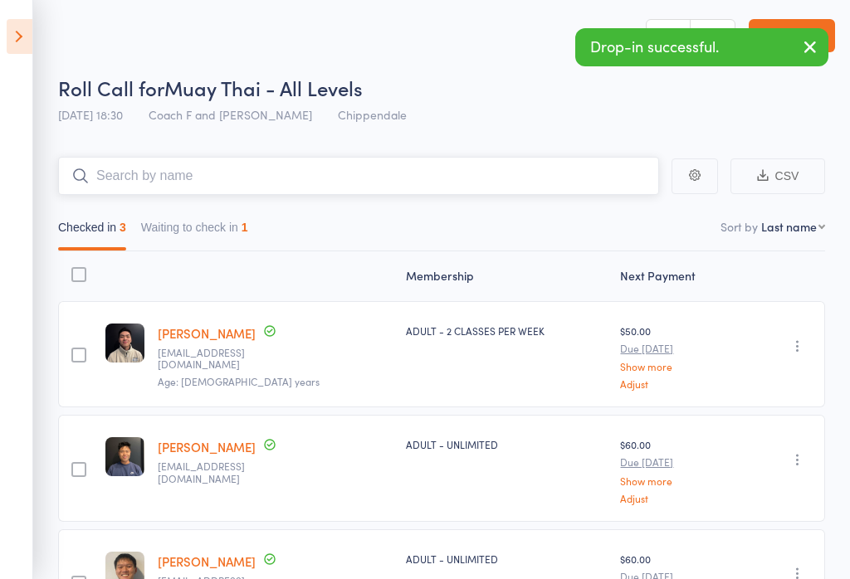
click at [221, 237] on button "Waiting to check in 1" at bounding box center [194, 231] width 107 height 38
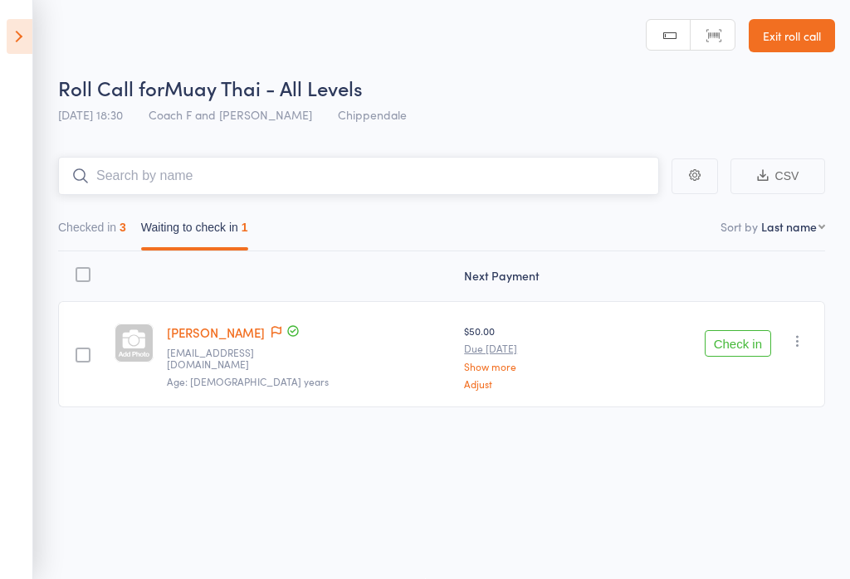
click at [412, 178] on input "search" at bounding box center [358, 176] width 601 height 38
type input "Siew"
click at [265, 211] on div "Siew [PERSON_NAME] Drop in" at bounding box center [358, 211] width 599 height 38
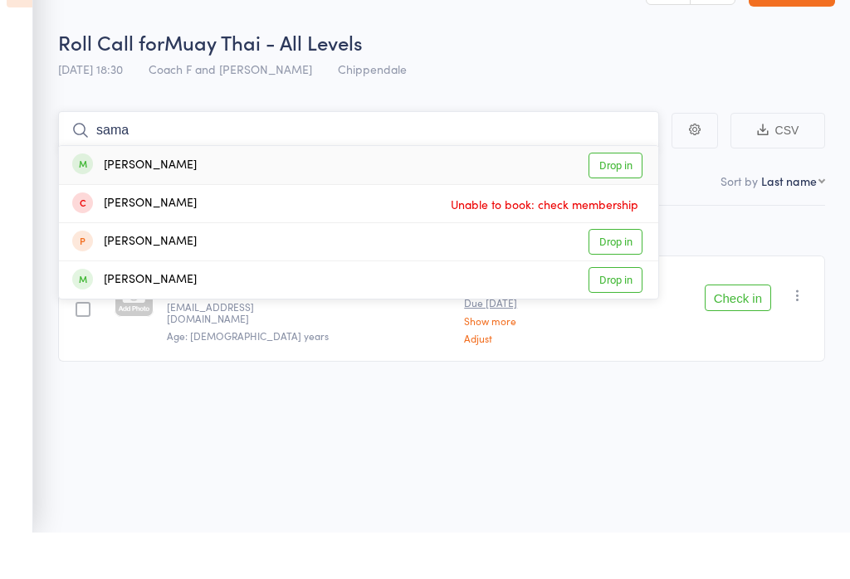
type input "sama"
click at [324, 193] on div "[PERSON_NAME] Drop in" at bounding box center [358, 212] width 599 height 38
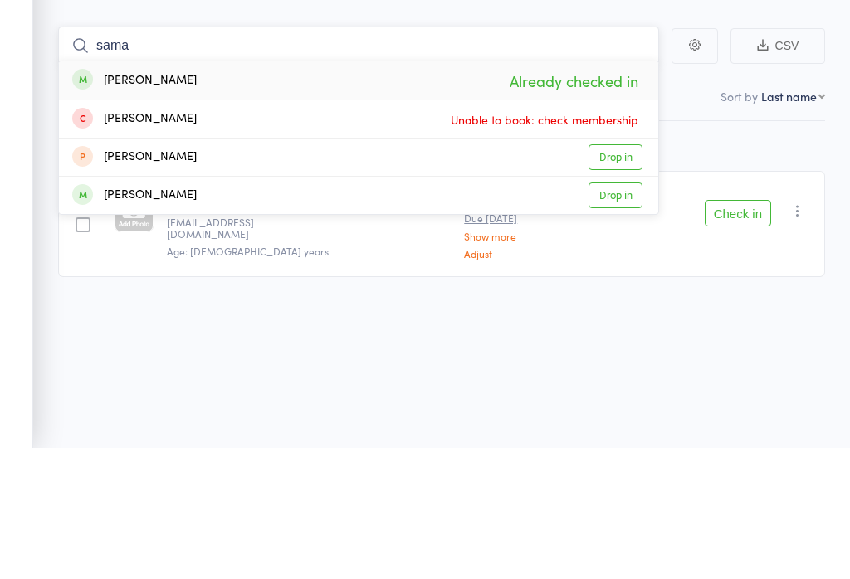
type input "sama"
click at [593, 198] on span "Already checked in" at bounding box center [574, 212] width 137 height 29
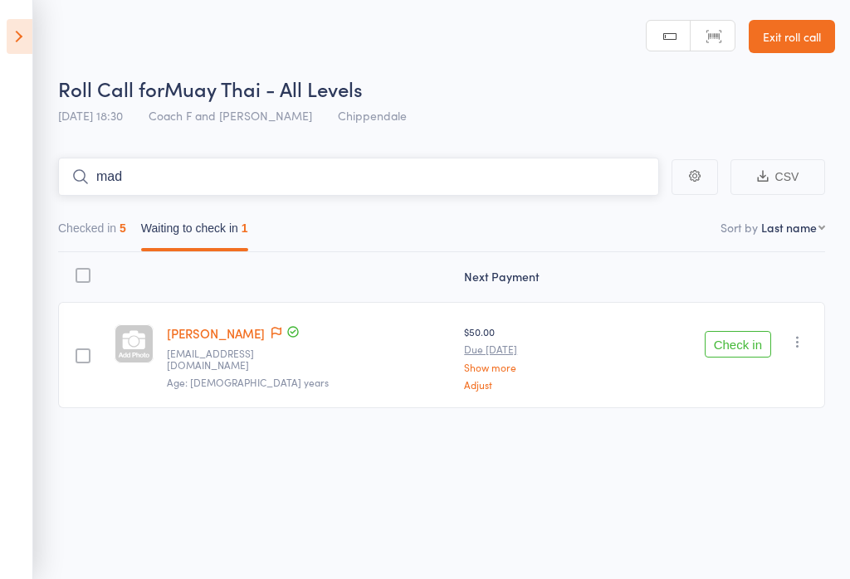
type input "mad"
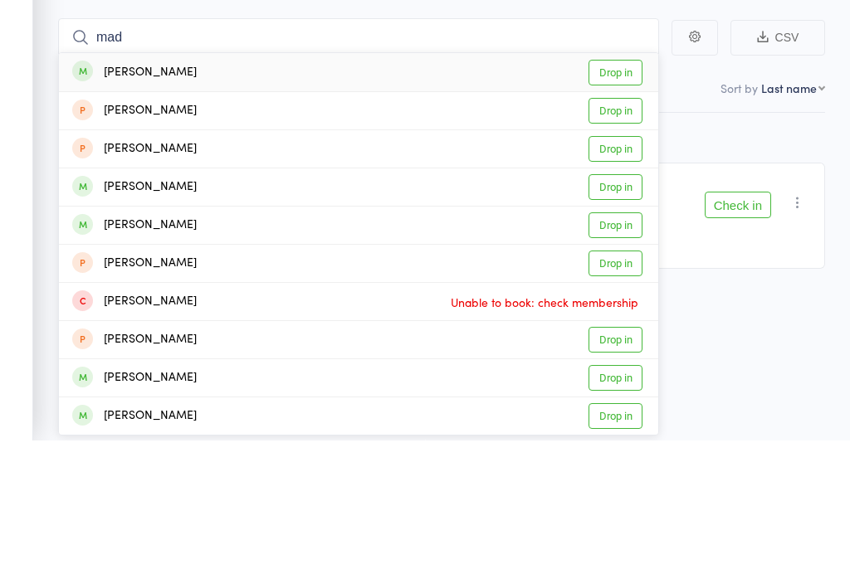
click at [619, 199] on link "Drop in" at bounding box center [616, 212] width 54 height 26
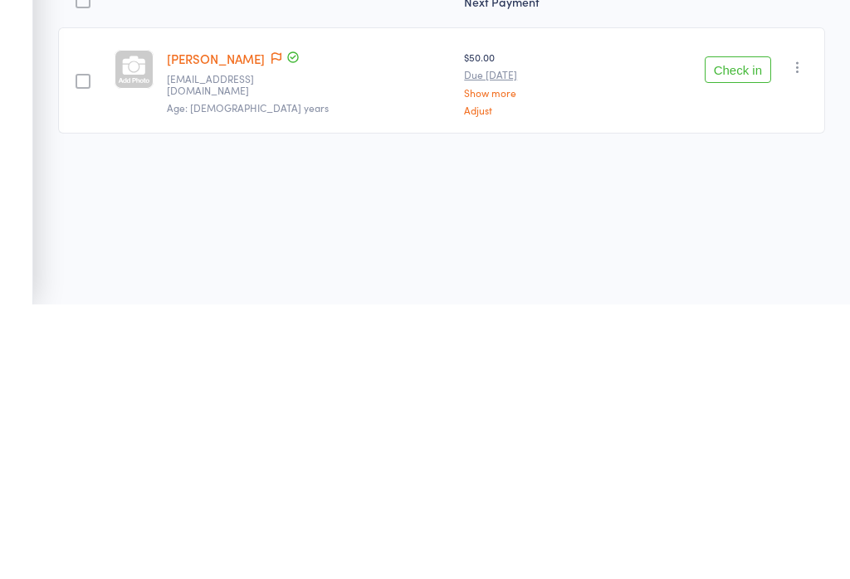
scroll to position [1, 0]
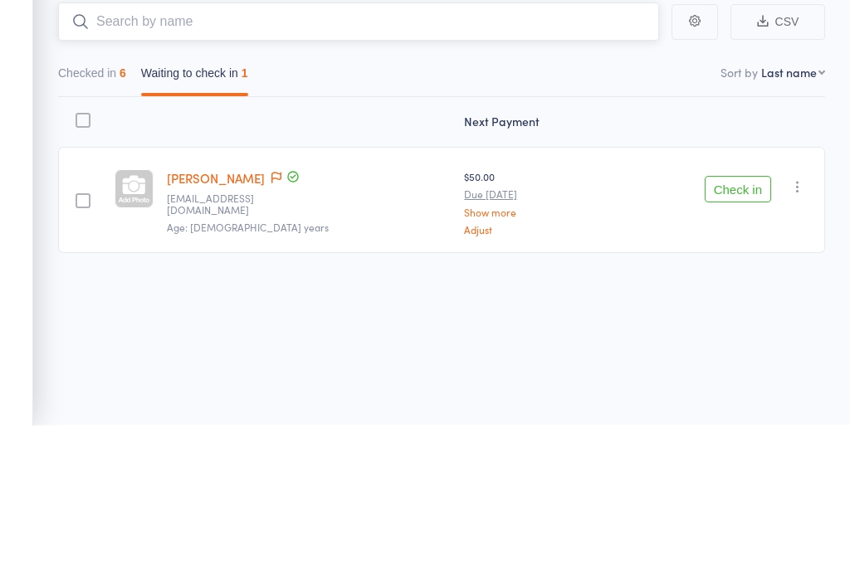
click at [116, 212] on button "Checked in 6" at bounding box center [92, 231] width 68 height 38
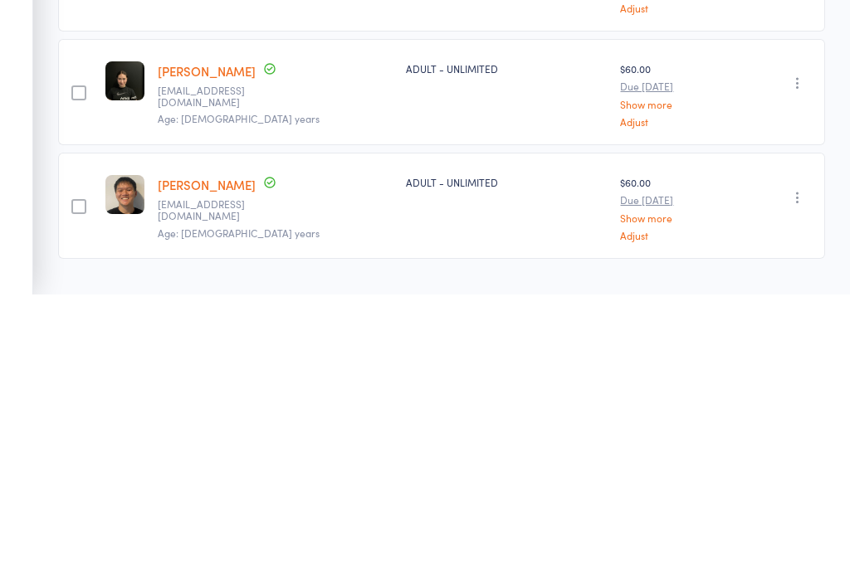
scroll to position [97, 0]
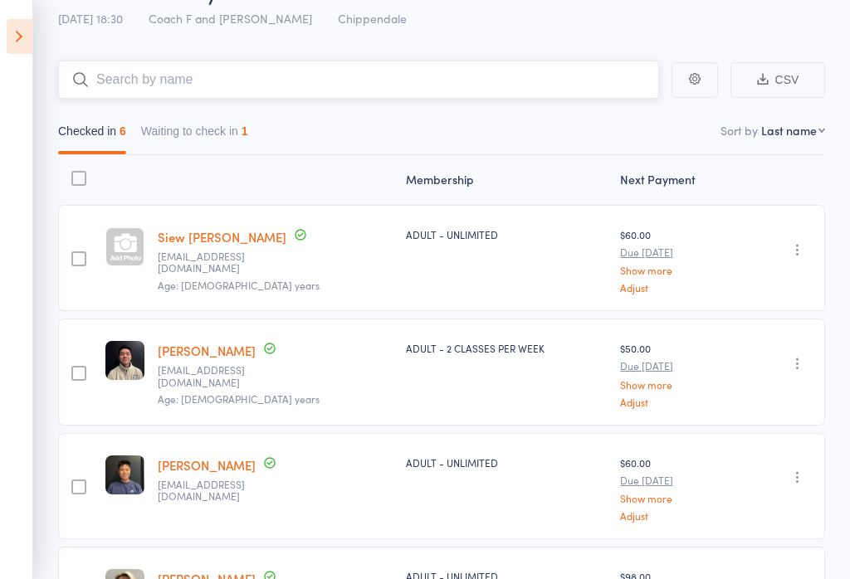
click at [169, 86] on input "search" at bounding box center [358, 80] width 601 height 38
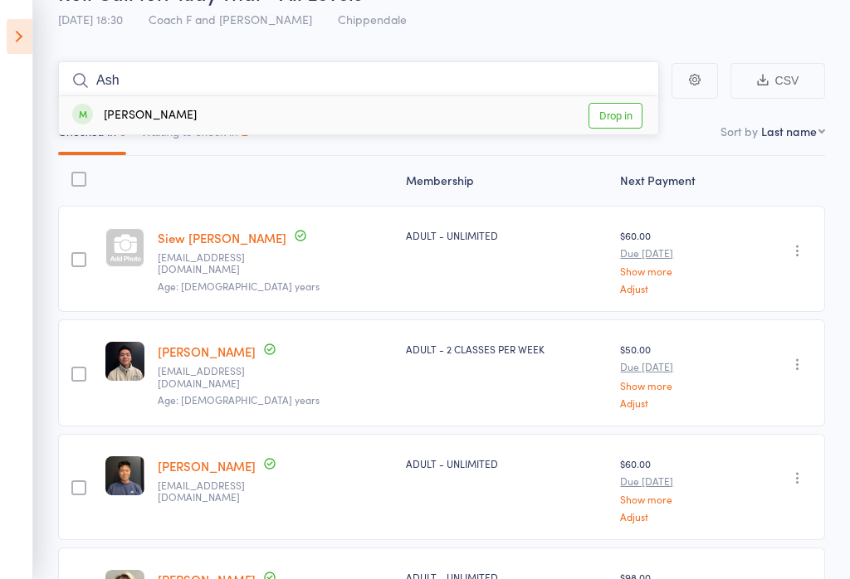
type input "Ash"
click at [627, 116] on link "Drop in" at bounding box center [616, 116] width 54 height 26
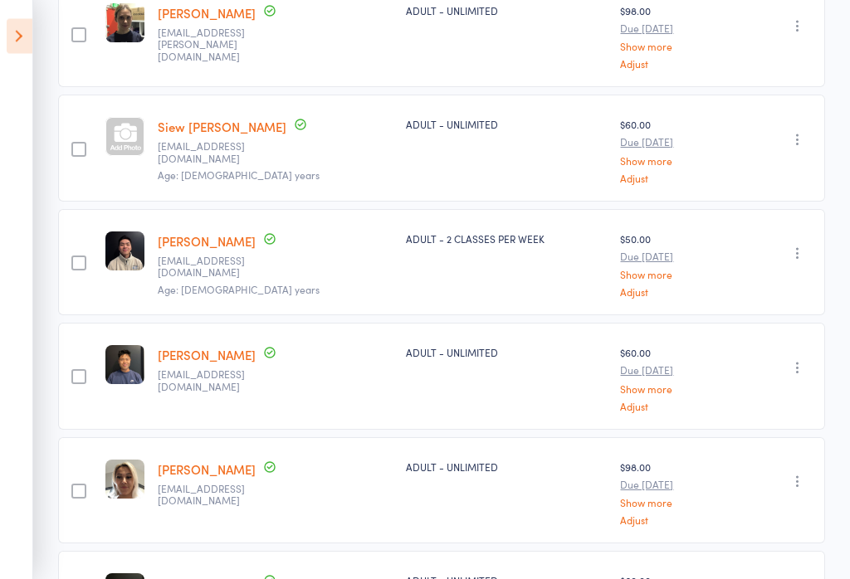
scroll to position [0, 0]
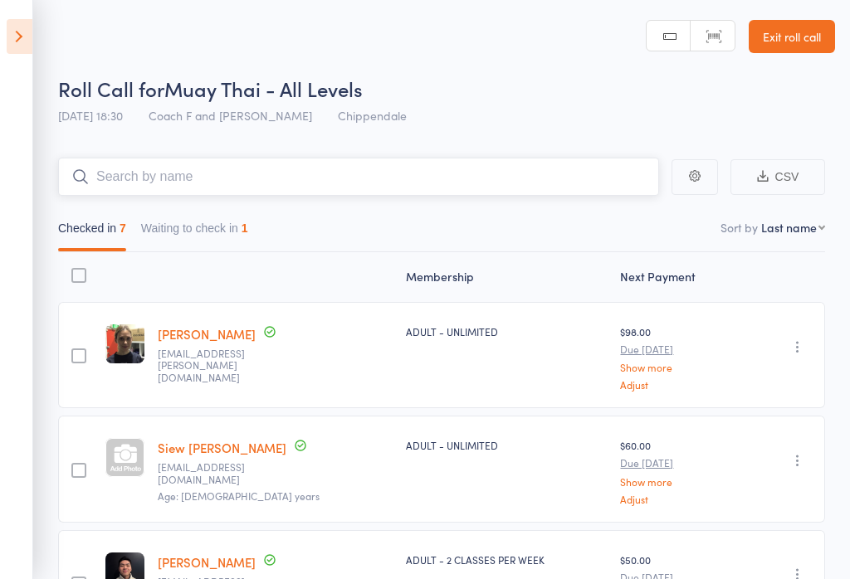
click at [320, 171] on input "search" at bounding box center [358, 177] width 601 height 38
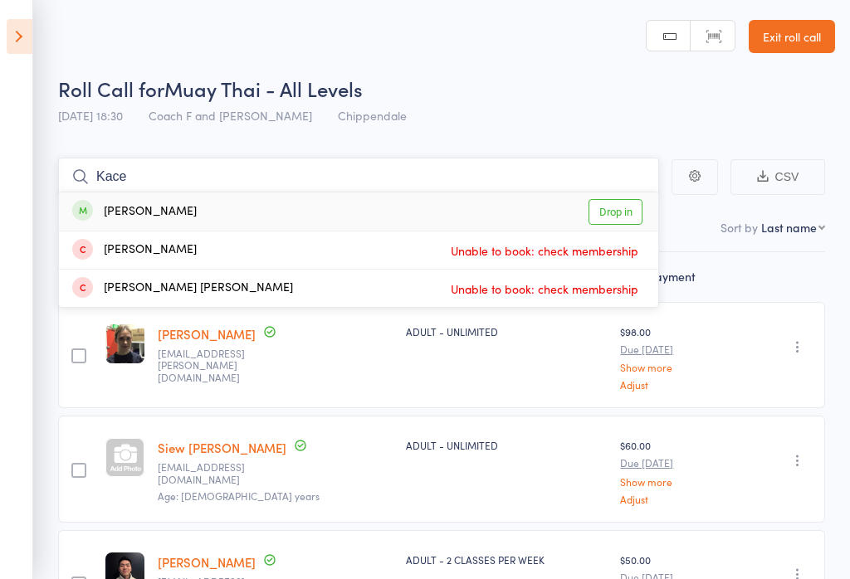
type input "Kace"
click at [361, 203] on div "[PERSON_NAME] Drop in" at bounding box center [358, 212] width 599 height 38
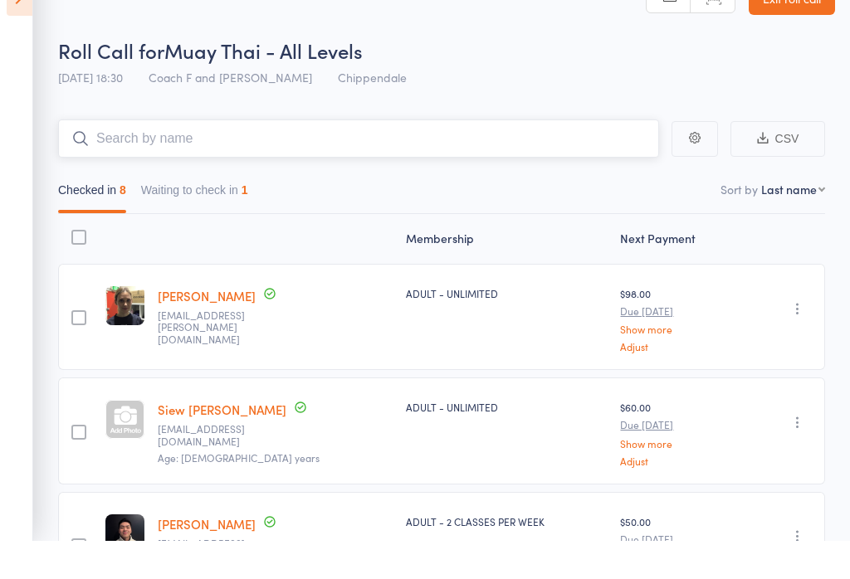
click at [210, 213] on button "Waiting to check in 1" at bounding box center [194, 232] width 107 height 38
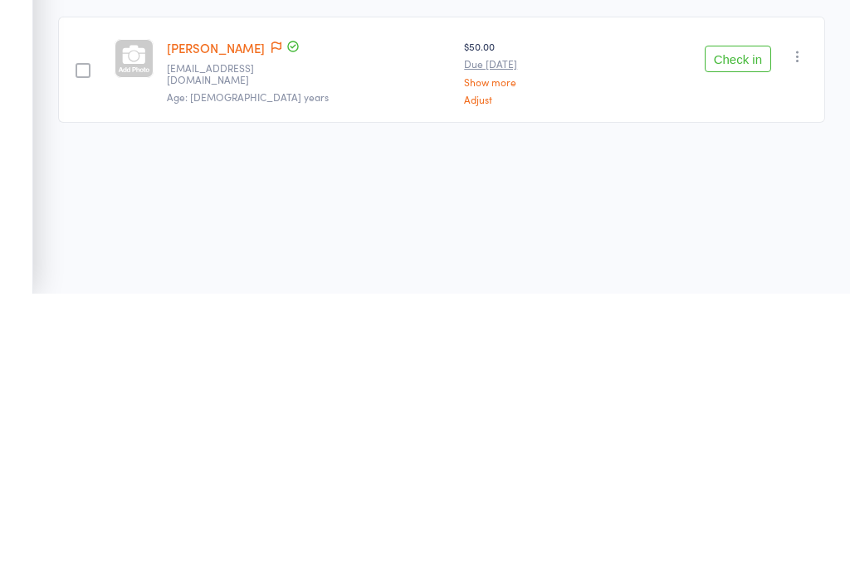
click at [725, 331] on button "Check in" at bounding box center [738, 344] width 66 height 27
